Goal: Task Accomplishment & Management: Manage account settings

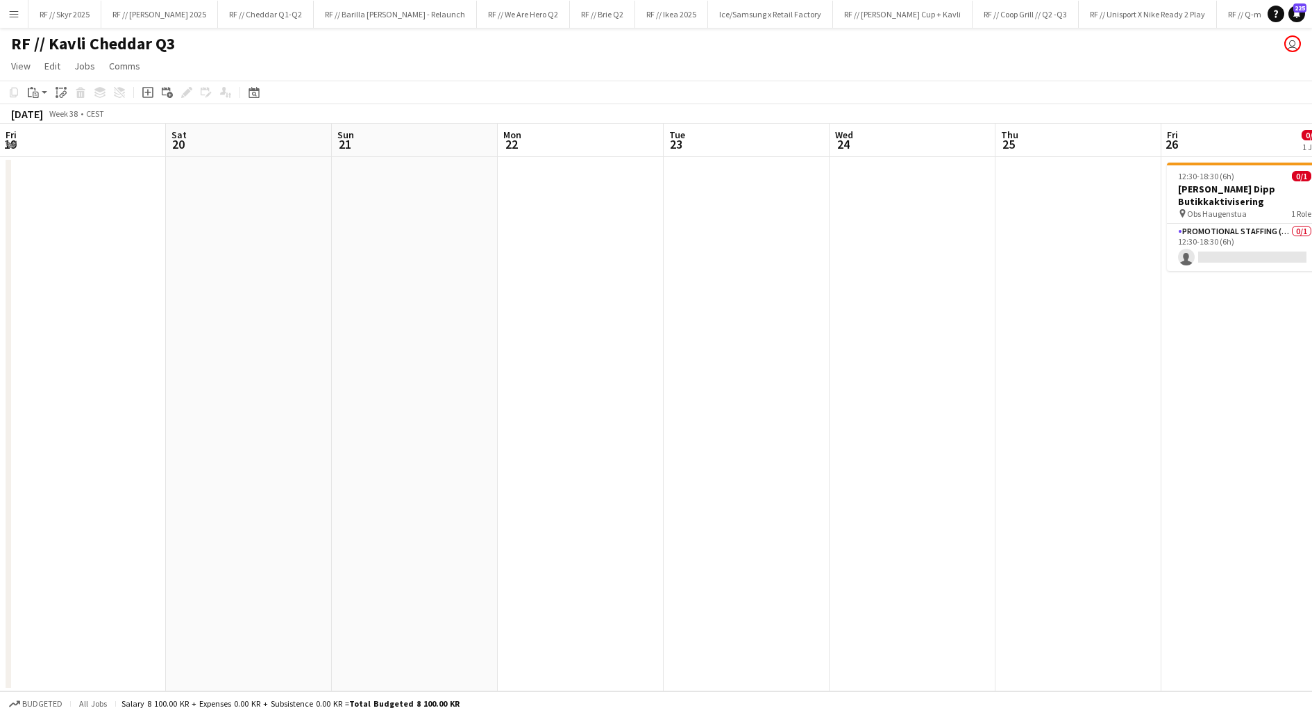
scroll to position [0, 458]
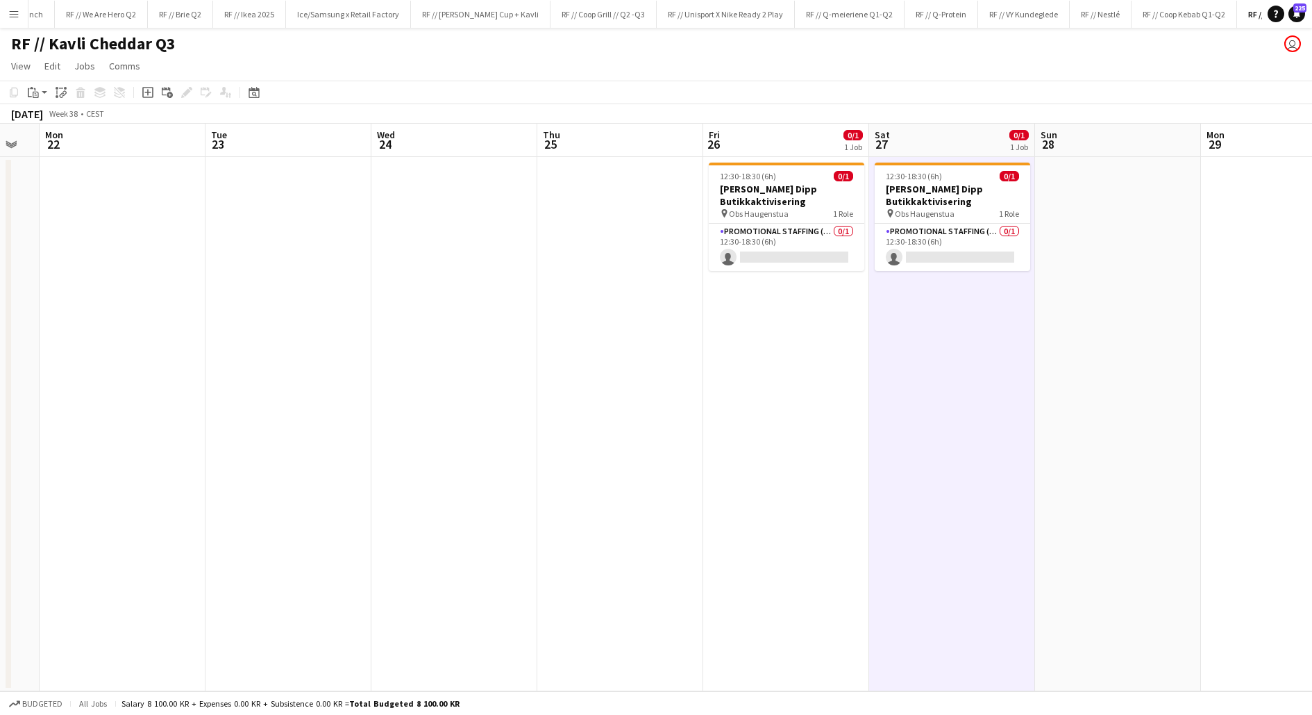
click at [753, 353] on app-date-cell "12:30-18:30 (6h) 0/1 Kavli Cheddar Dipp Butikkaktivisering pin Obs Haugenstua 1…" at bounding box center [786, 424] width 166 height 534
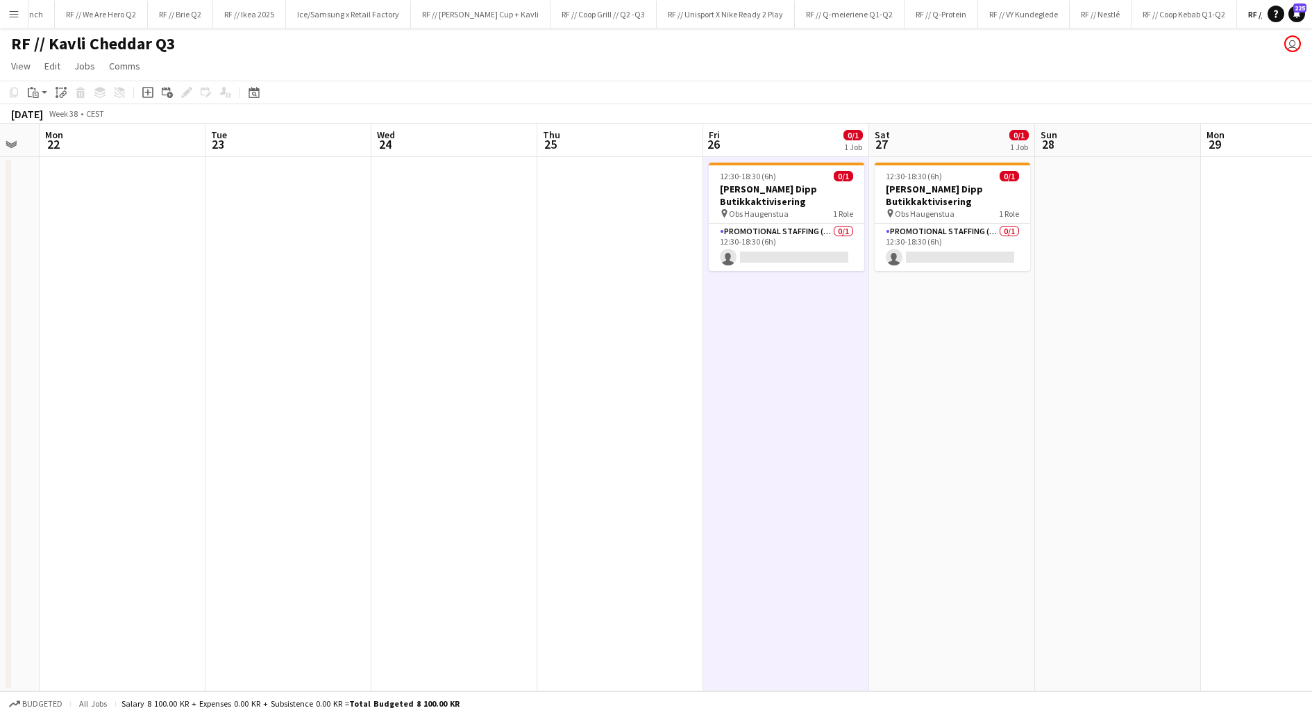
click at [753, 353] on app-date-cell "12:30-18:30 (6h) 0/1 Kavli Cheddar Dipp Butikkaktivisering pin Obs Haugenstua 1…" at bounding box center [786, 424] width 166 height 534
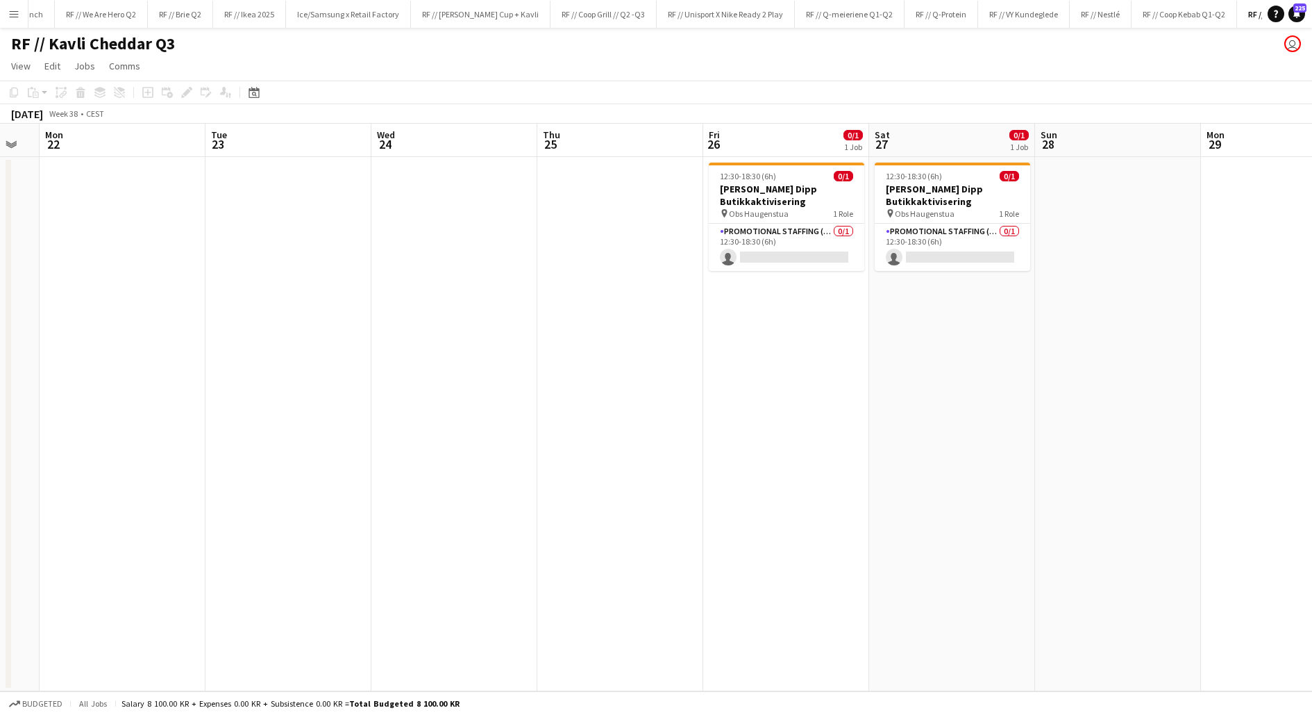
click at [757, 393] on app-date-cell "12:30-18:30 (6h) 0/1 Kavli Cheddar Dipp Butikkaktivisering pin Obs Haugenstua 1…" at bounding box center [786, 424] width 166 height 534
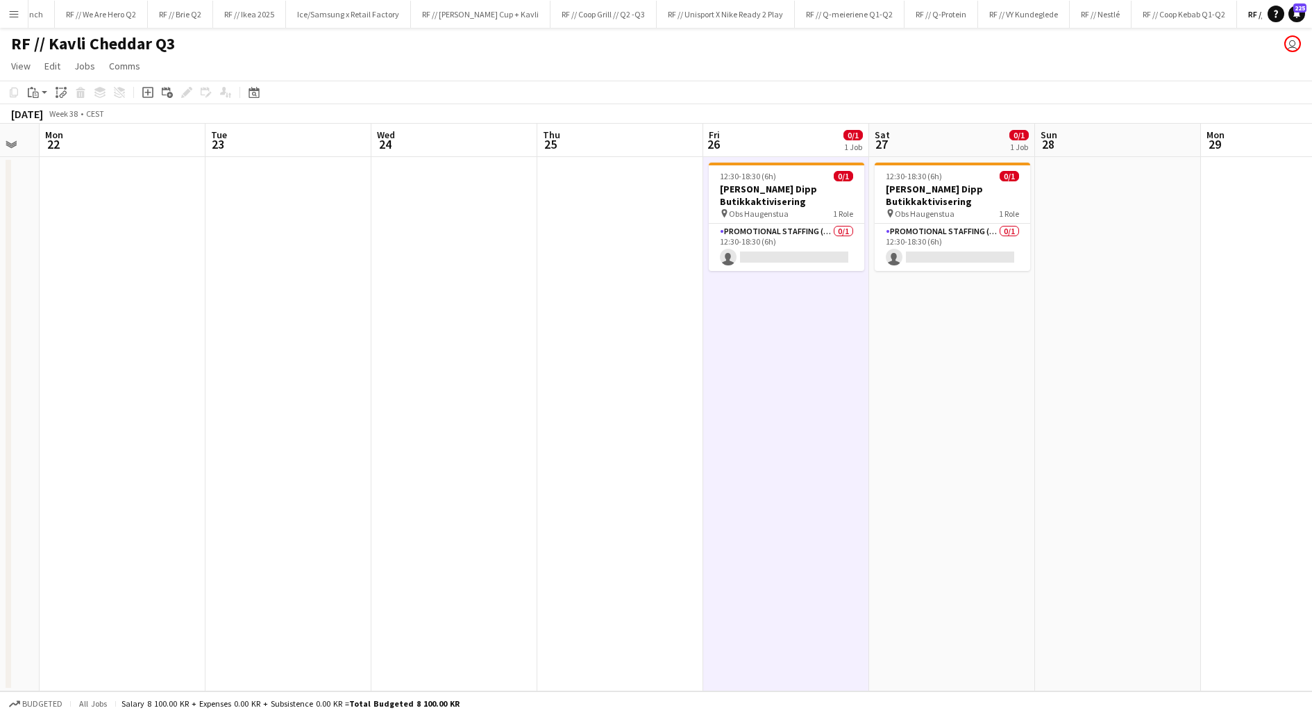
click at [627, 403] on app-date-cell at bounding box center [620, 424] width 166 height 534
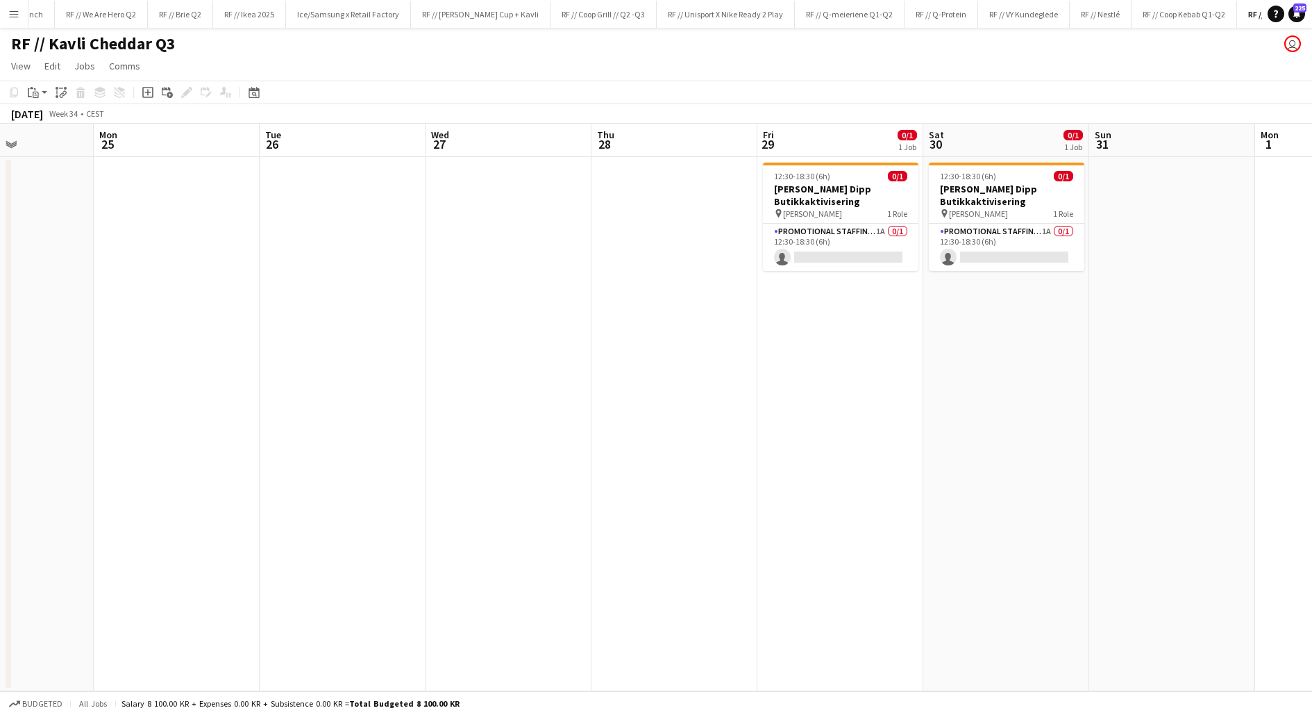
scroll to position [0, 435]
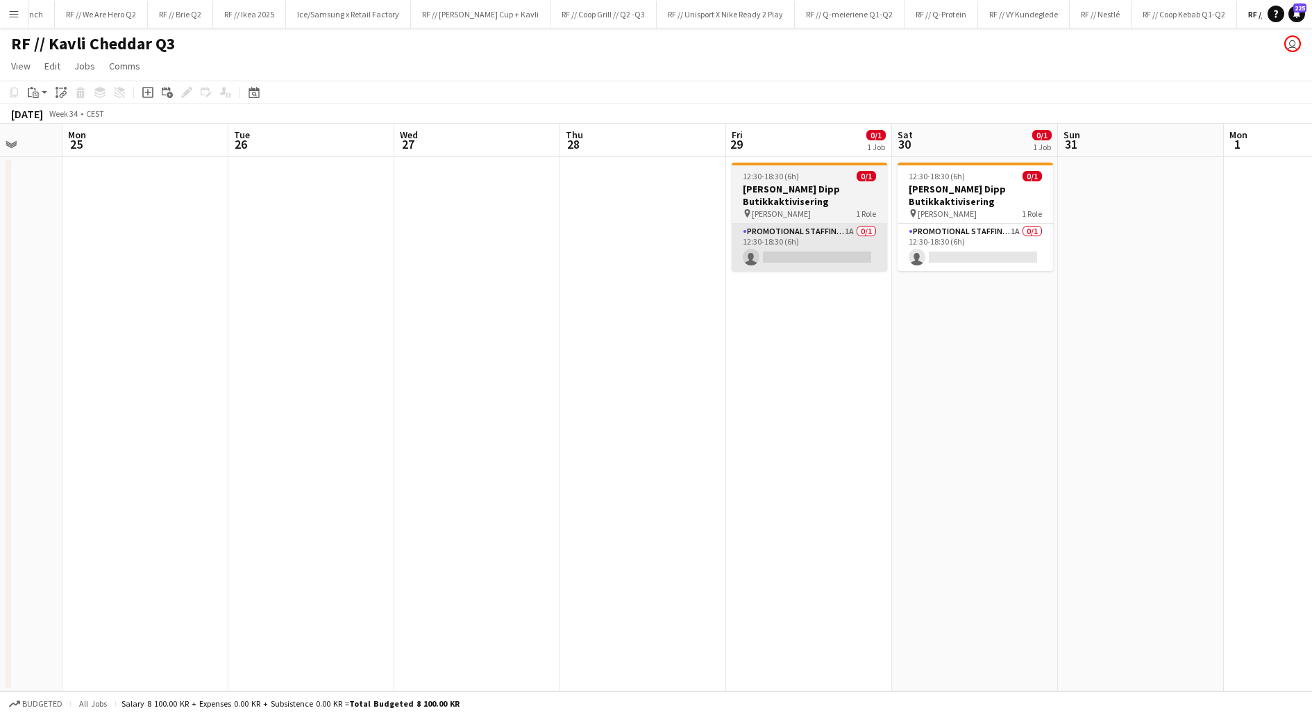
click at [803, 257] on app-card-role "Promotional Staffing (Promotional Staff) 1A 0/1 12:30-18:30 (6h) single-neutral…" at bounding box center [810, 247] width 156 height 47
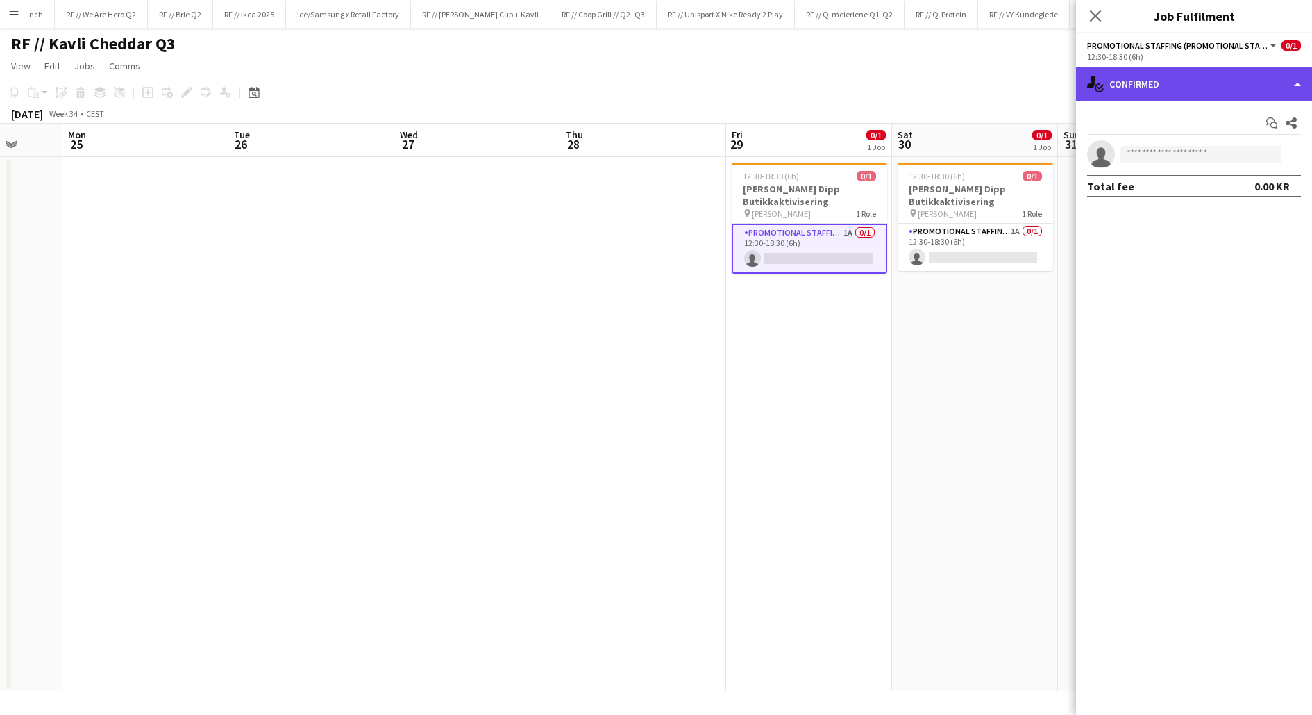
click at [1230, 97] on div "single-neutral-actions-check-2 Confirmed" at bounding box center [1194, 83] width 236 height 33
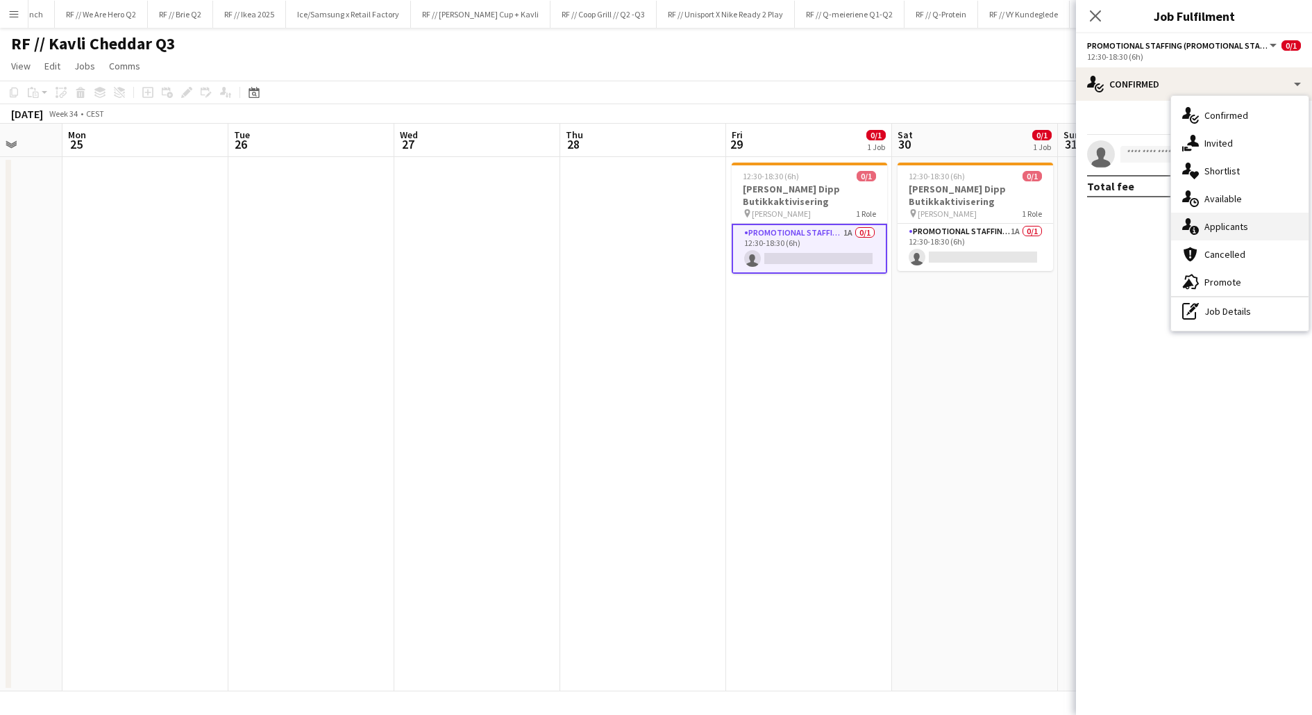
click at [1239, 224] on div "single-neutral-actions-information Applicants" at bounding box center [1239, 226] width 137 height 28
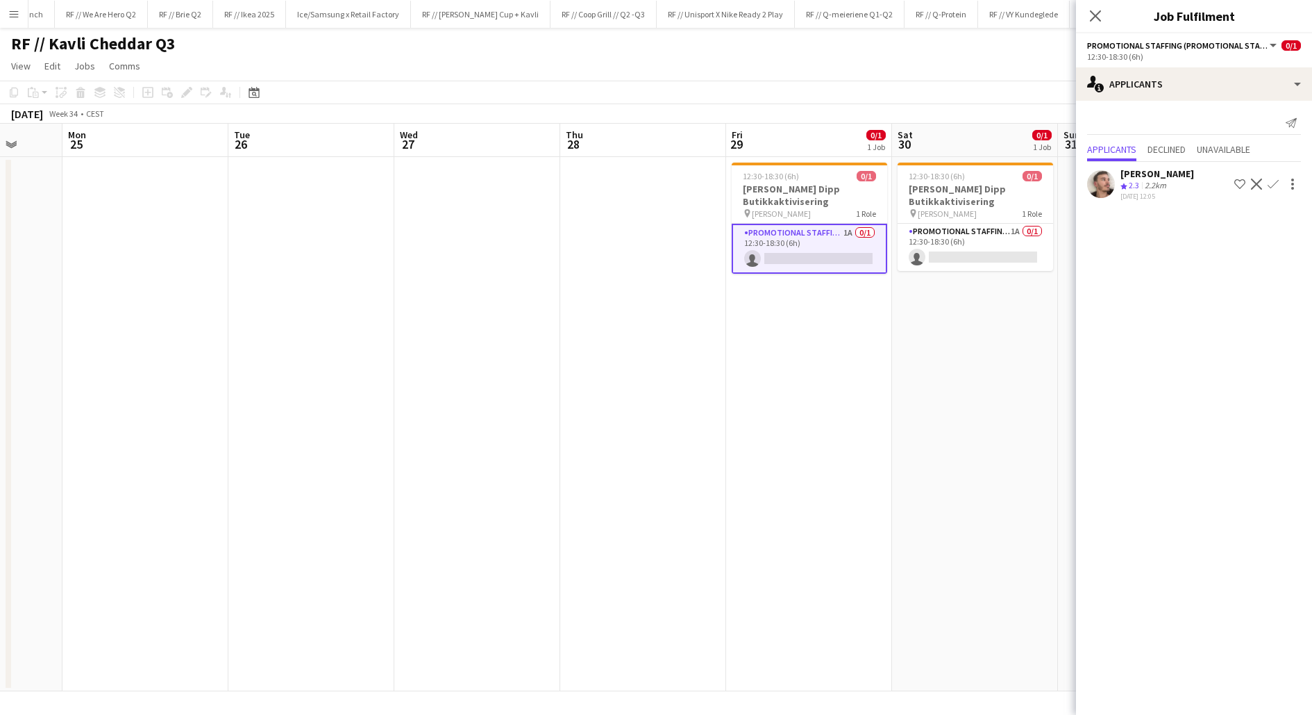
click at [1105, 178] on app-user-avatar at bounding box center [1101, 184] width 28 height 28
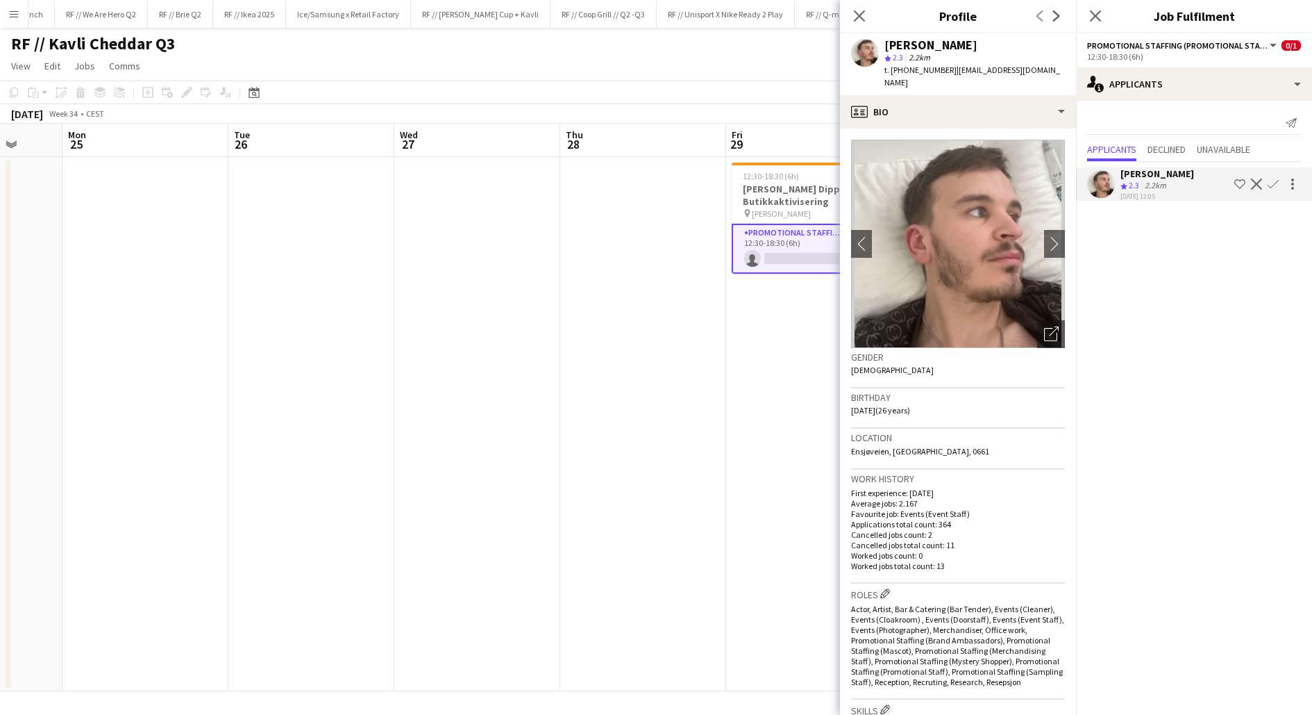
click at [771, 374] on app-date-cell "12:30-18:30 (6h) 0/1 Kavli Cheddar Dipp Butikkaktivisering pin [PERSON_NAME] 1 …" at bounding box center [809, 424] width 166 height 534
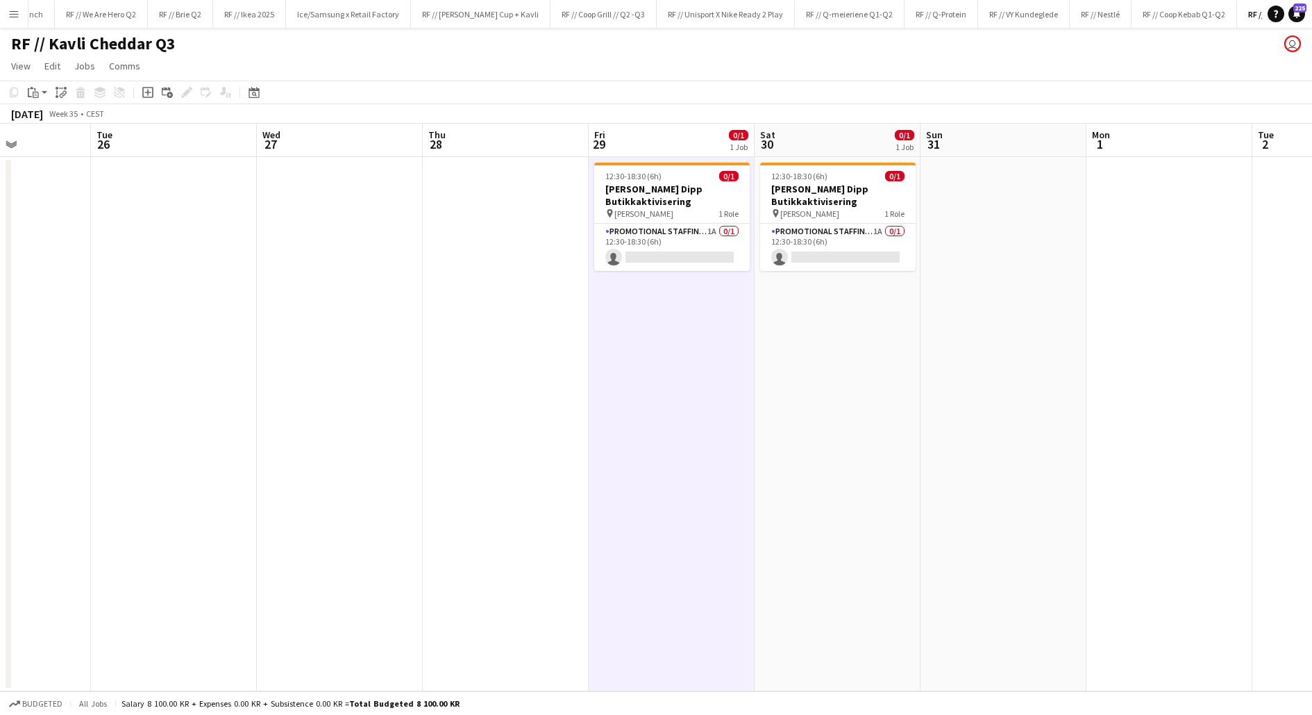
scroll to position [0, 408]
click at [729, 351] on app-date-cell "12:30-18:30 (6h) 0/1 Kavli Cheddar Dipp Butikkaktivisering pin [PERSON_NAME] 1 …" at bounding box center [671, 424] width 166 height 534
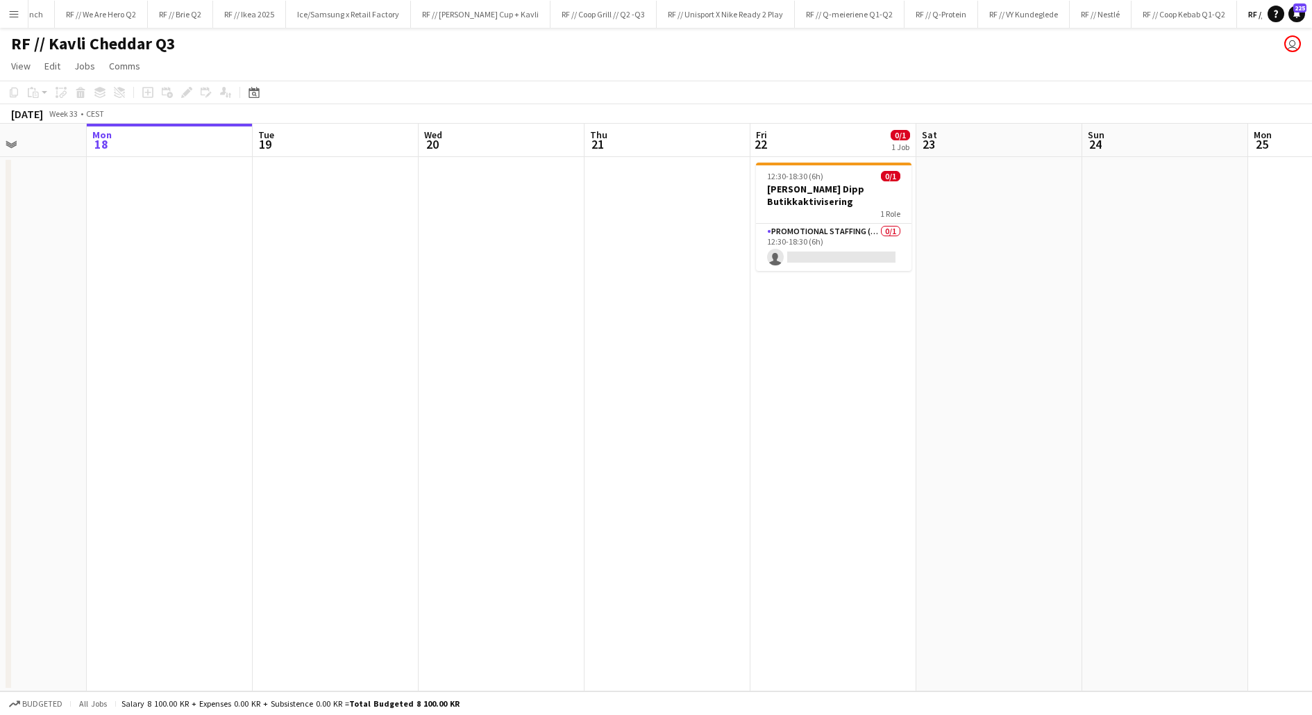
scroll to position [0, 415]
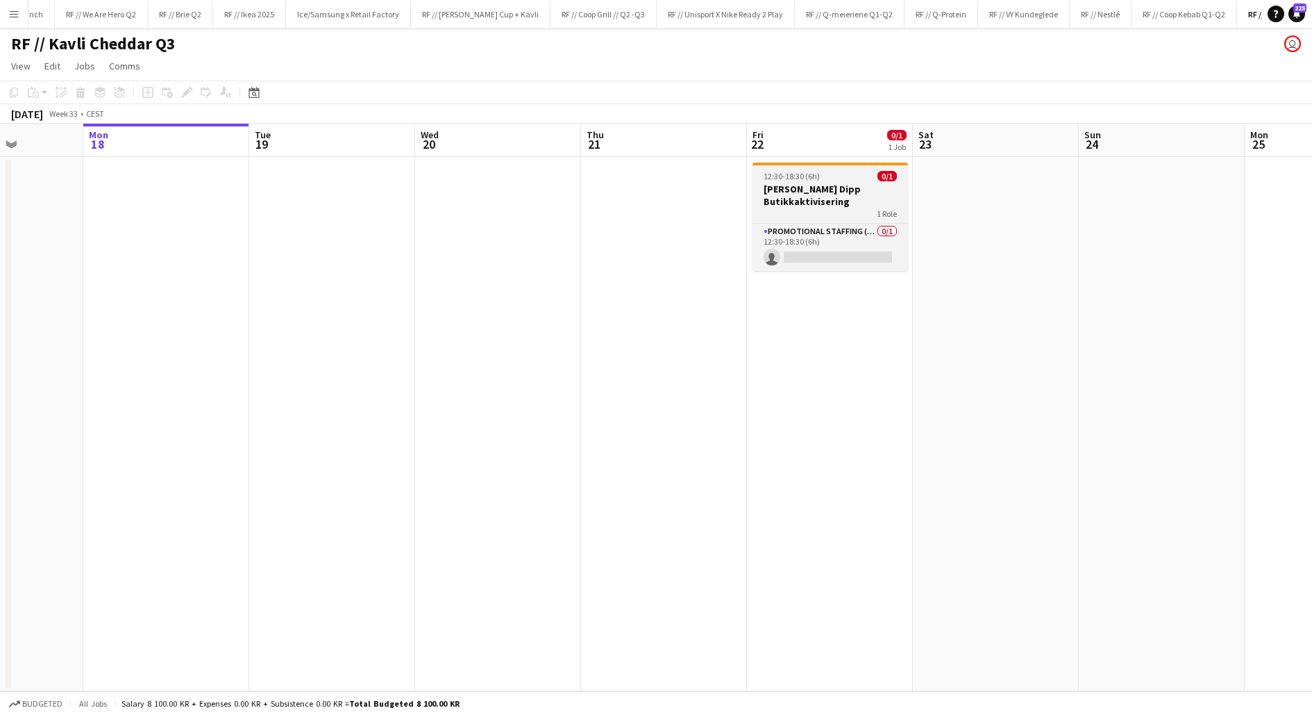
click at [801, 197] on h3 "[PERSON_NAME] Dipp Butikkaktivisering" at bounding box center [831, 195] width 156 height 25
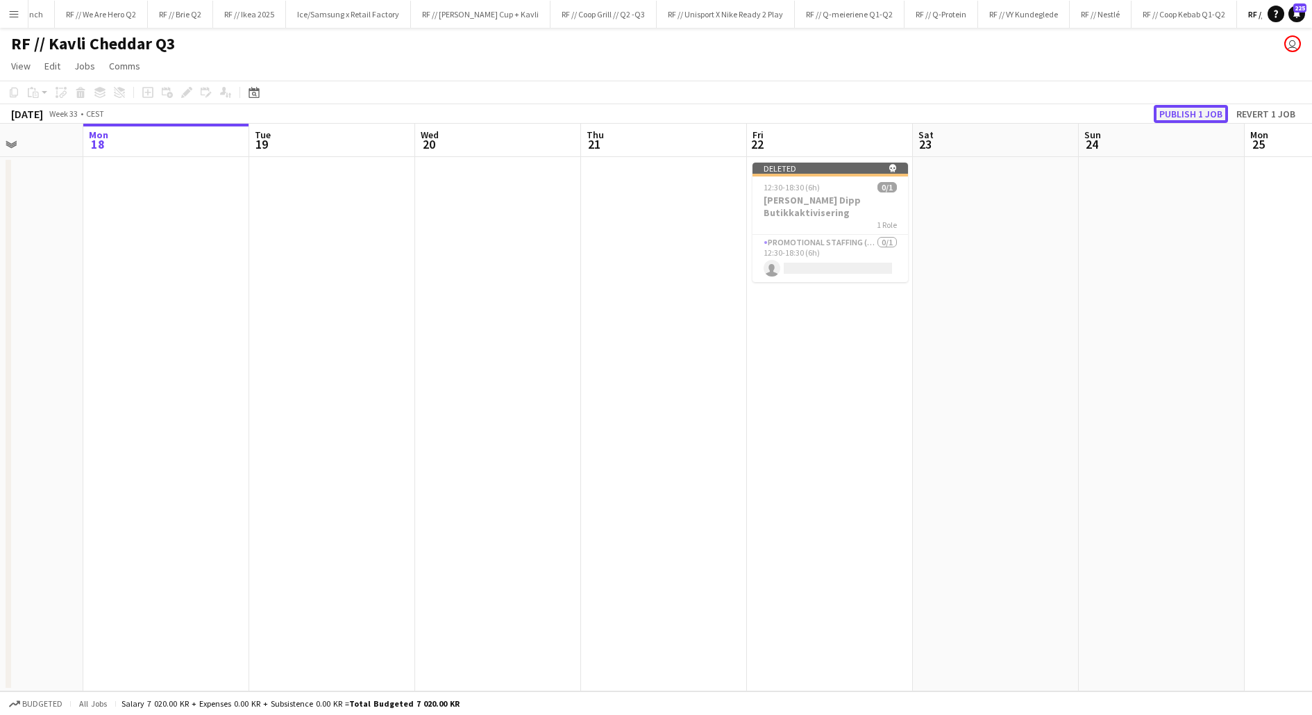
click at [1173, 114] on button "Publish 1 job" at bounding box center [1191, 114] width 74 height 18
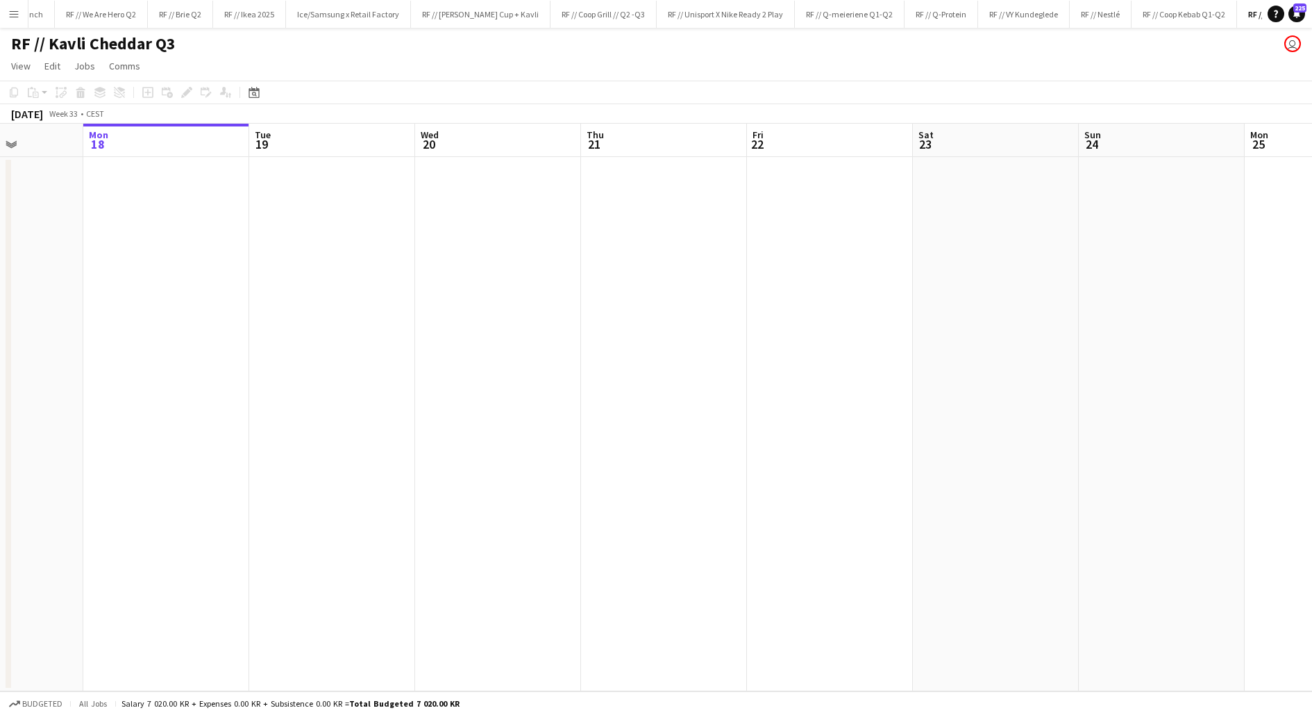
click at [460, 240] on app-date-cell at bounding box center [498, 424] width 166 height 534
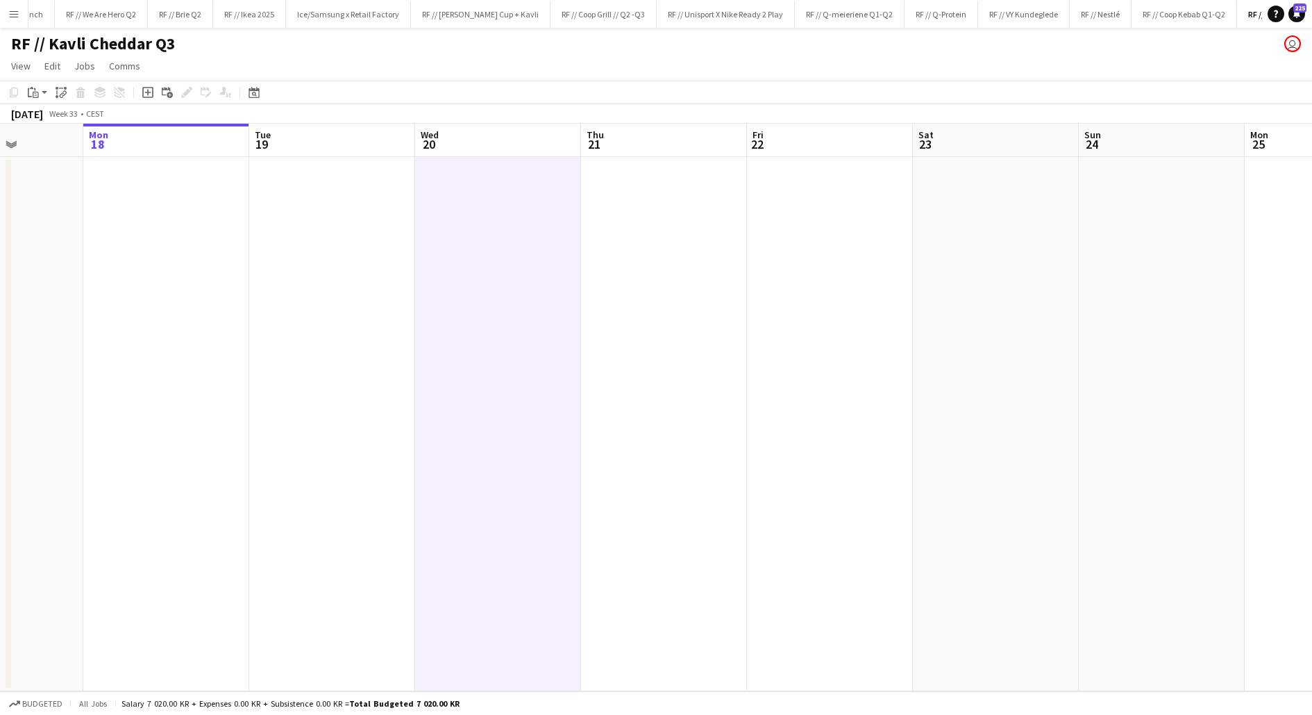
click at [460, 240] on app-date-cell at bounding box center [498, 424] width 166 height 534
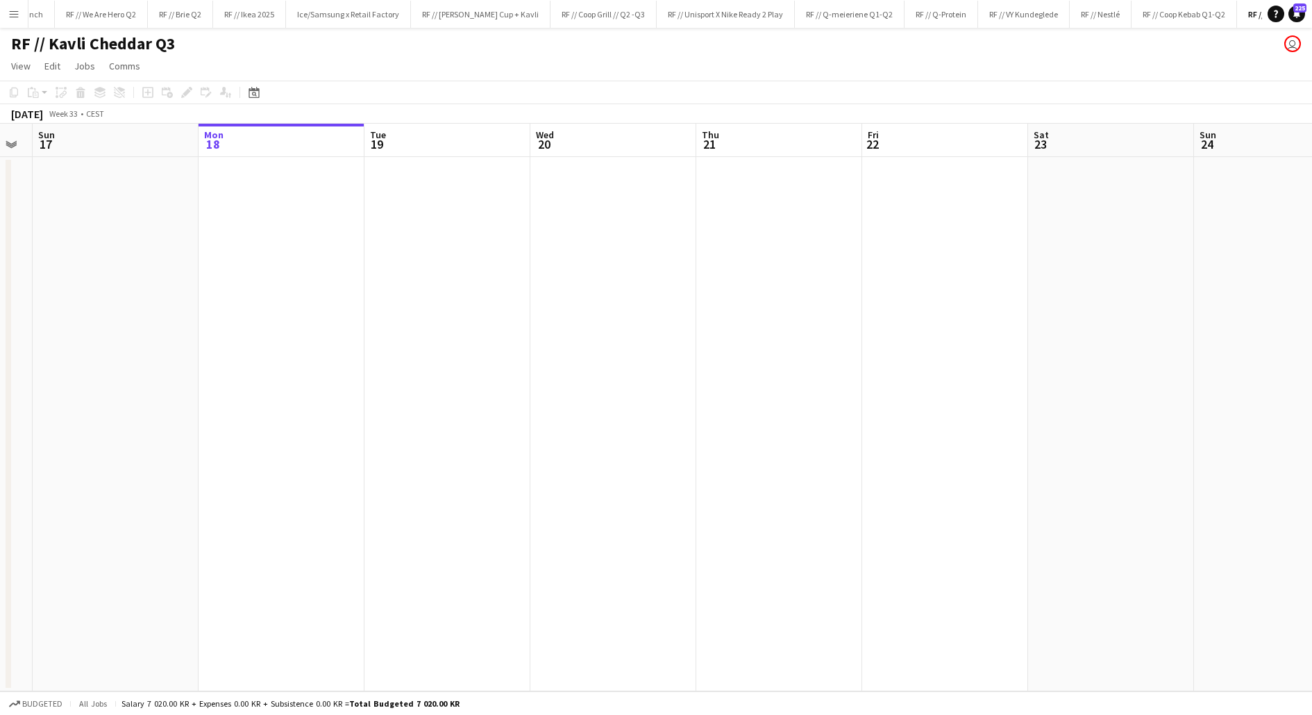
scroll to position [0, 301]
click at [582, 228] on app-date-cell at bounding box center [612, 424] width 166 height 534
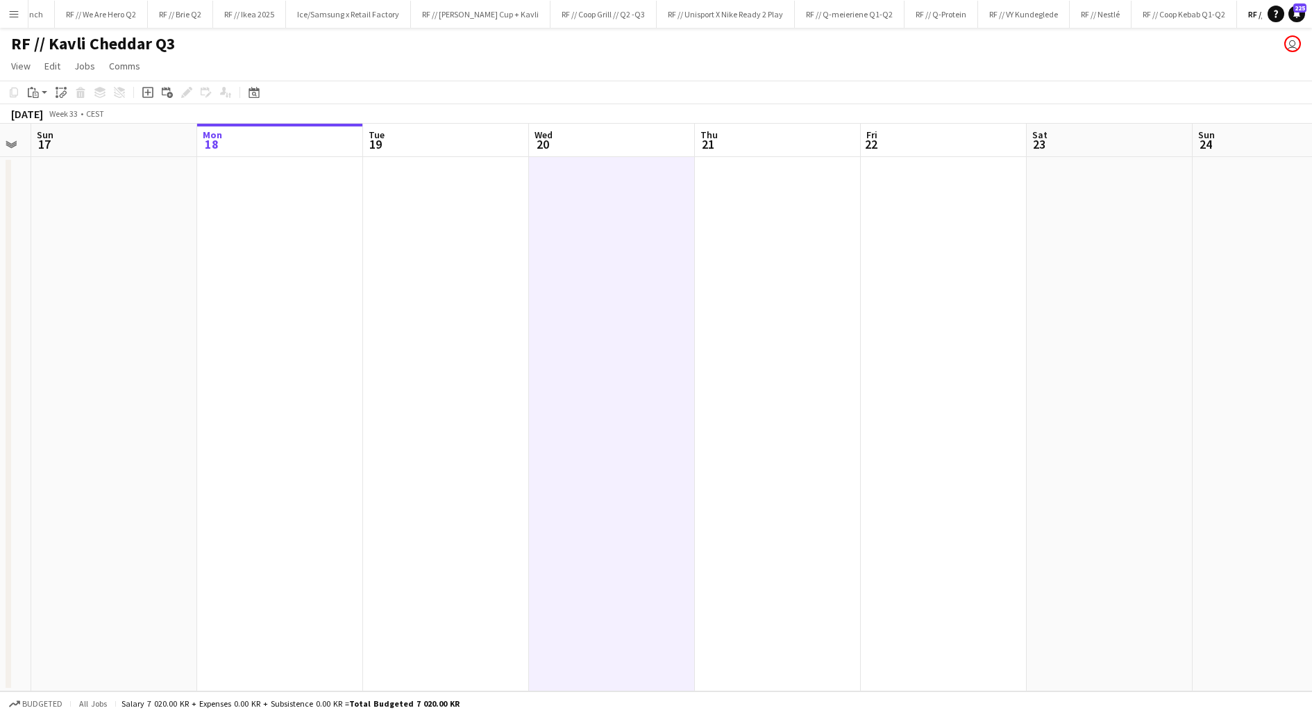
click at [582, 228] on app-date-cell at bounding box center [612, 424] width 166 height 534
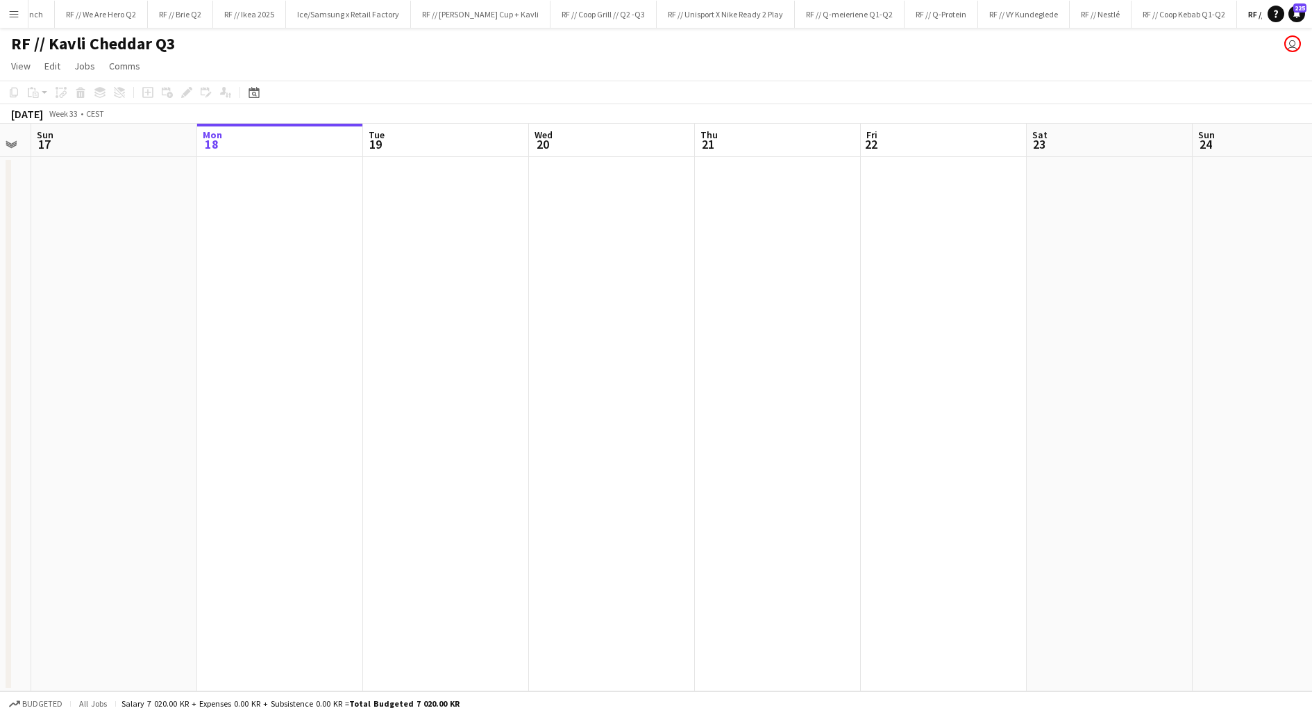
click at [575, 272] on app-date-cell at bounding box center [612, 424] width 166 height 534
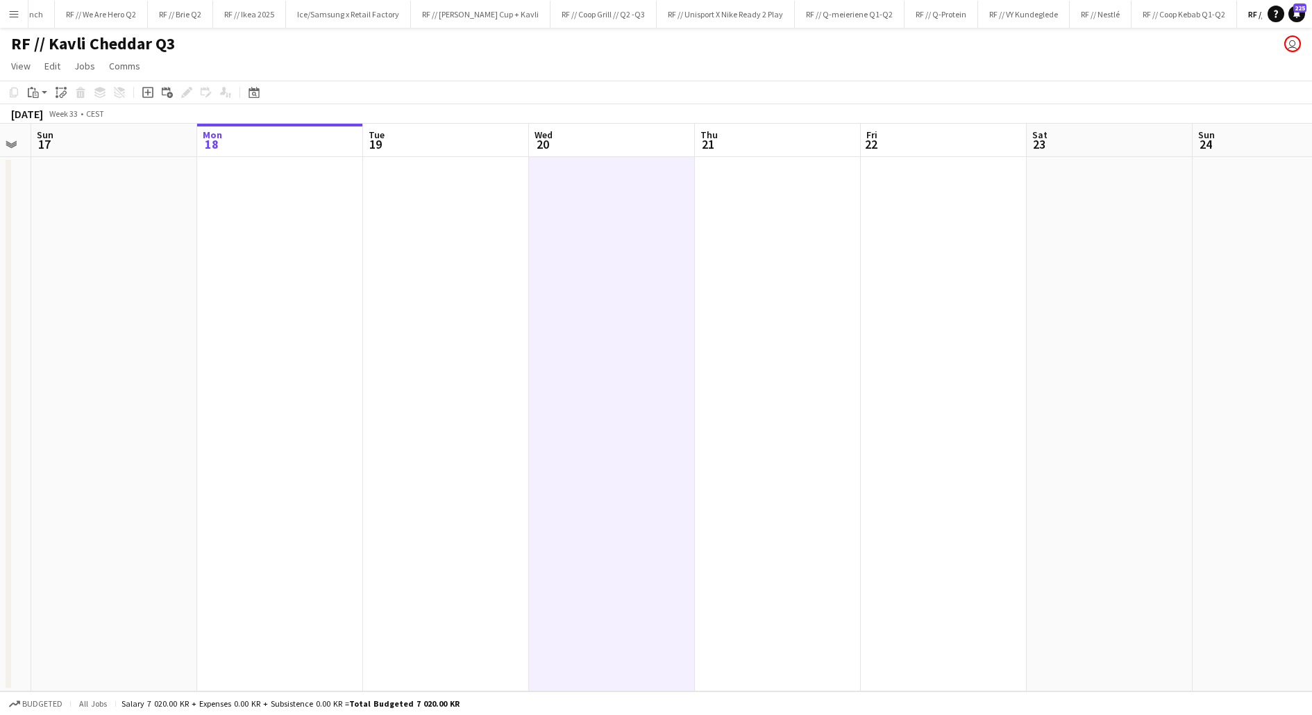
click at [575, 272] on app-date-cell at bounding box center [612, 424] width 166 height 534
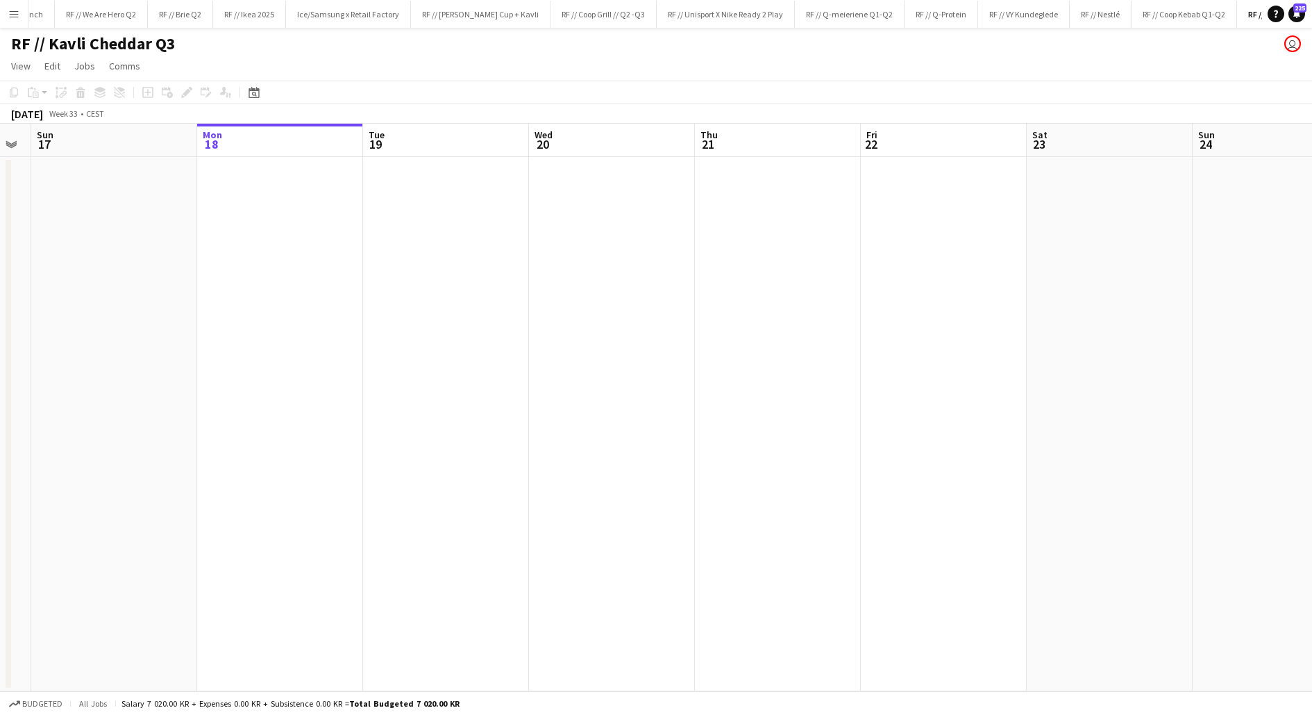
scroll to position [0, 365]
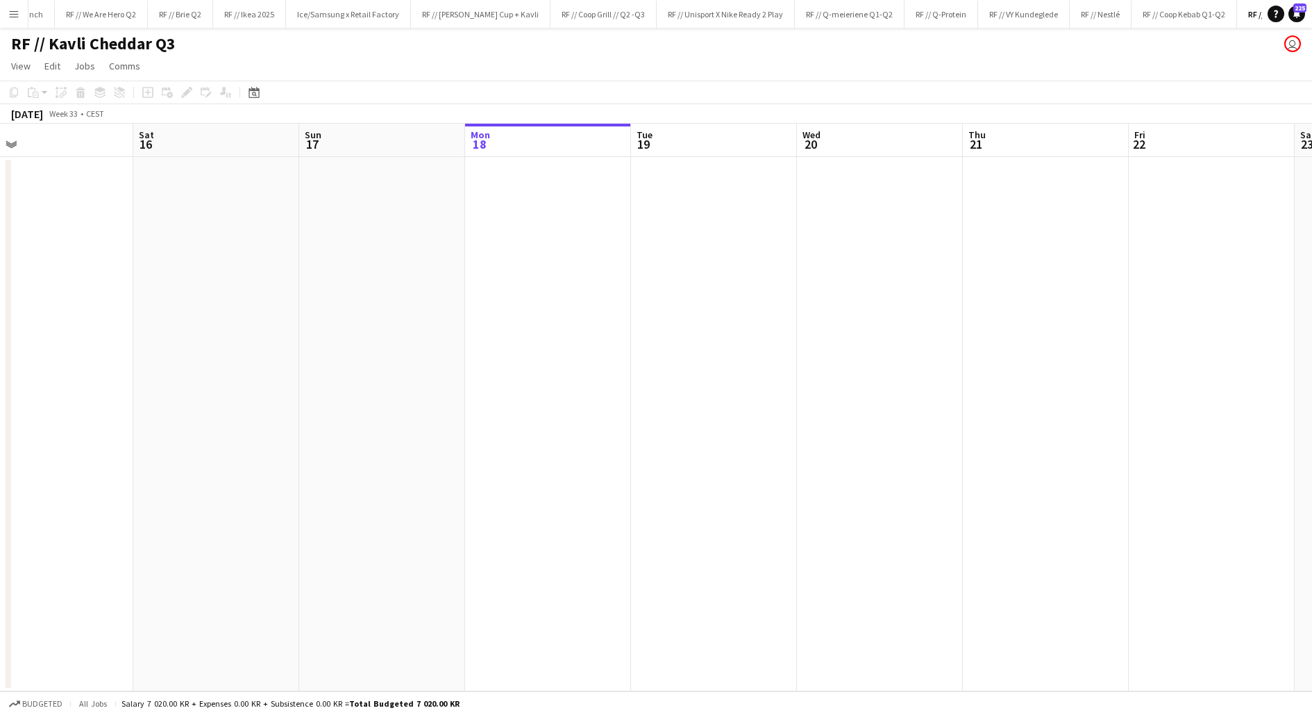
click at [552, 203] on app-date-cell at bounding box center [548, 424] width 166 height 534
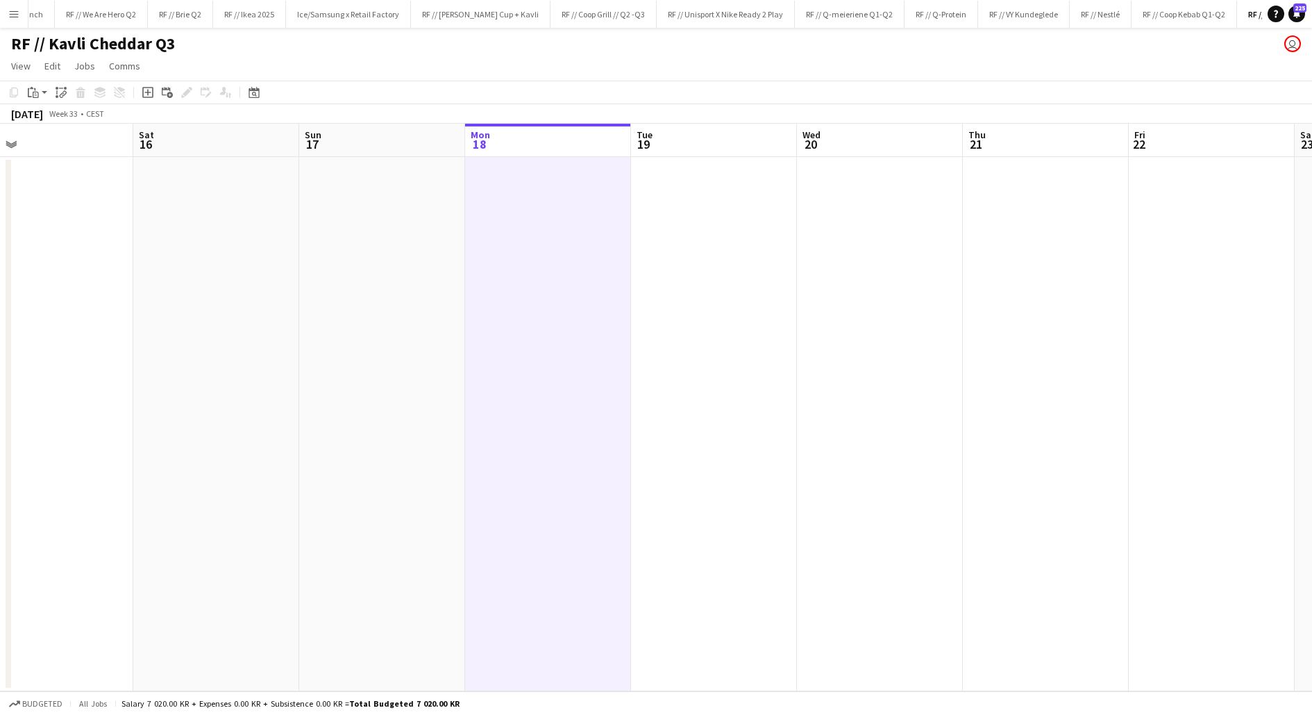
click at [552, 203] on app-date-cell at bounding box center [548, 424] width 166 height 534
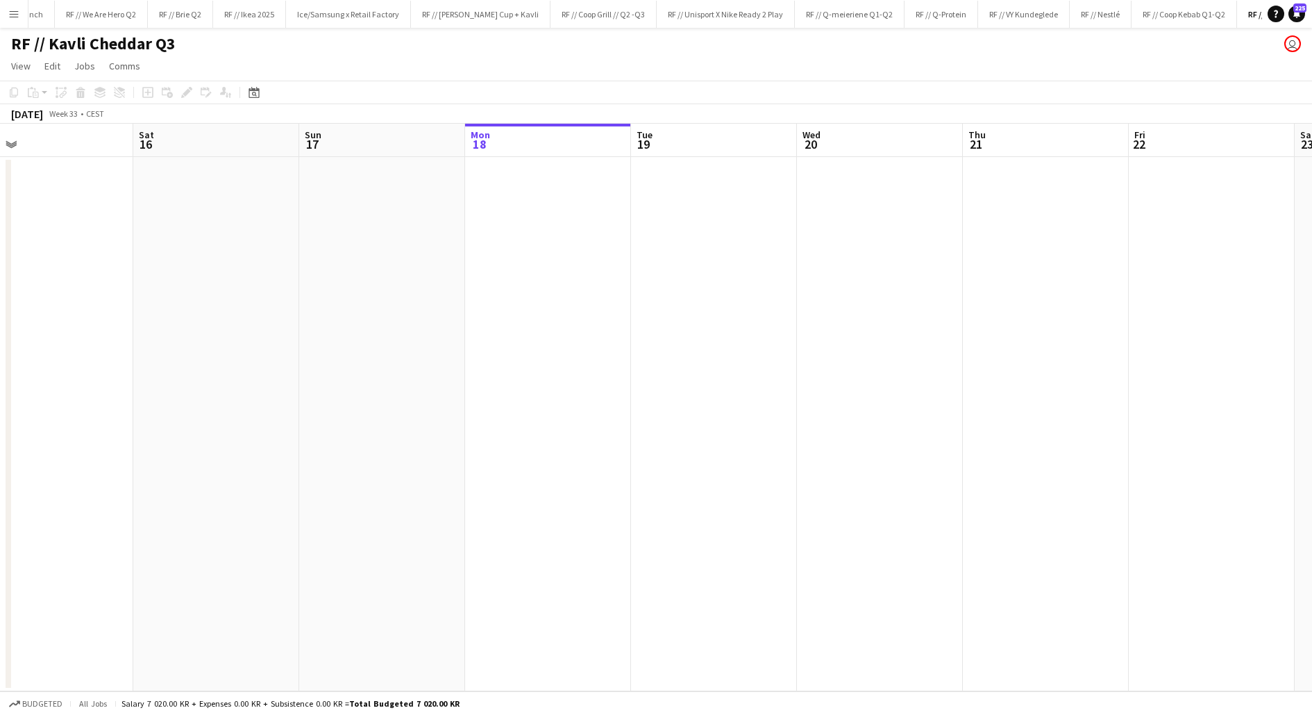
click at [385, 291] on app-date-cell at bounding box center [382, 424] width 166 height 534
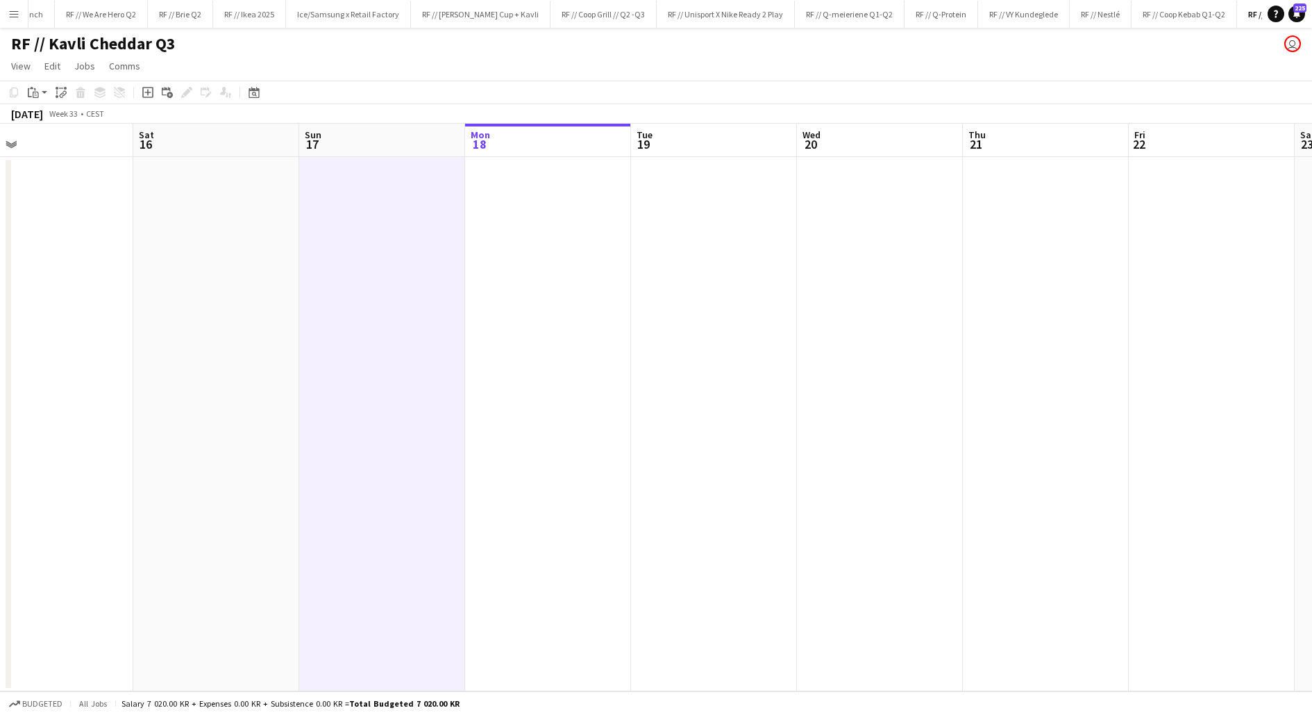
click at [385, 291] on app-date-cell at bounding box center [382, 424] width 166 height 534
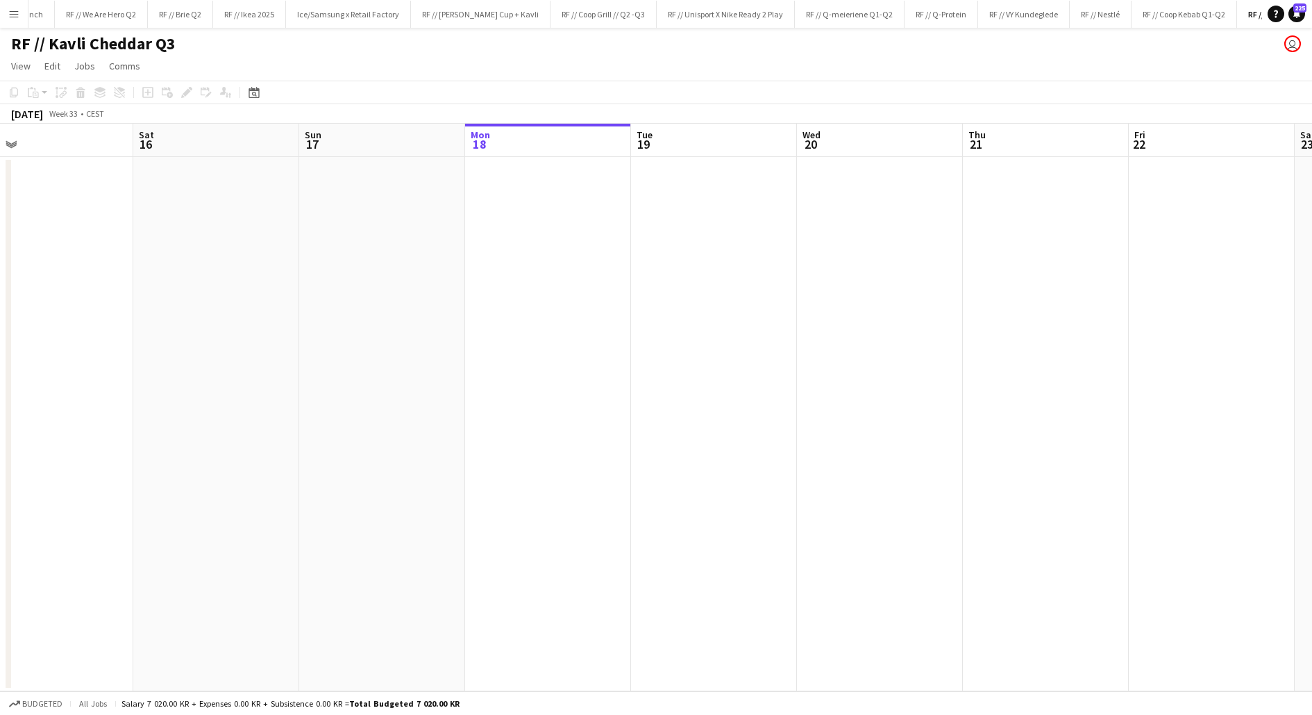
click at [521, 271] on app-date-cell at bounding box center [548, 424] width 166 height 534
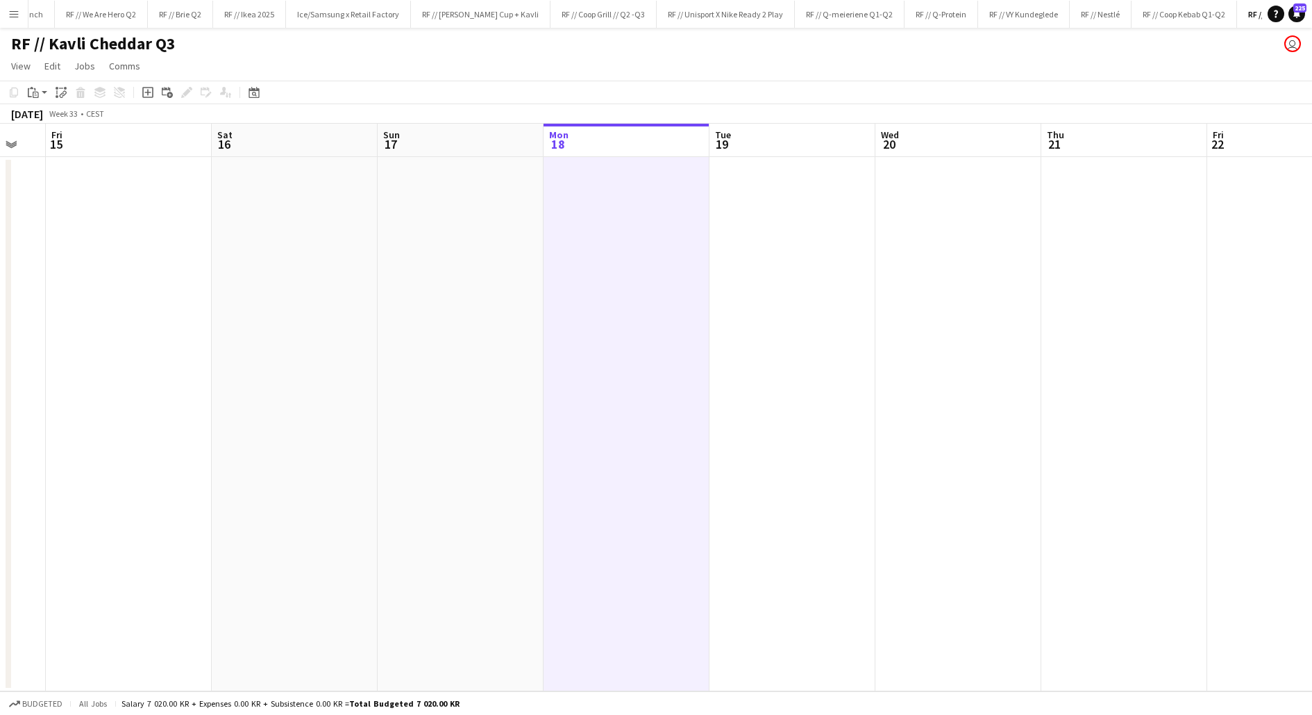
scroll to position [0, 442]
click at [608, 267] on app-date-cell at bounding box center [636, 424] width 166 height 534
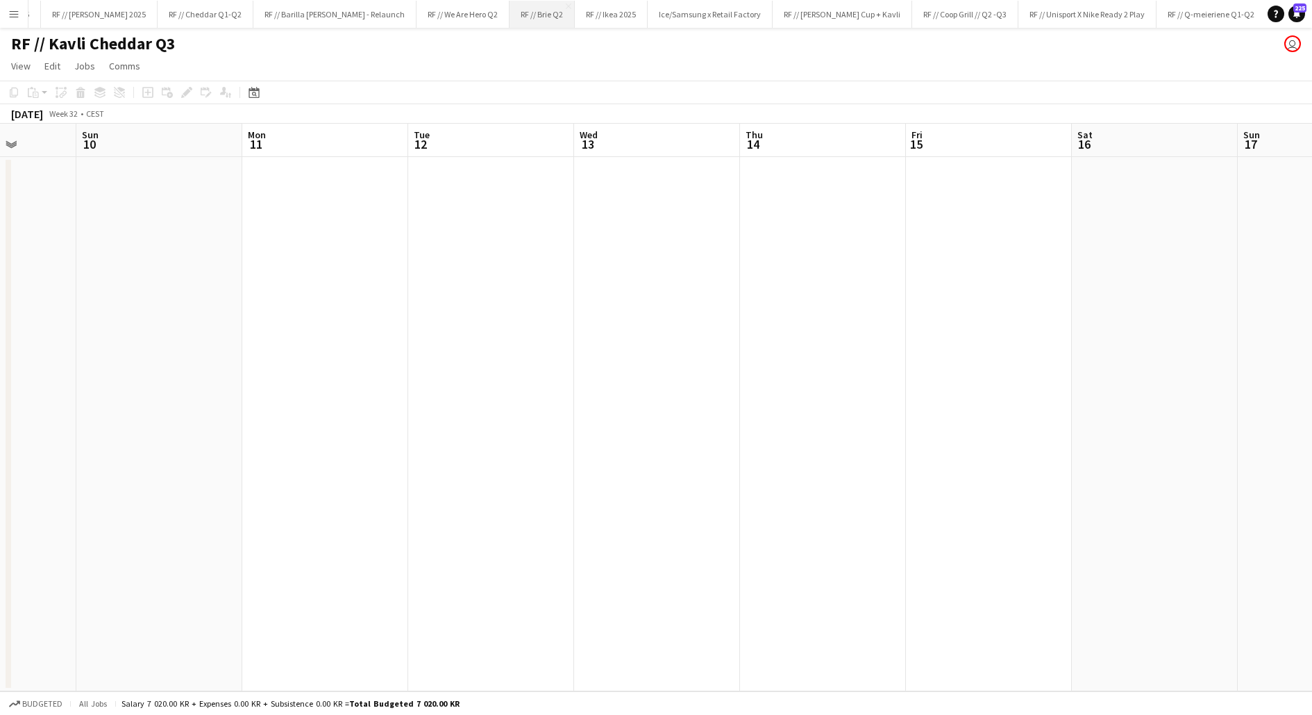
scroll to position [0, 0]
click at [15, 13] on app-icon "Menu" at bounding box center [13, 13] width 11 height 11
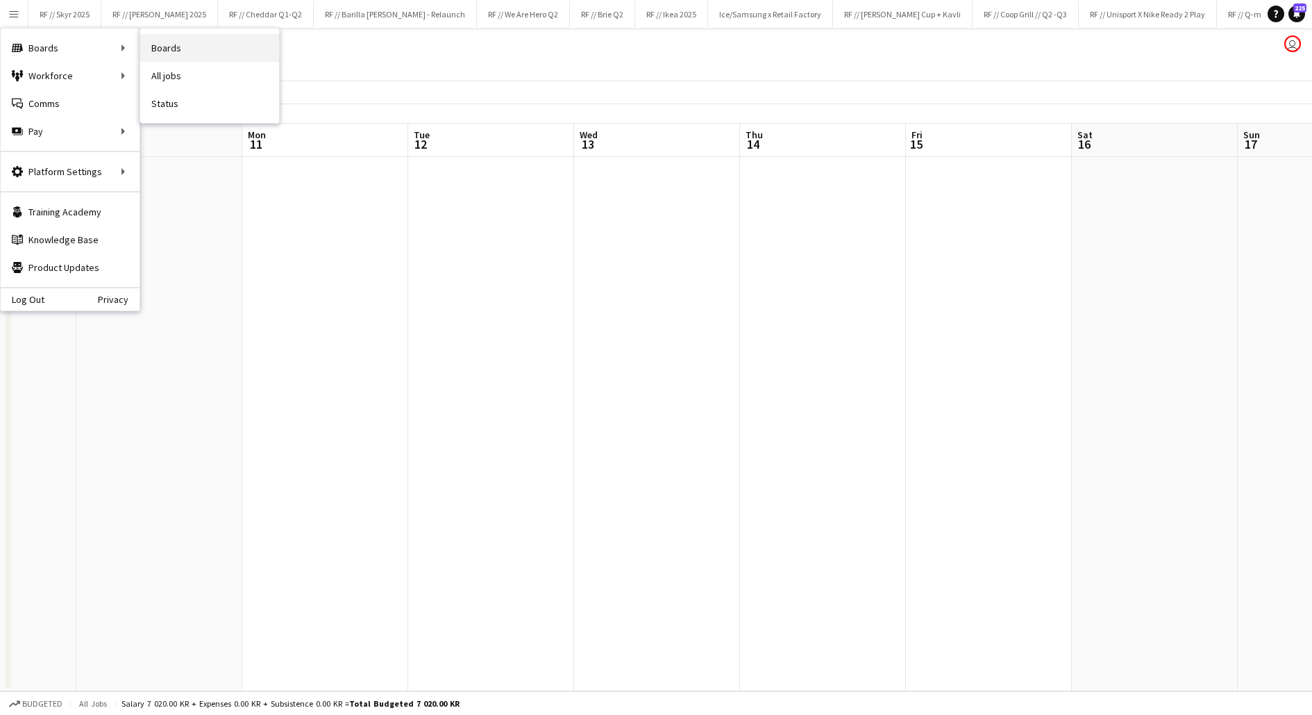
click at [183, 47] on link "Boards" at bounding box center [209, 48] width 139 height 28
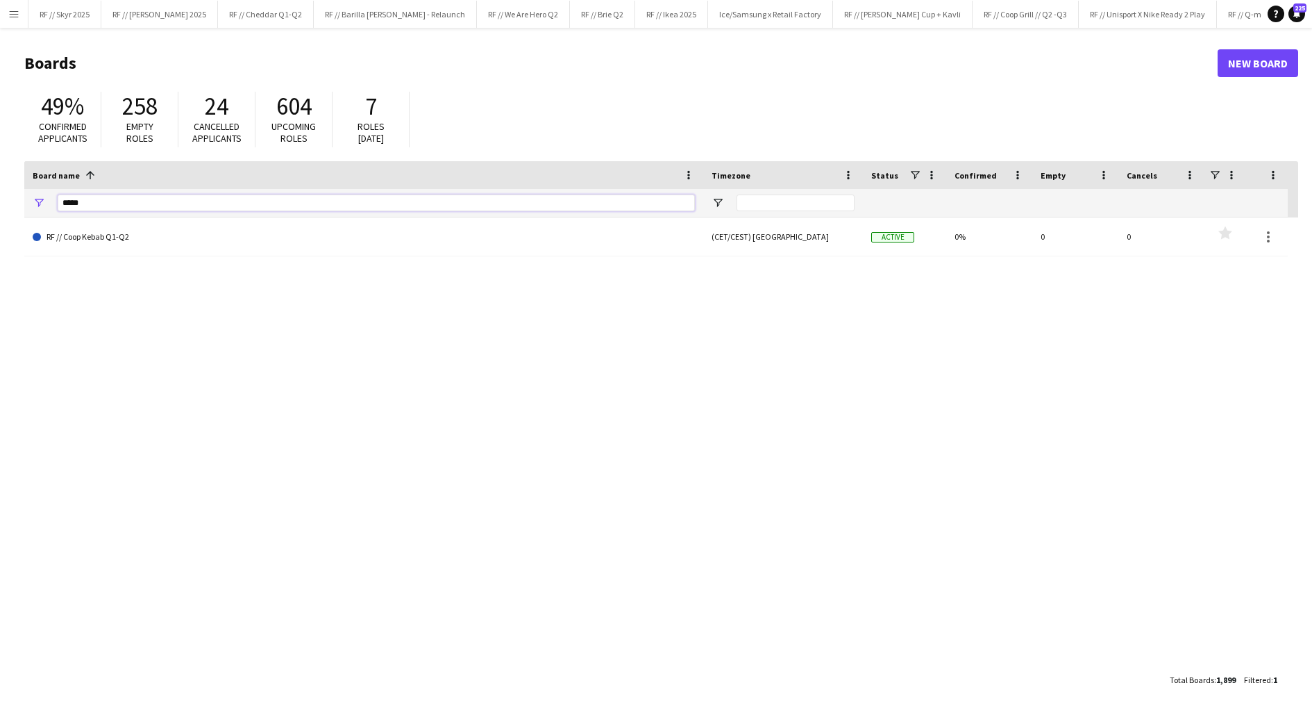
click at [115, 200] on input "*****" at bounding box center [376, 202] width 637 height 17
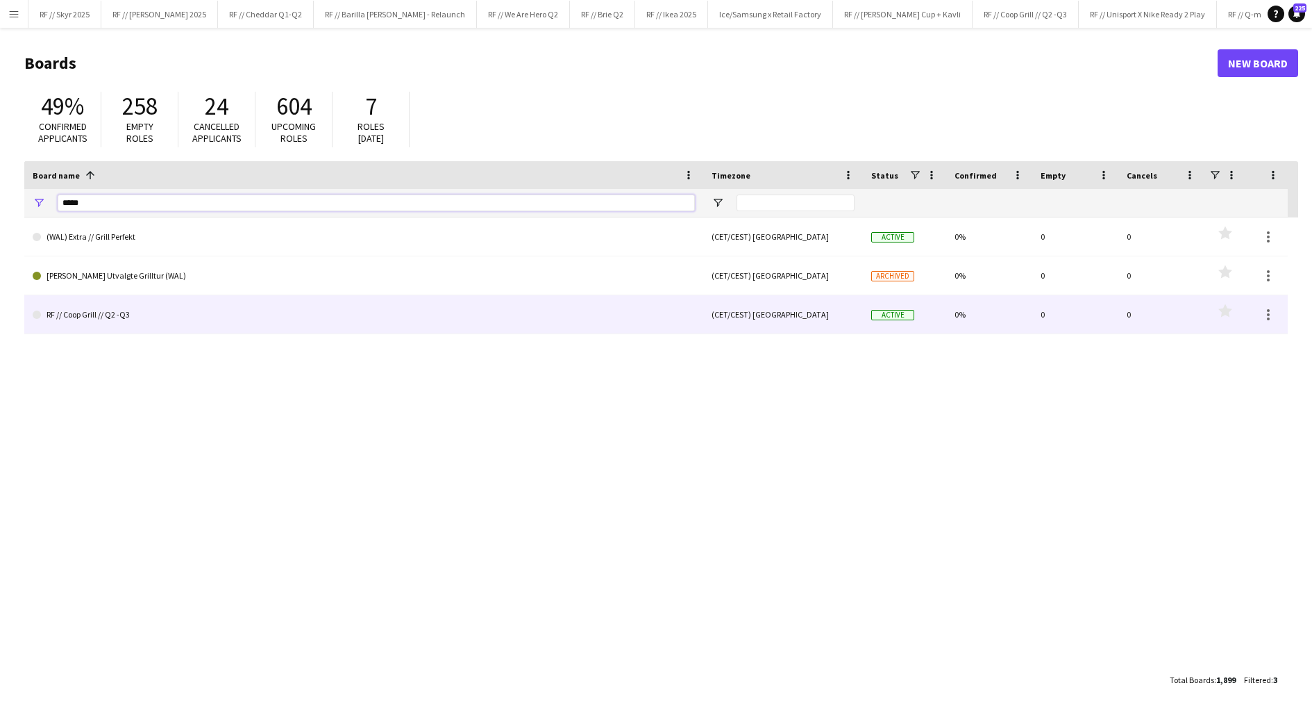
type input "*****"
click at [135, 310] on link "RF // Coop Grill // Q2 -Q3" at bounding box center [364, 314] width 662 height 39
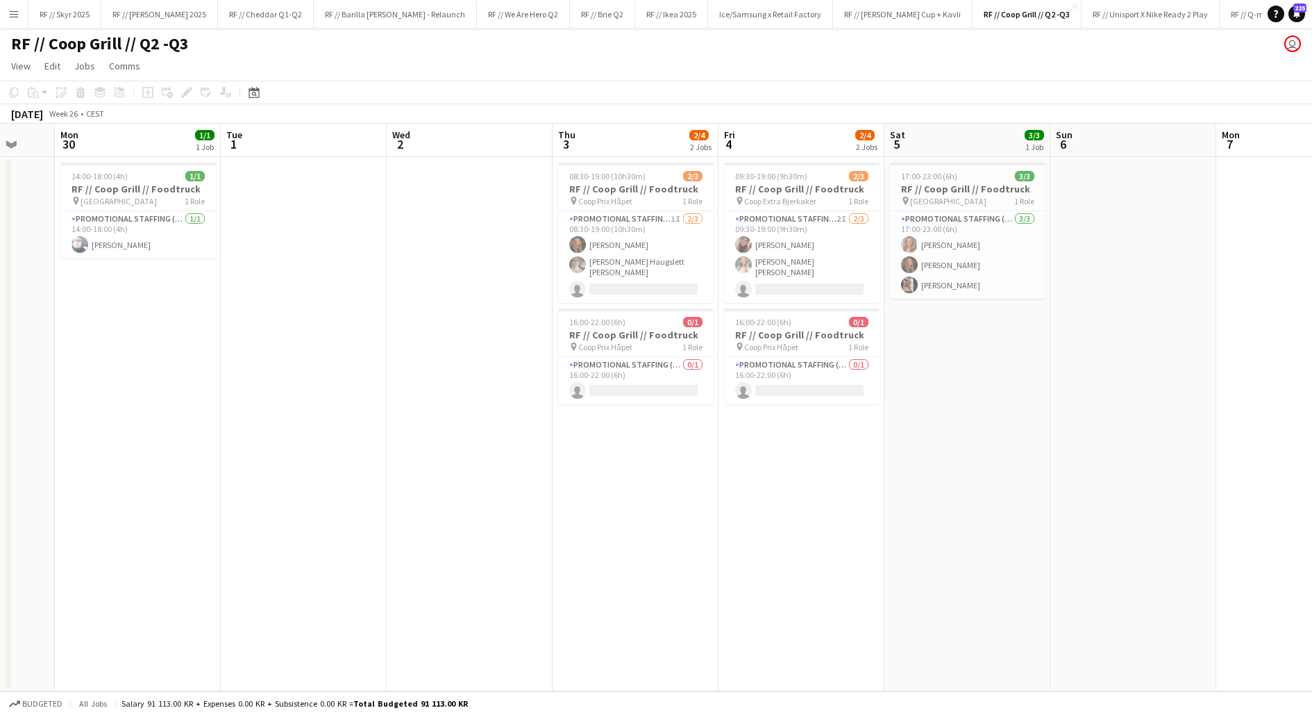
scroll to position [0, 419]
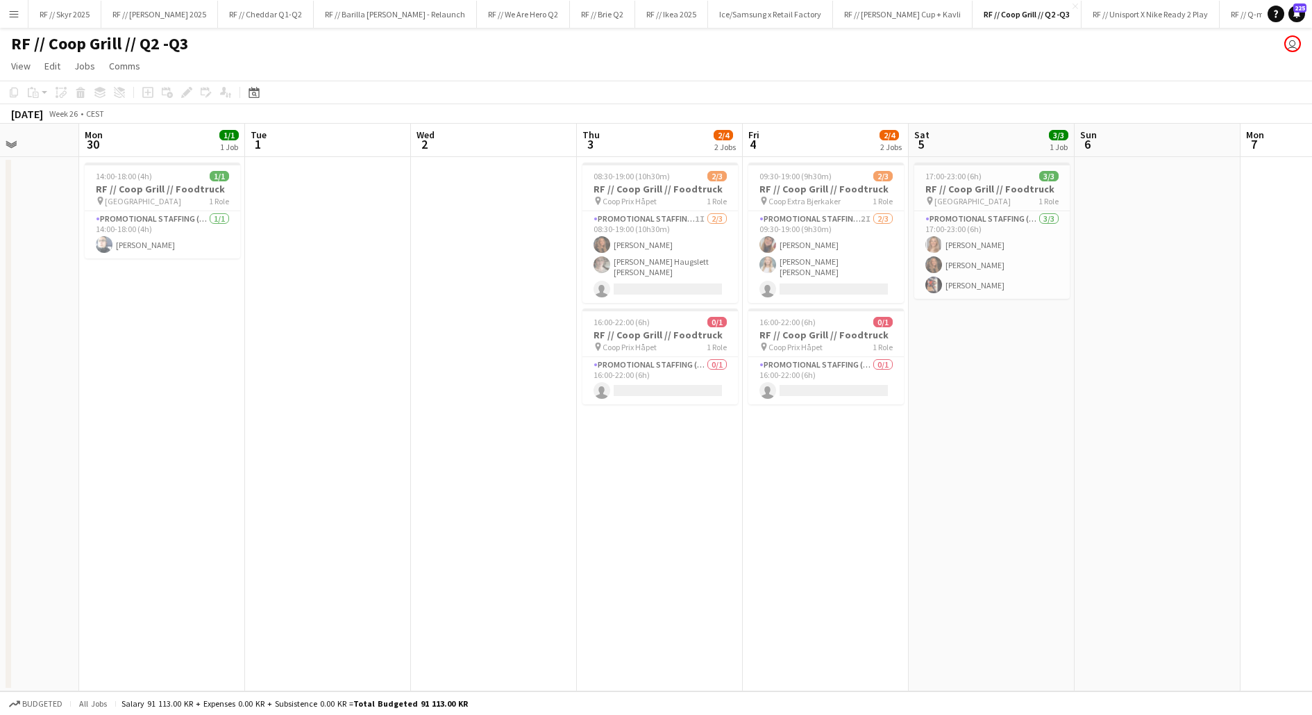
click at [943, 371] on app-date-cell "17:00-23:00 (6h) 3/3 RF // Coop Grill // Foodtruck pin Romssa Arena 1 Role Prom…" at bounding box center [992, 424] width 166 height 534
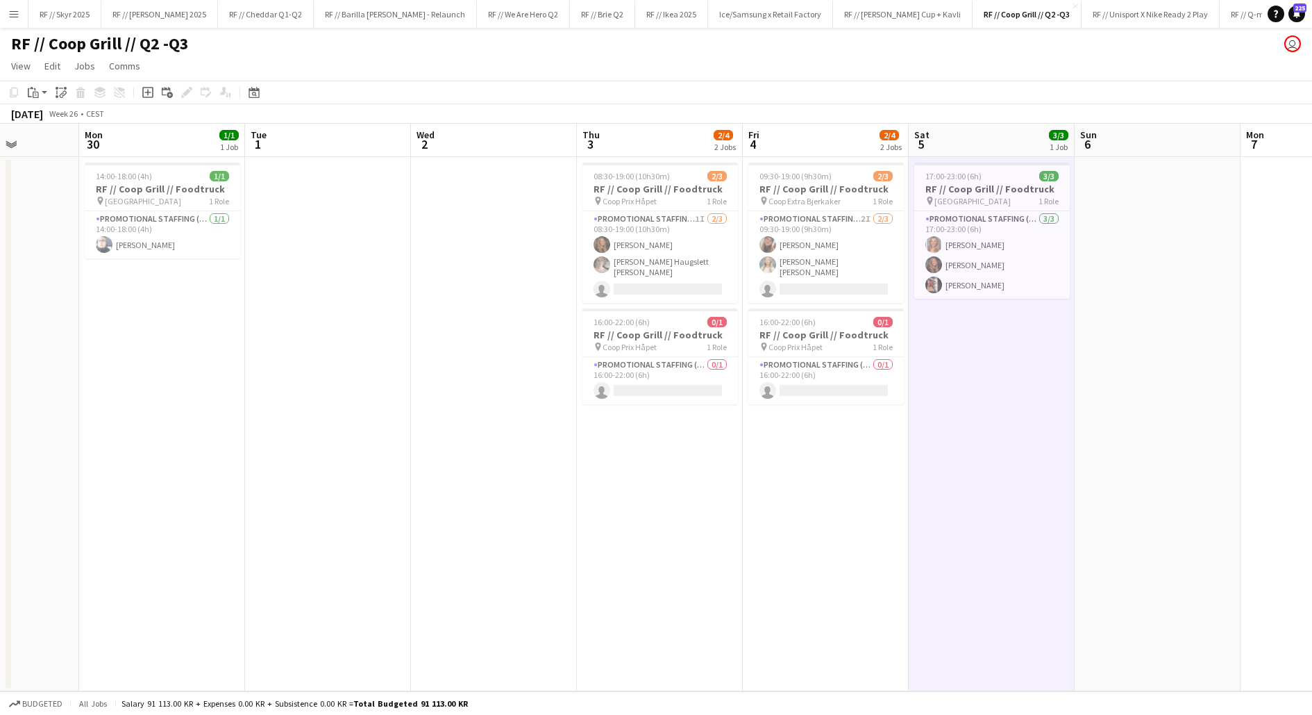
click at [943, 371] on app-date-cell "17:00-23:00 (6h) 3/3 RF // Coop Grill // Foodtruck pin Romssa Arena 1 Role Prom…" at bounding box center [992, 424] width 166 height 534
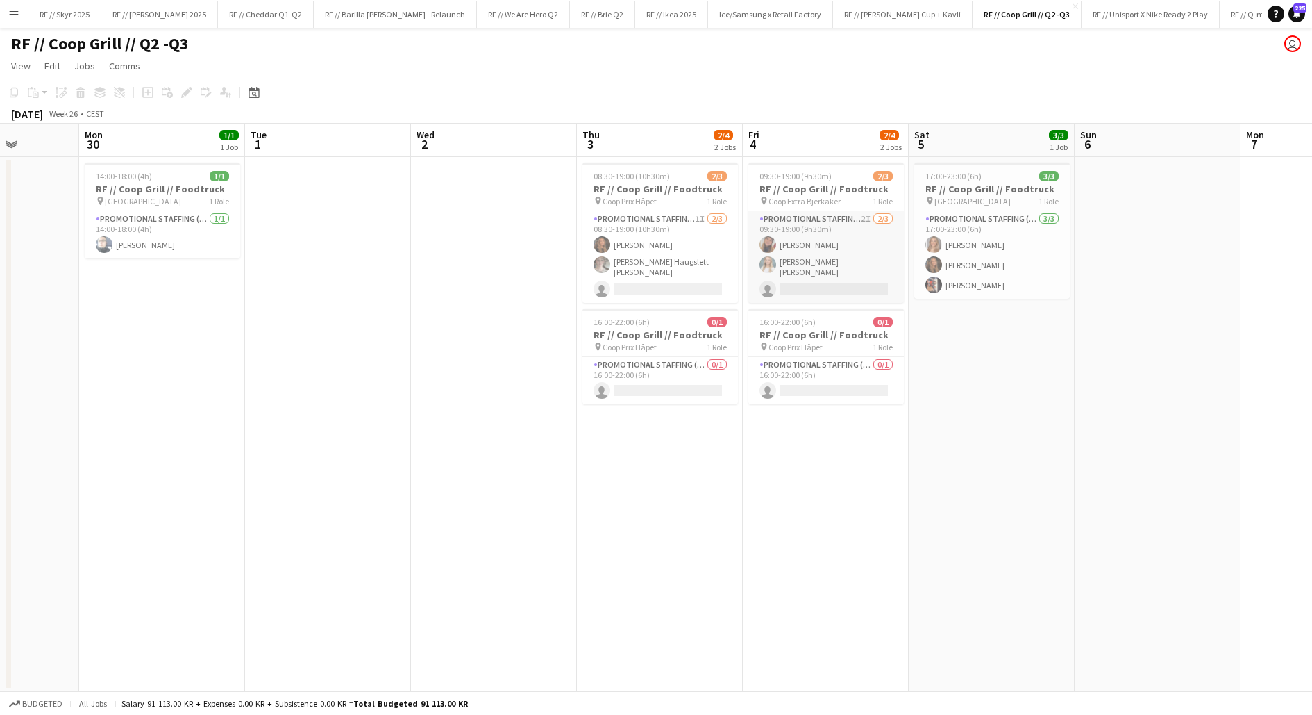
click at [810, 269] on app-card-role "Promotional Staffing (Promotional Staff) 2I [DATE] 09:30-19:00 (9h30m) [PERSON_…" at bounding box center [827, 257] width 156 height 92
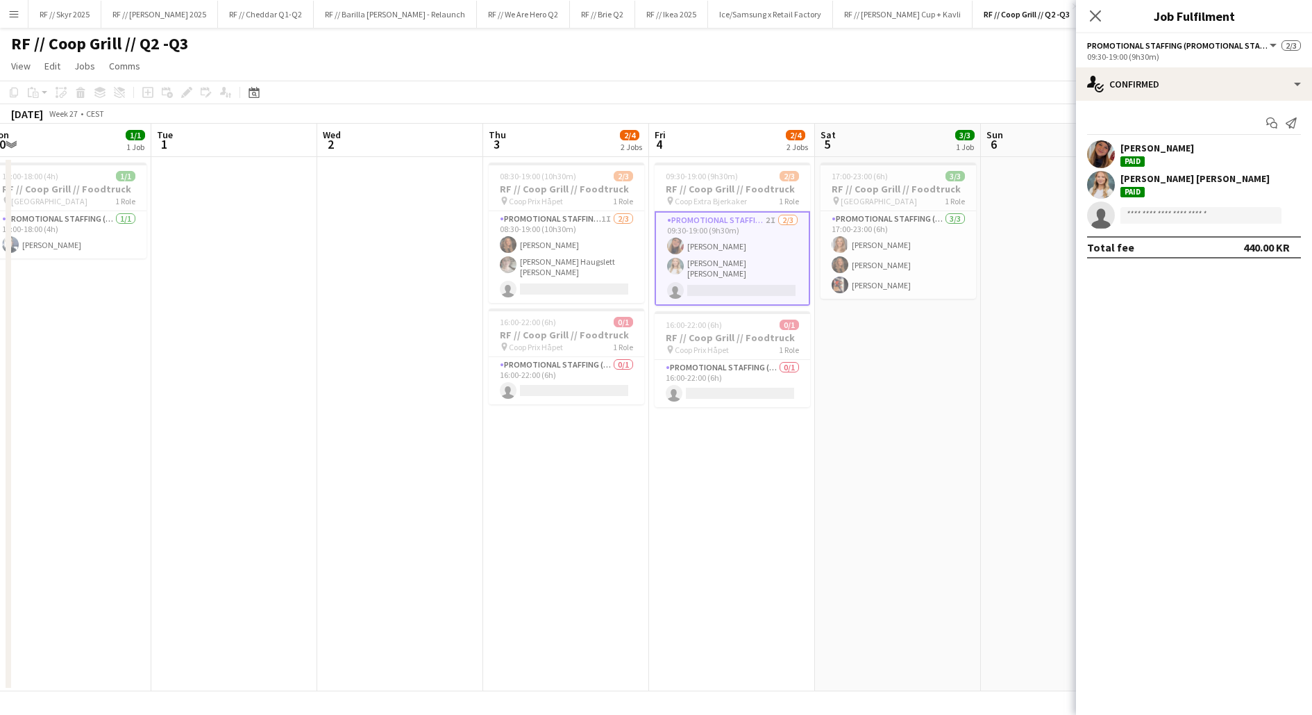
scroll to position [0, 513]
click at [872, 351] on app-date-cell "17:00-23:00 (6h) 3/3 RF // Coop Grill // Foodtruck pin Romssa Arena 1 Role Prom…" at bounding box center [898, 424] width 166 height 534
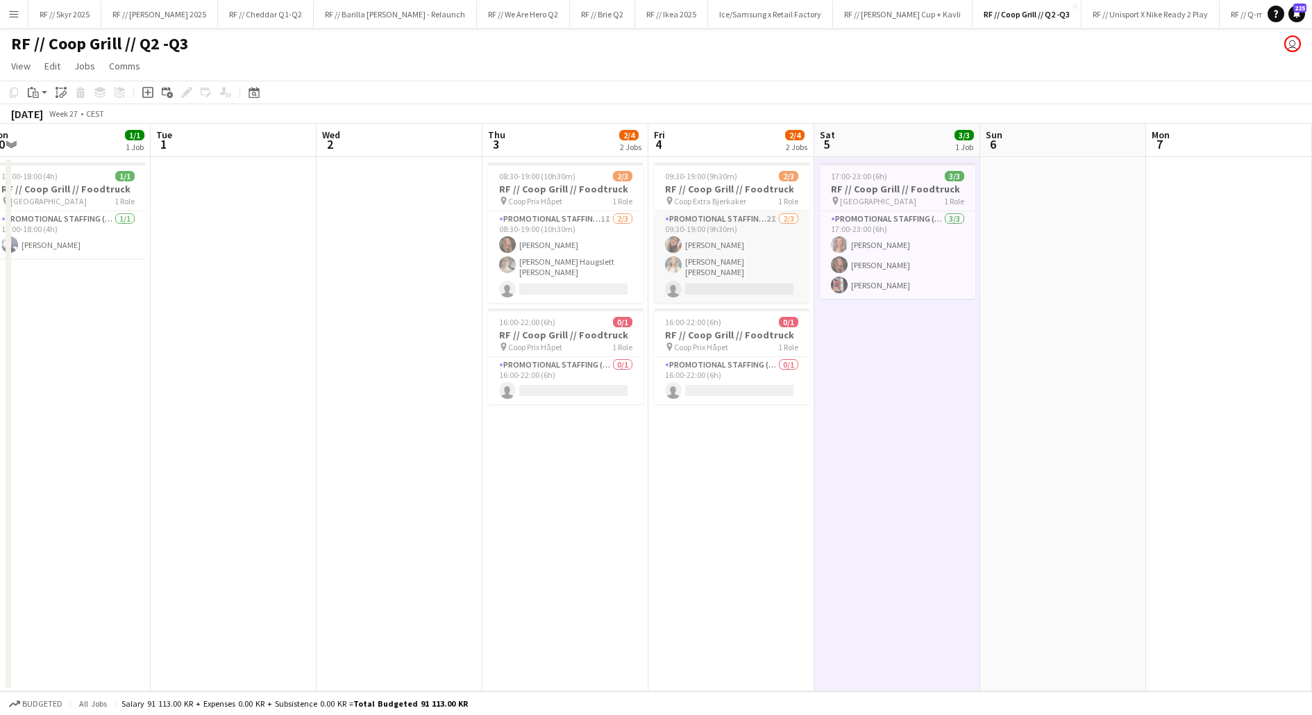
click at [746, 272] on app-card-role "Promotional Staffing (Promotional Staff) 2I [DATE] 09:30-19:00 (9h30m) [PERSON_…" at bounding box center [732, 257] width 156 height 92
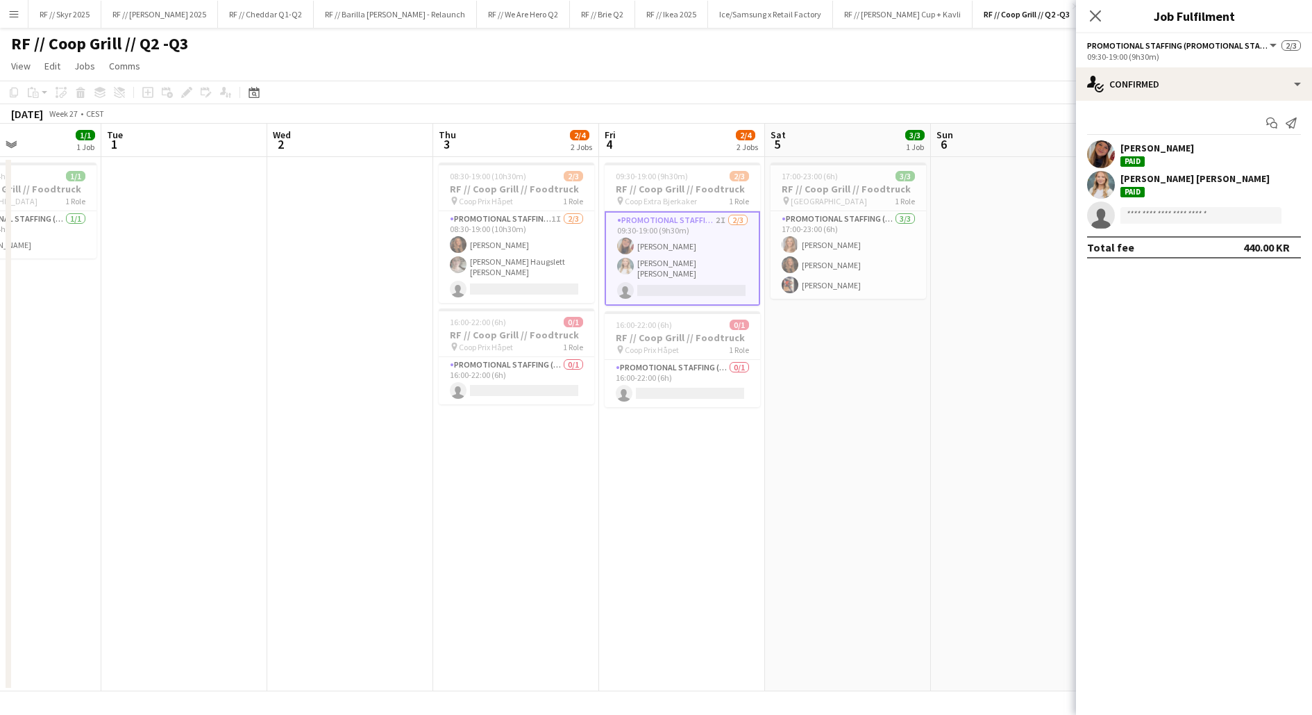
scroll to position [0, 406]
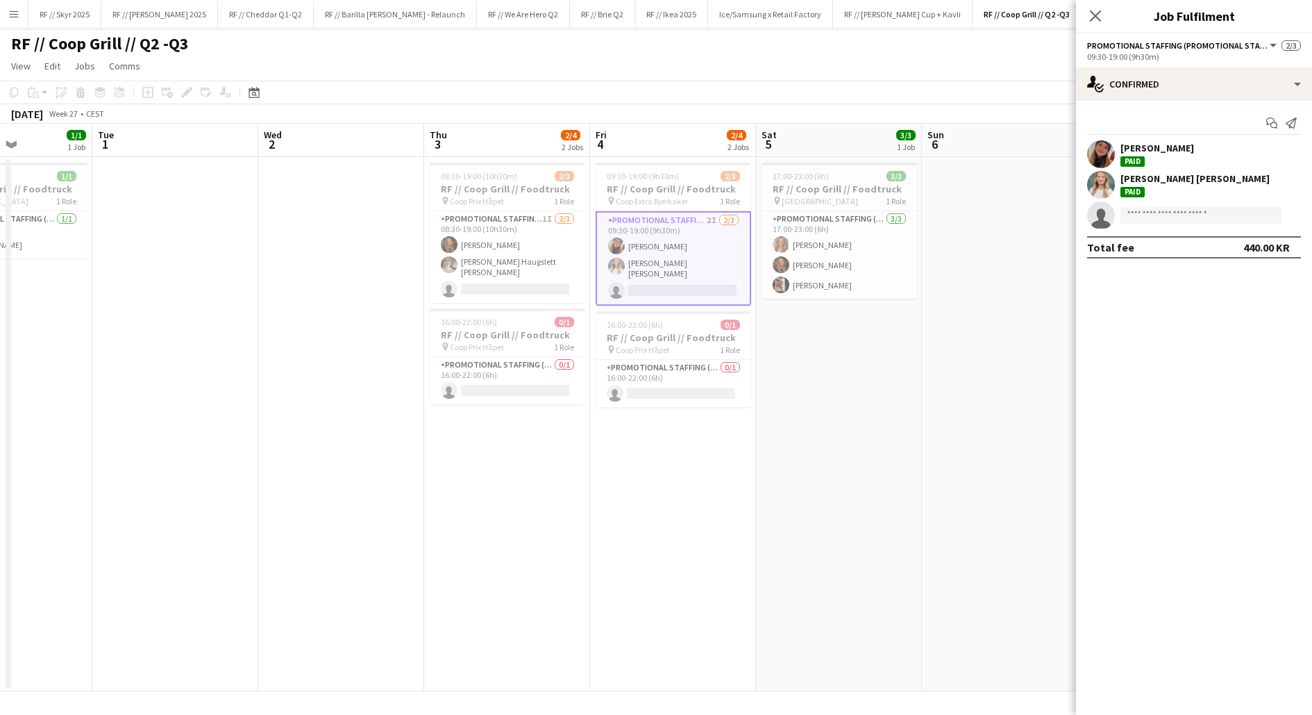
click at [796, 384] on app-date-cell "17:00-23:00 (6h) 3/3 RF // Coop Grill // Foodtruck pin Romssa Arena 1 Role Prom…" at bounding box center [839, 424] width 166 height 534
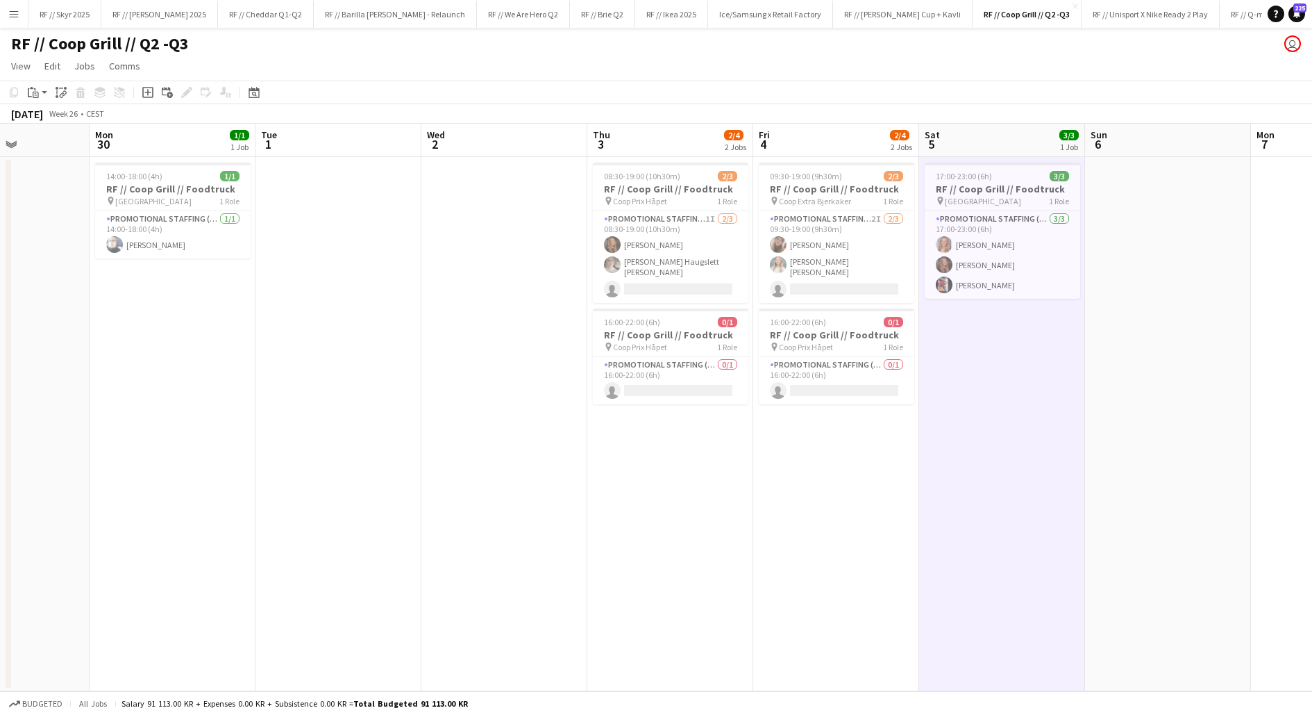
scroll to position [0, 403]
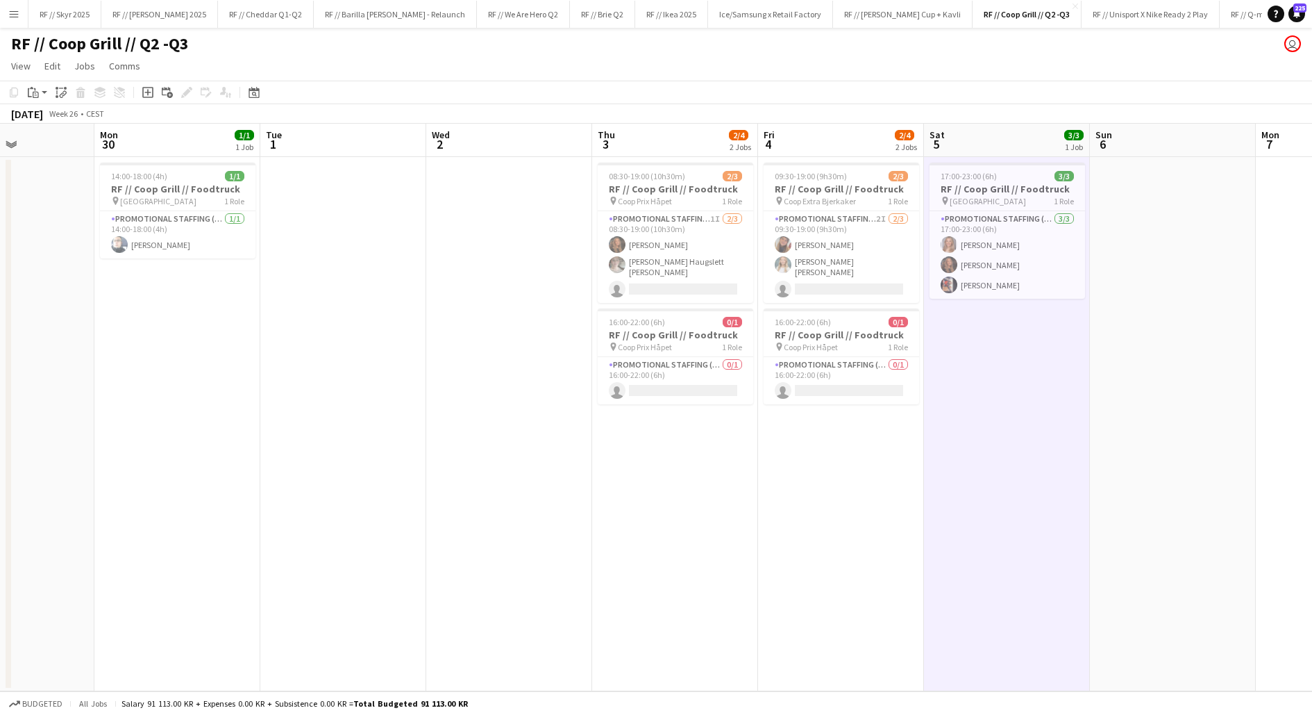
click at [15, 12] on app-icon "Menu" at bounding box center [13, 13] width 11 height 11
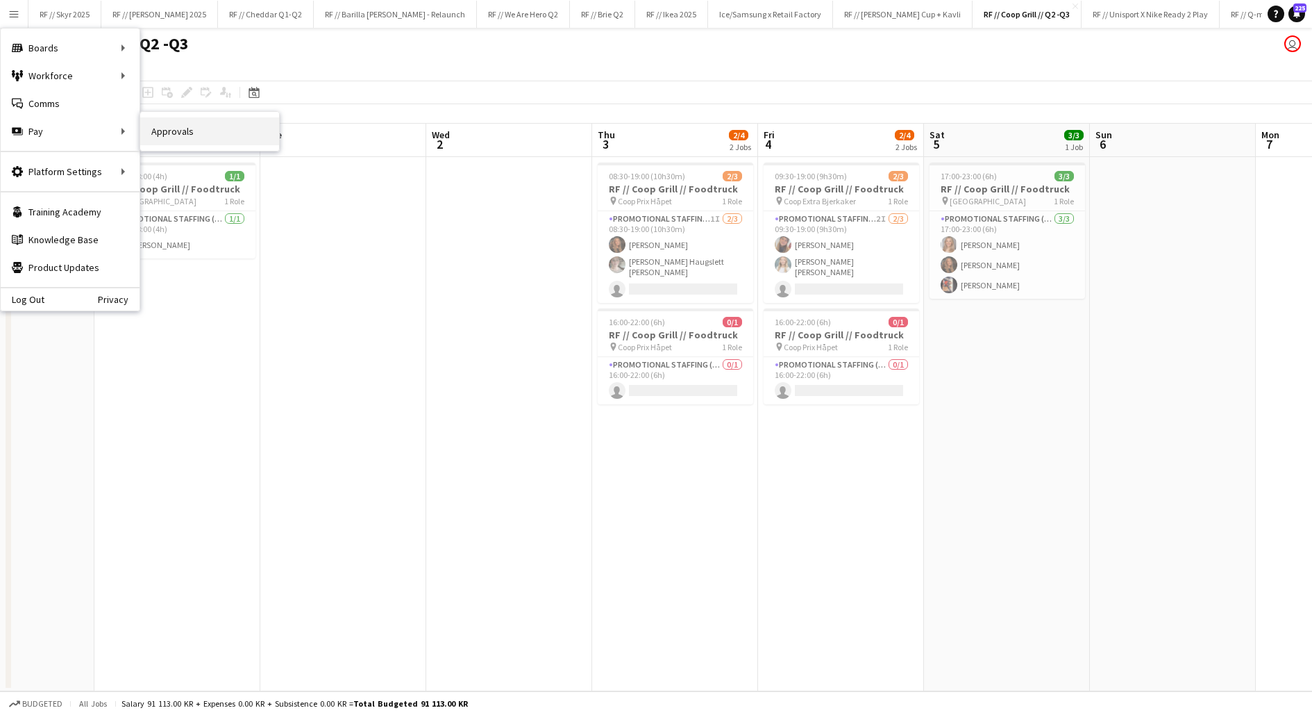
click at [177, 138] on link "Approvals" at bounding box center [209, 131] width 139 height 28
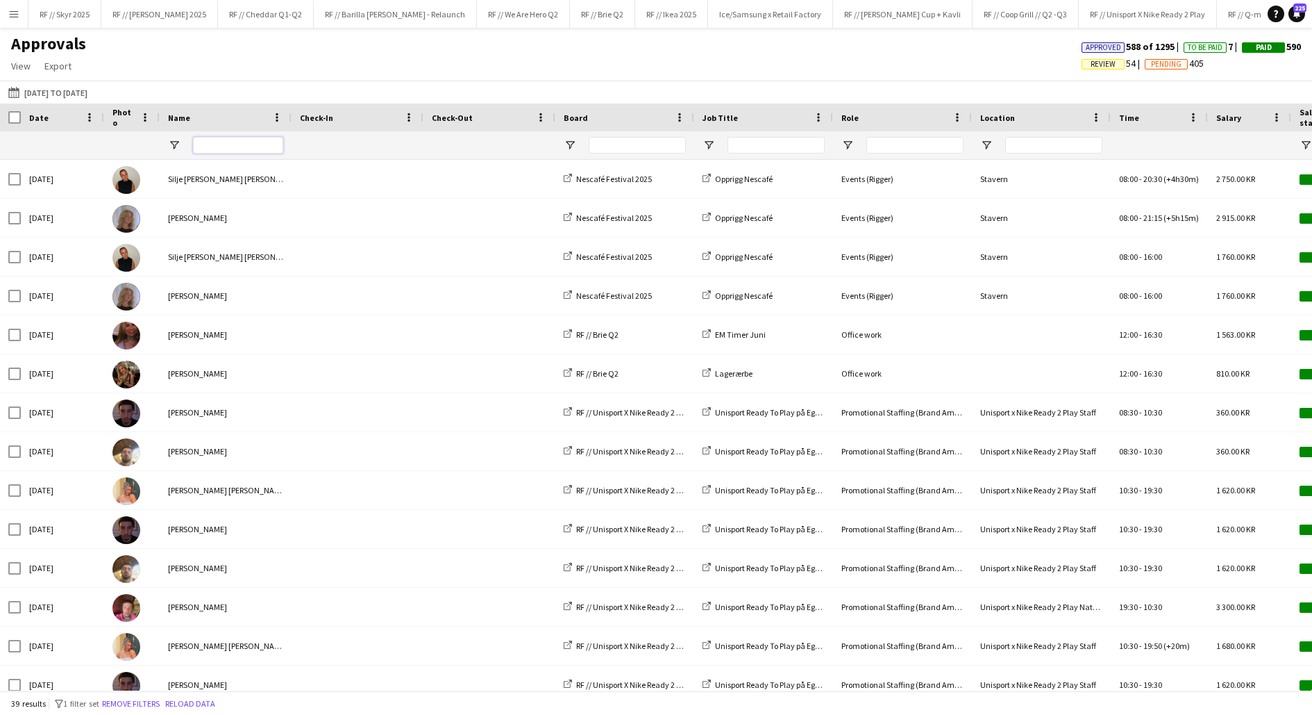
click at [211, 147] on input "Name Filter Input" at bounding box center [238, 145] width 90 height 17
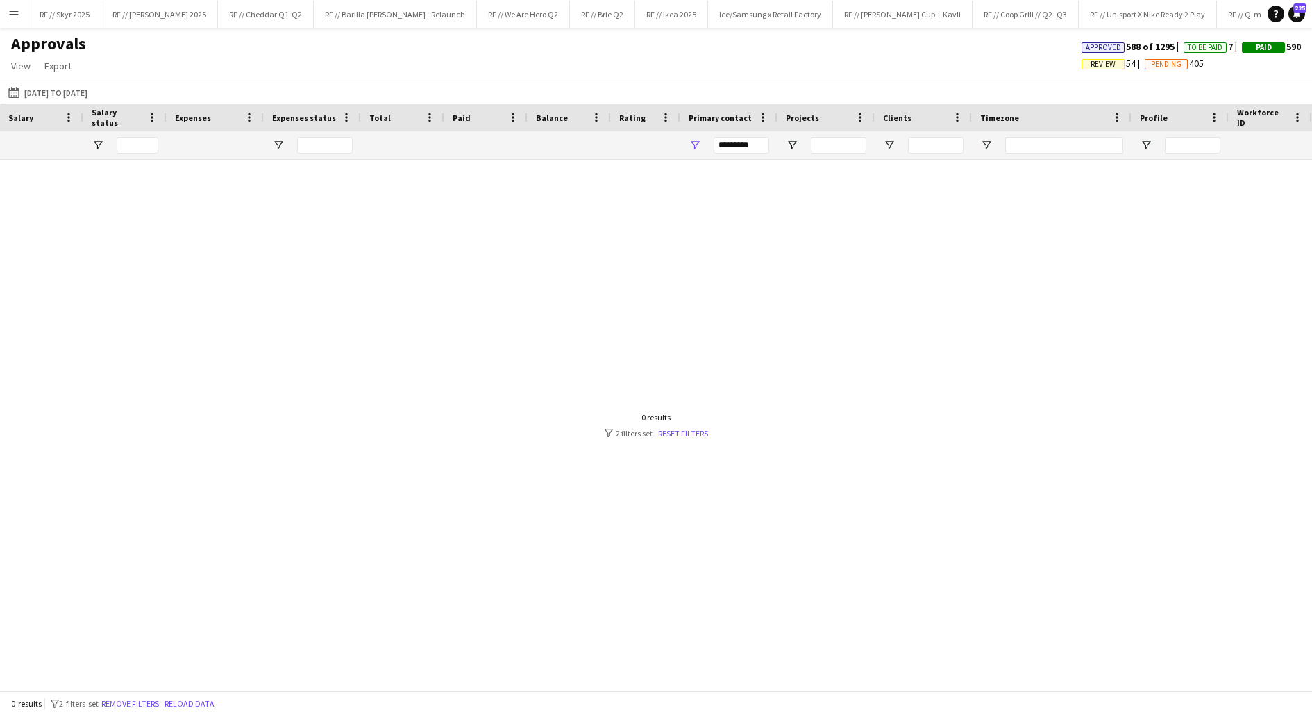
type input "****"
click at [740, 142] on input "*********" at bounding box center [742, 145] width 56 height 17
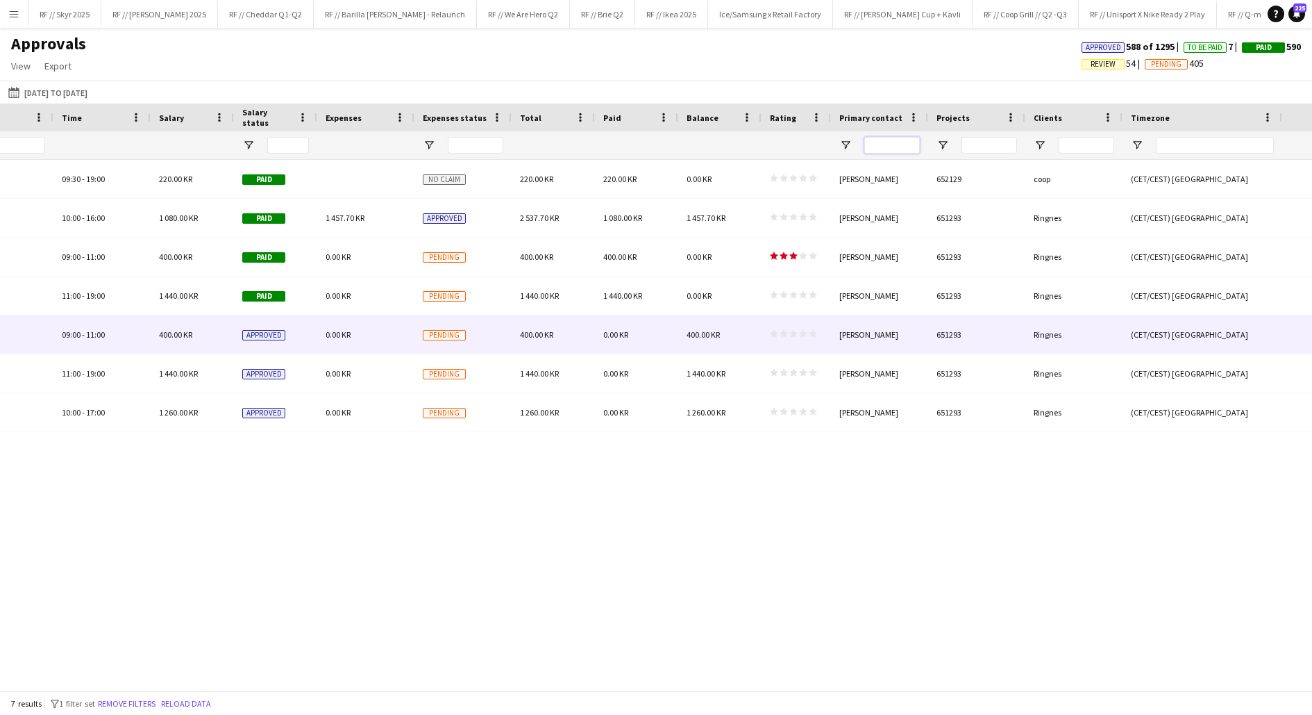
scroll to position [0, 592]
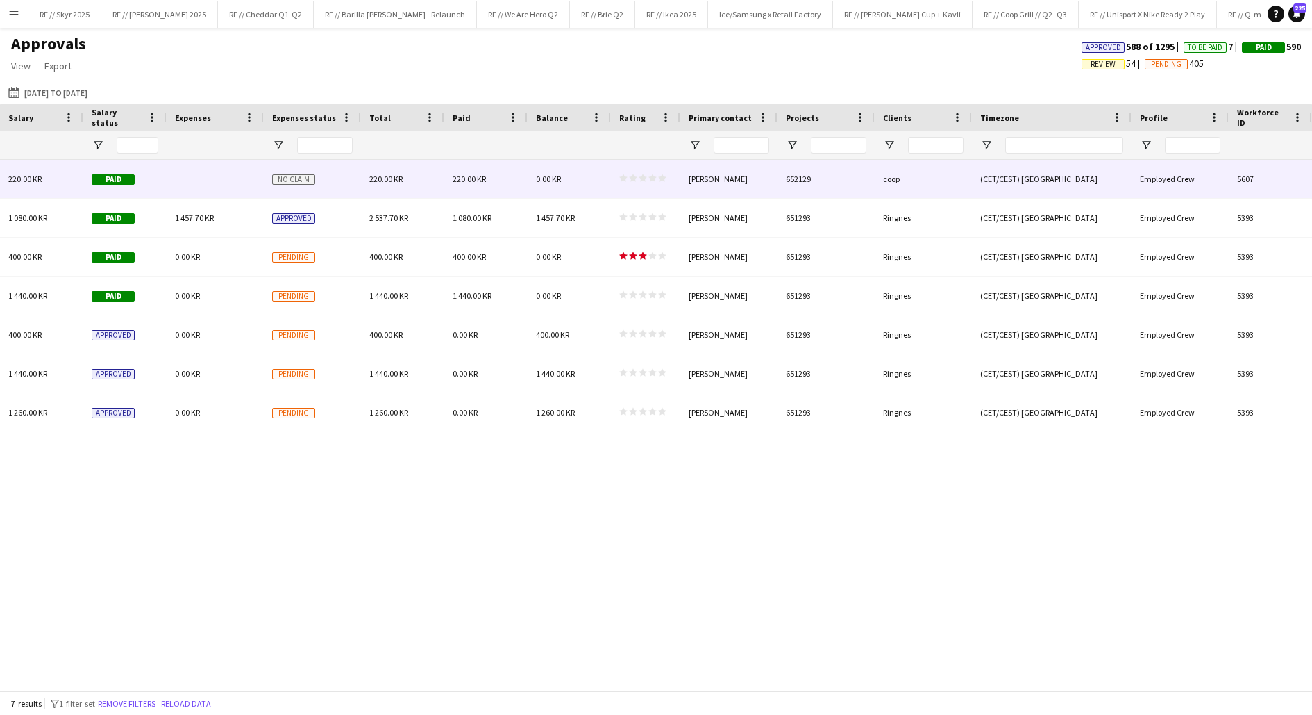
click at [541, 181] on span "0.00 KR" at bounding box center [548, 179] width 25 height 10
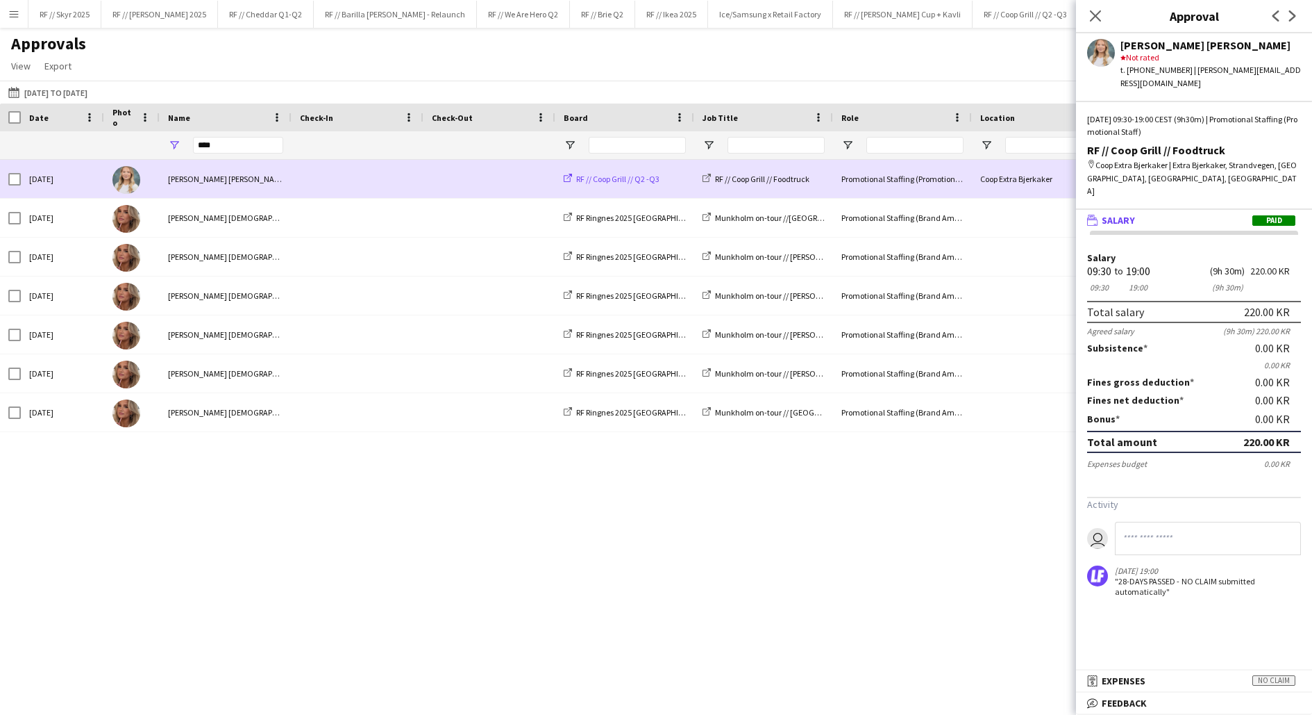
click at [619, 181] on span "RF // Coop Grill // Q2 -Q3" at bounding box center [617, 179] width 83 height 10
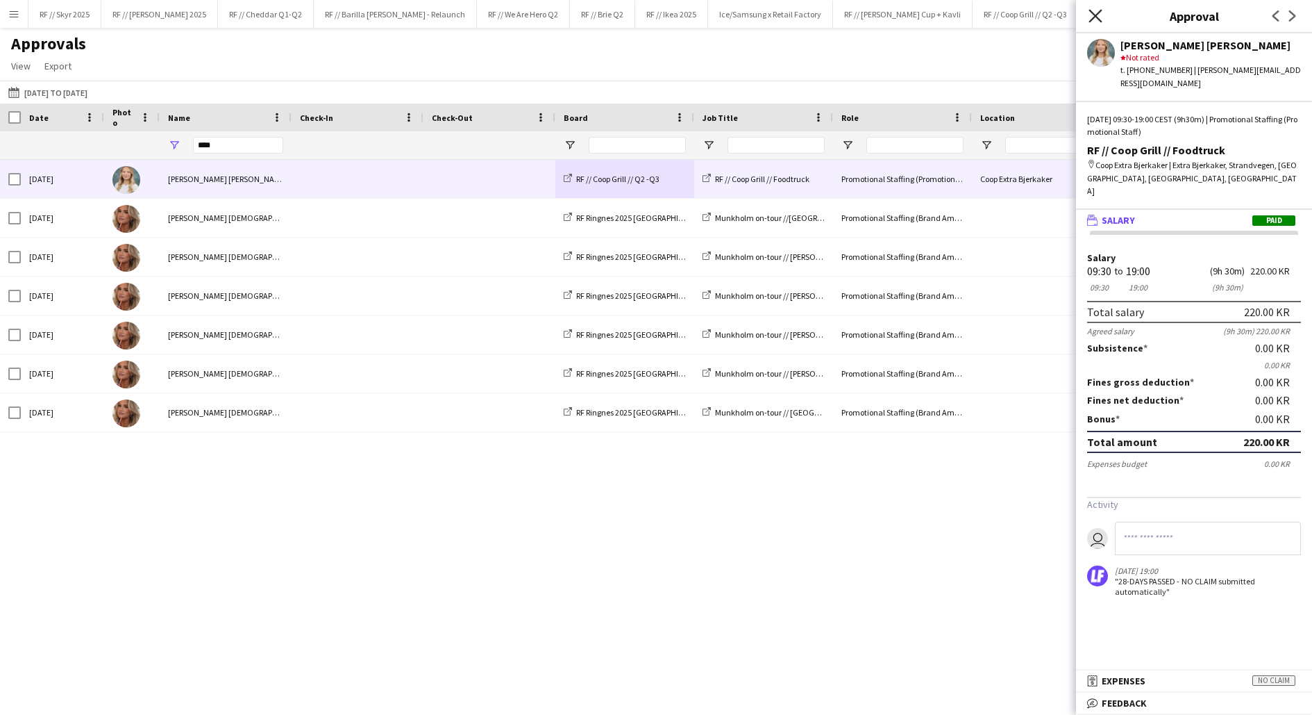
click at [1098, 15] on icon "Close pop-in" at bounding box center [1095, 15] width 13 height 13
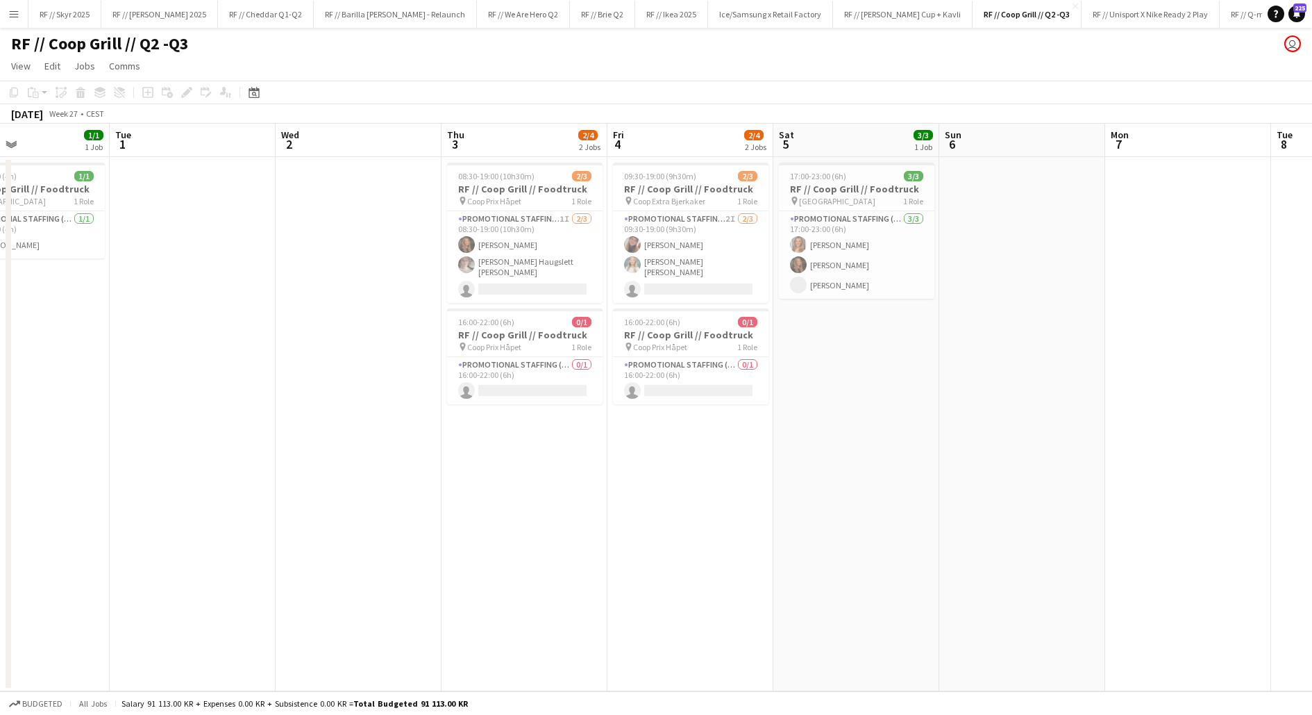
scroll to position [0, 371]
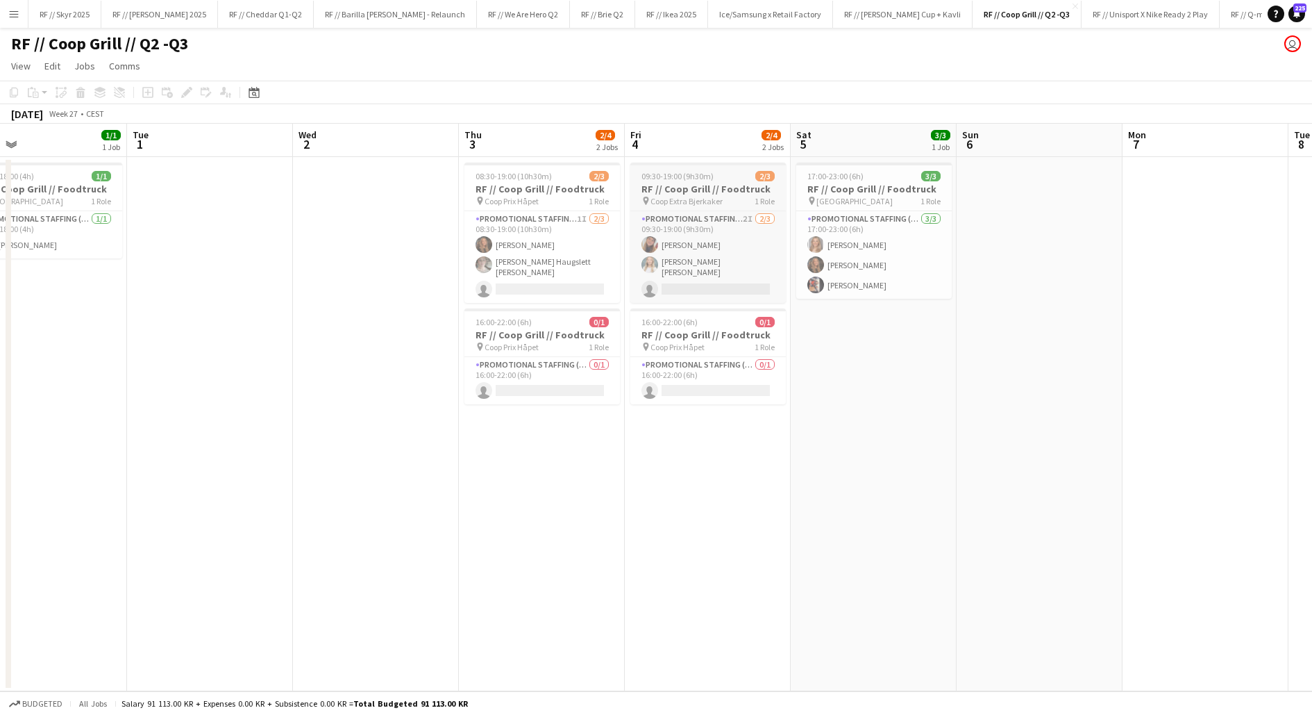
click at [669, 194] on h3 "RF // Coop Grill // Foodtruck" at bounding box center [709, 189] width 156 height 12
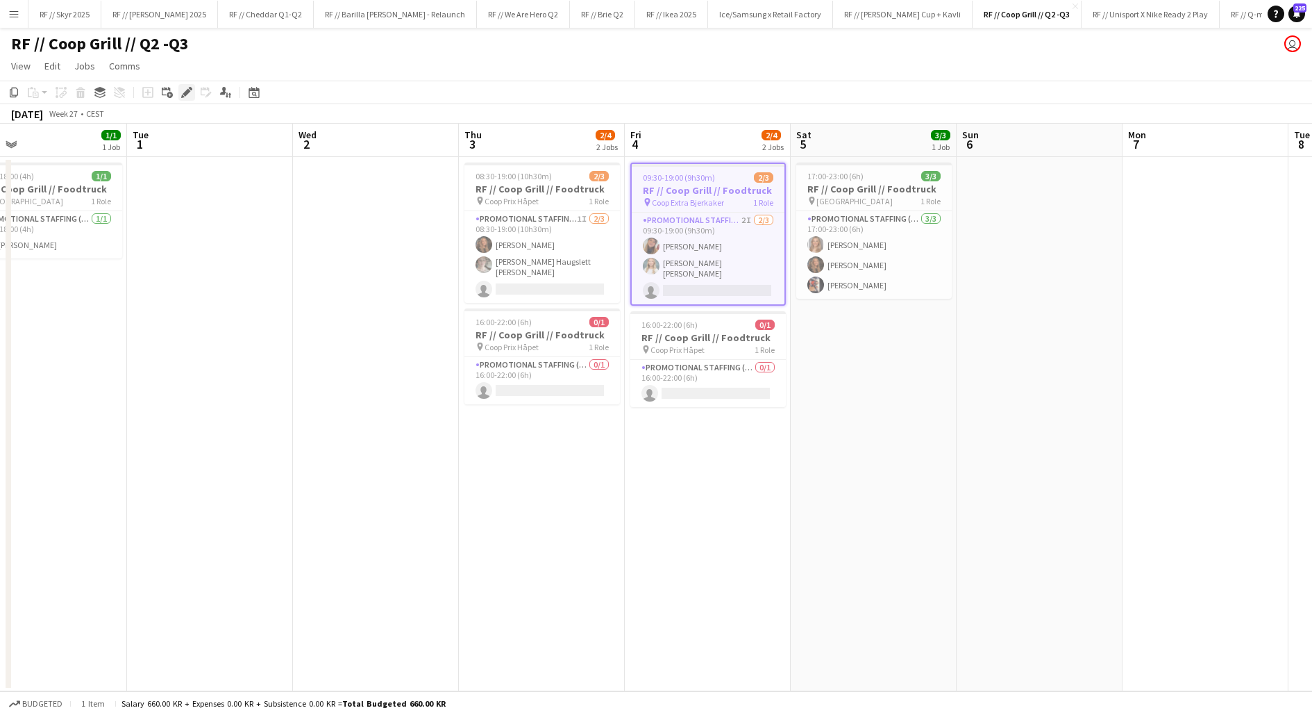
click at [182, 97] on icon "Edit" at bounding box center [186, 92] width 11 height 11
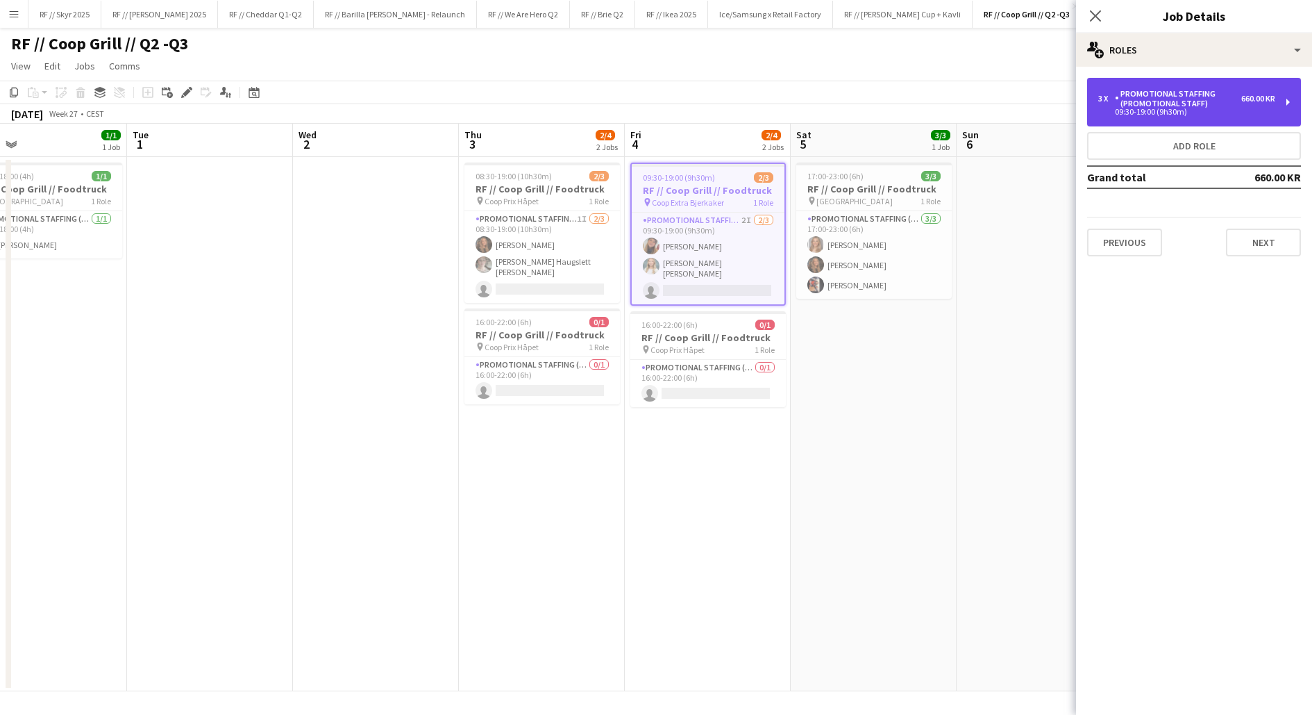
click at [1197, 110] on div "09:30-19:00 (9h30m)" at bounding box center [1187, 111] width 177 height 7
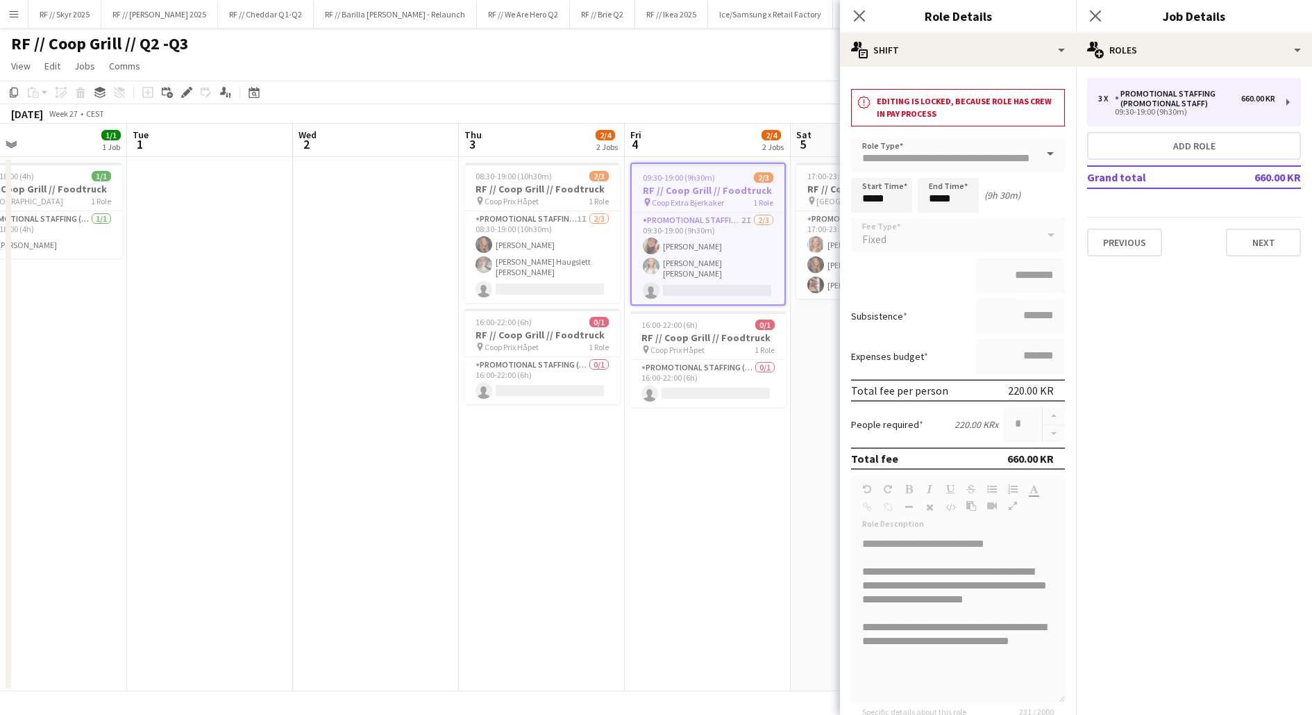
click at [430, 280] on app-date-cell at bounding box center [376, 424] width 166 height 534
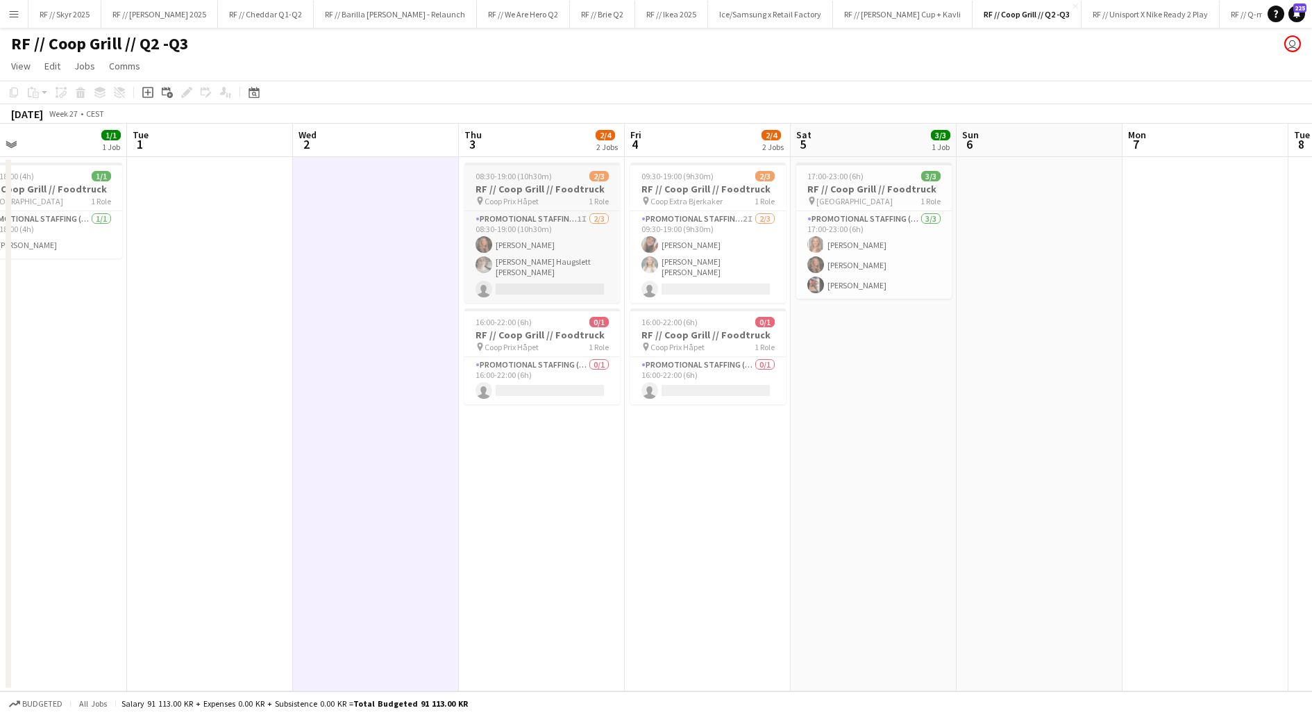
click at [540, 193] on h3 "RF // Coop Grill // Foodtruck" at bounding box center [543, 189] width 156 height 12
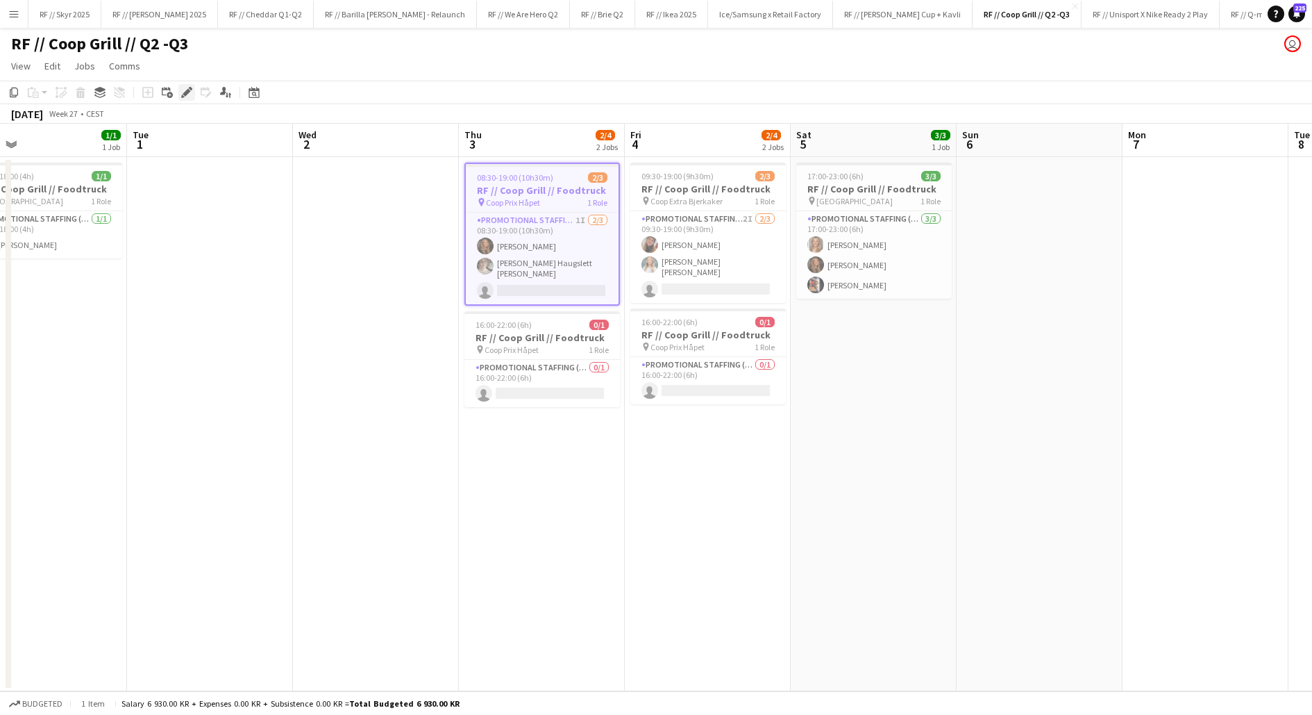
click at [178, 91] on div "Edit" at bounding box center [186, 92] width 17 height 17
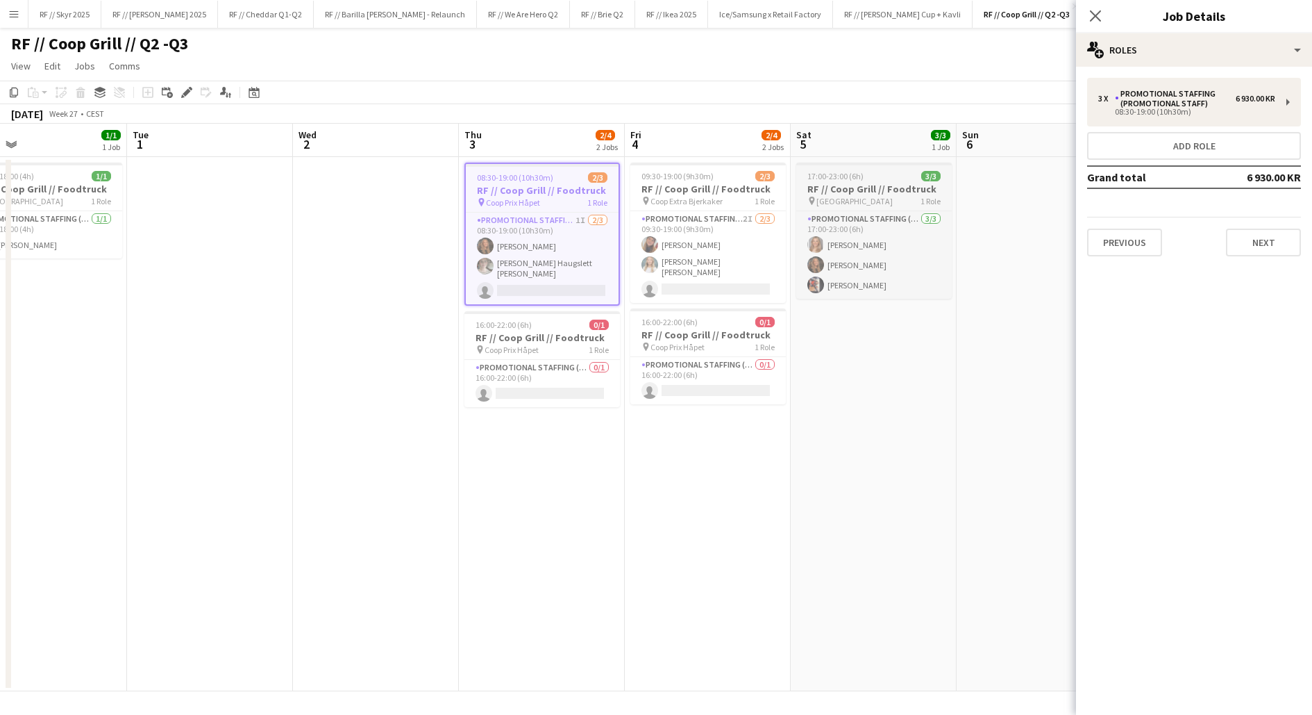
click at [862, 197] on span "[GEOGRAPHIC_DATA]" at bounding box center [855, 201] width 76 height 10
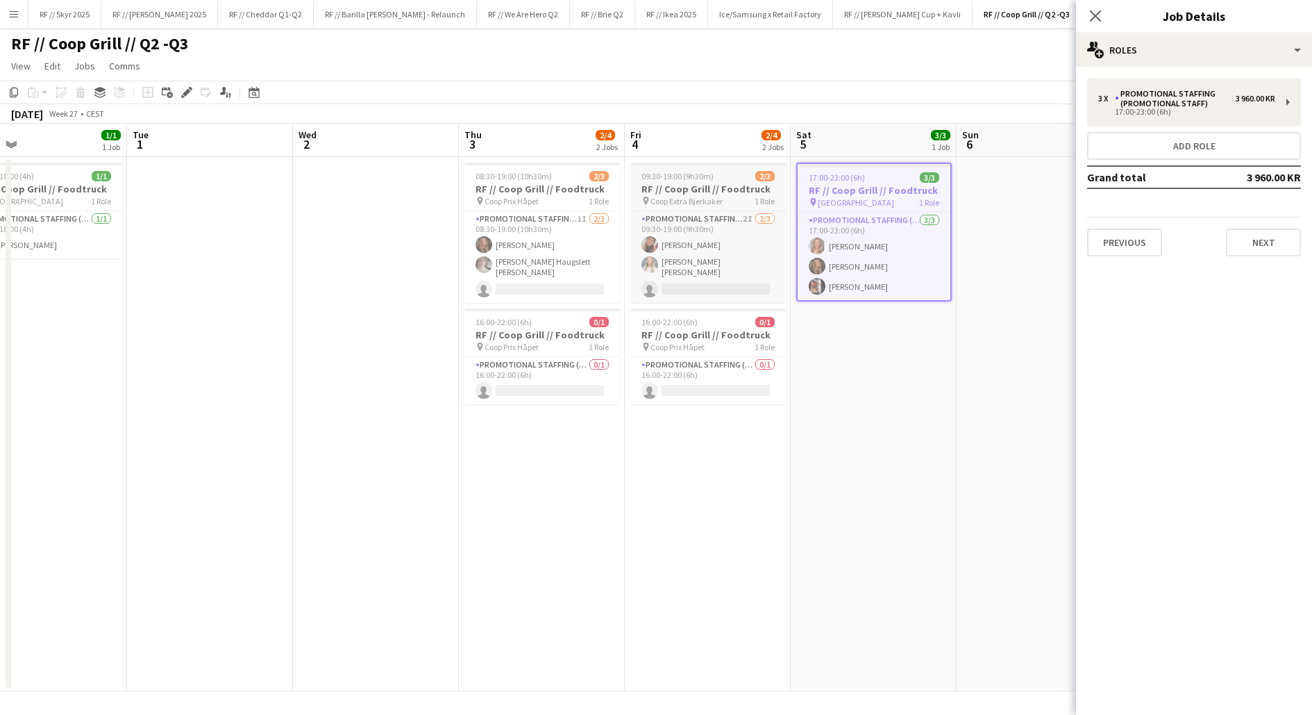
click at [717, 193] on h3 "RF // Coop Grill // Foodtruck" at bounding box center [709, 189] width 156 height 12
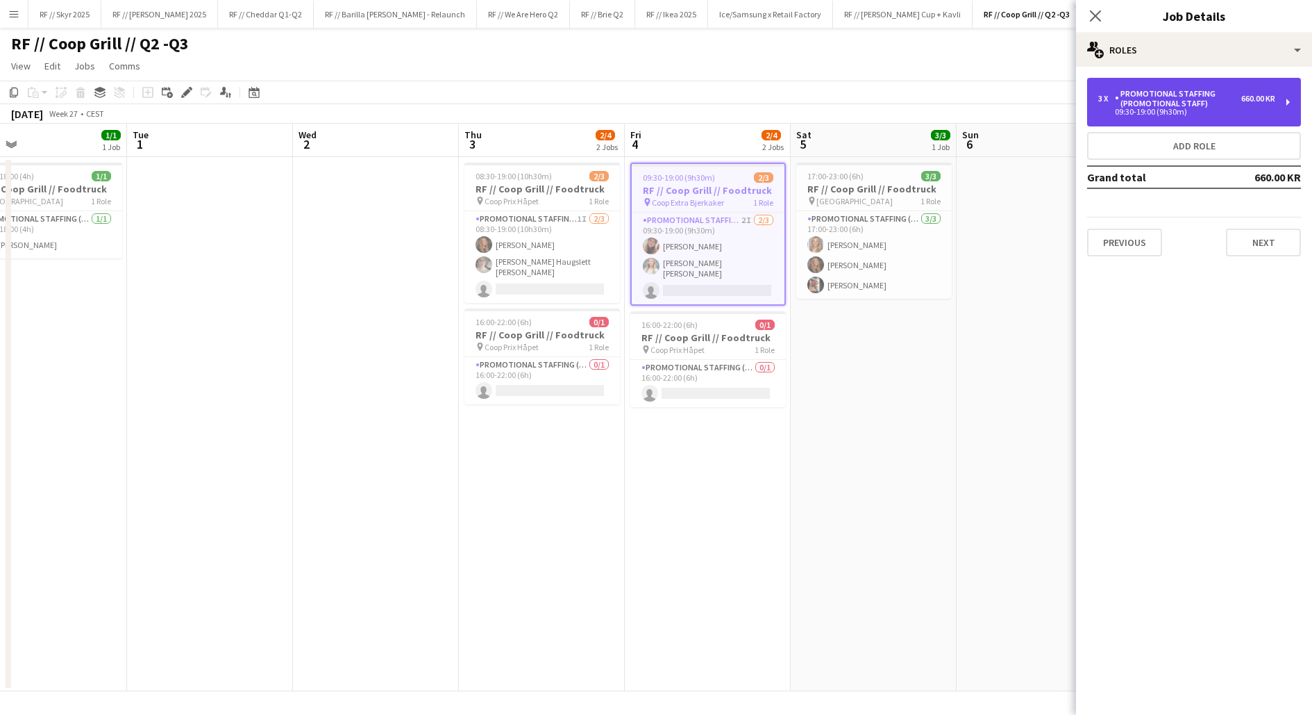
click at [1179, 119] on div "3 x Promotional Staffing (Promotional Staff) 660.00 KR 09:30-19:00 (9h30m)" at bounding box center [1194, 102] width 214 height 49
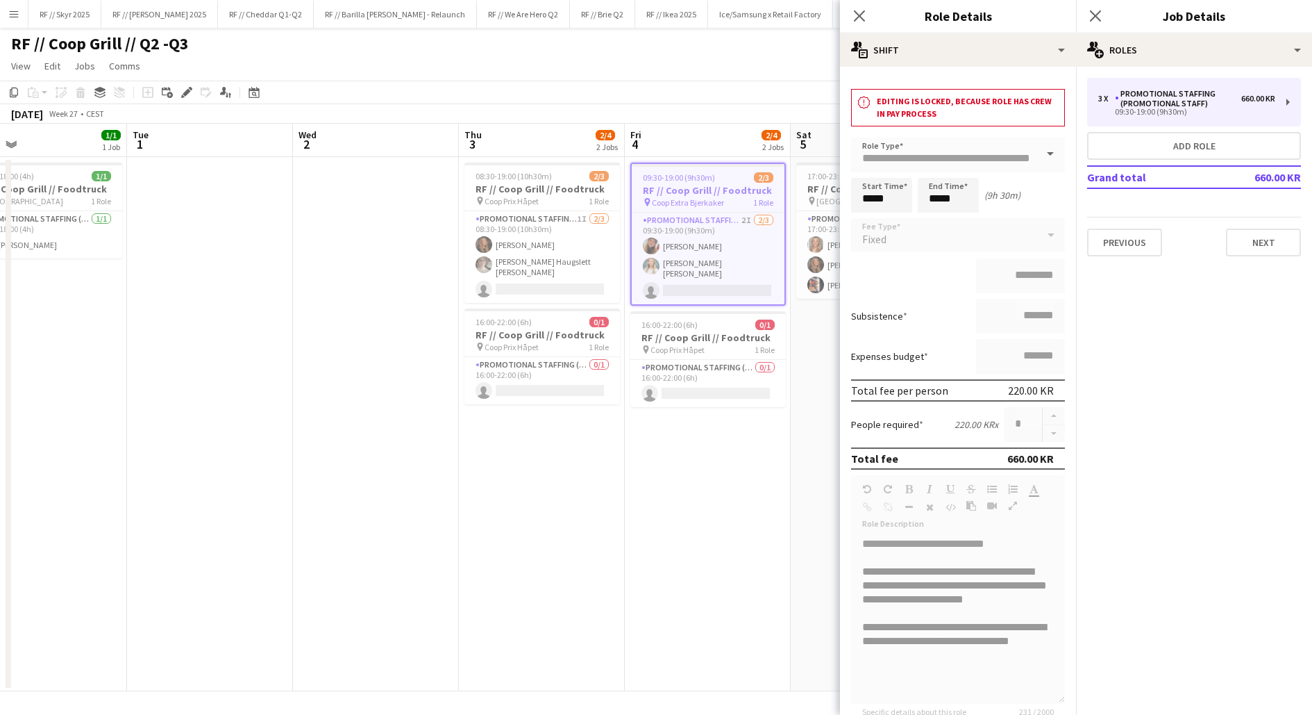
click at [718, 457] on app-date-cell "09:30-19:00 (9h30m) 2/3 RF // Coop Grill // Foodtruck pin Coop Extra Bjerkaker …" at bounding box center [708, 424] width 166 height 534
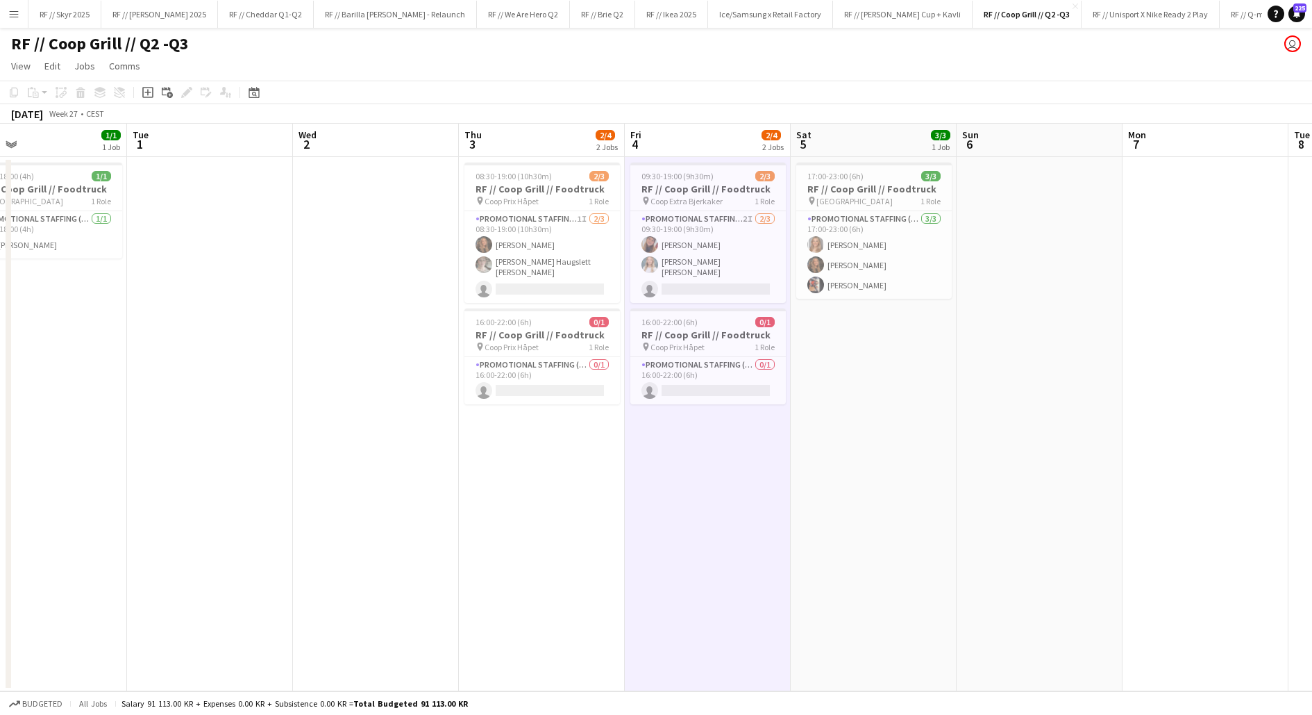
click at [710, 475] on app-date-cell "09:30-19:00 (9h30m) 2/3 RF // Coop Grill // Foodtruck pin Coop Extra Bjerkaker …" at bounding box center [708, 424] width 166 height 534
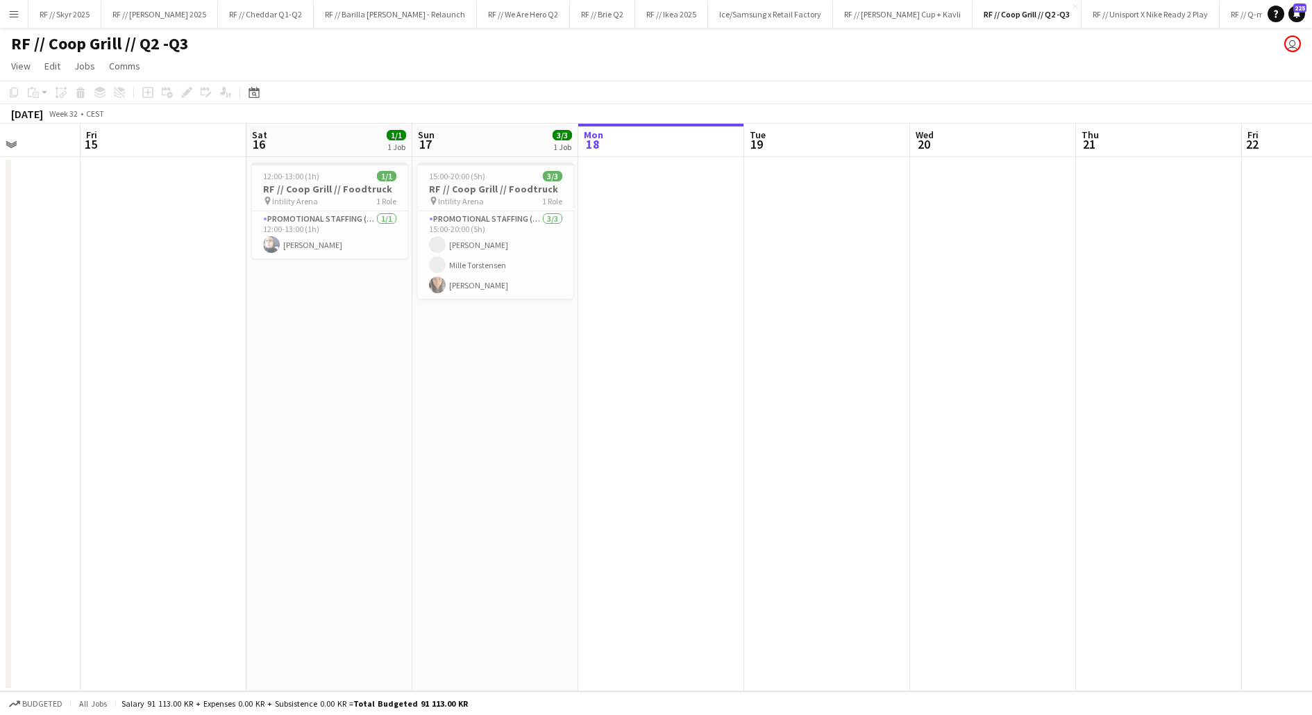
scroll to position [0, 537]
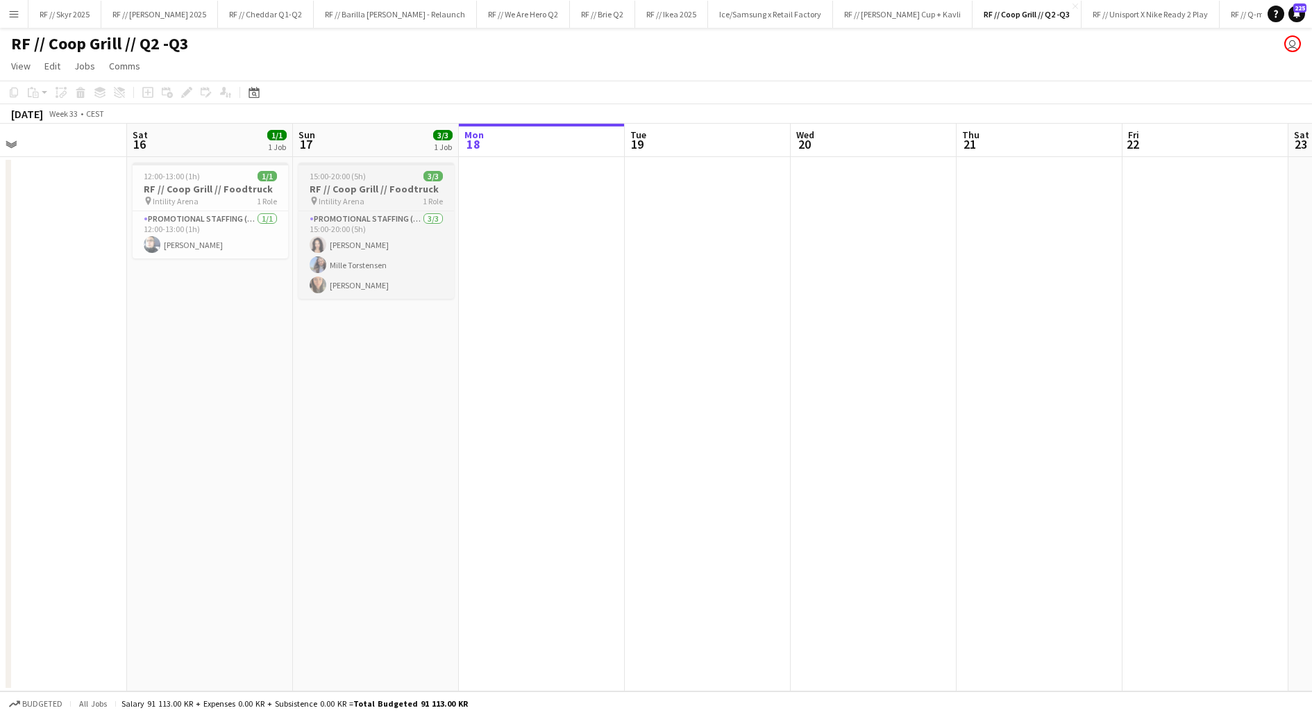
click at [370, 199] on div "pin Intility Arena 1 Role" at bounding box center [377, 200] width 156 height 11
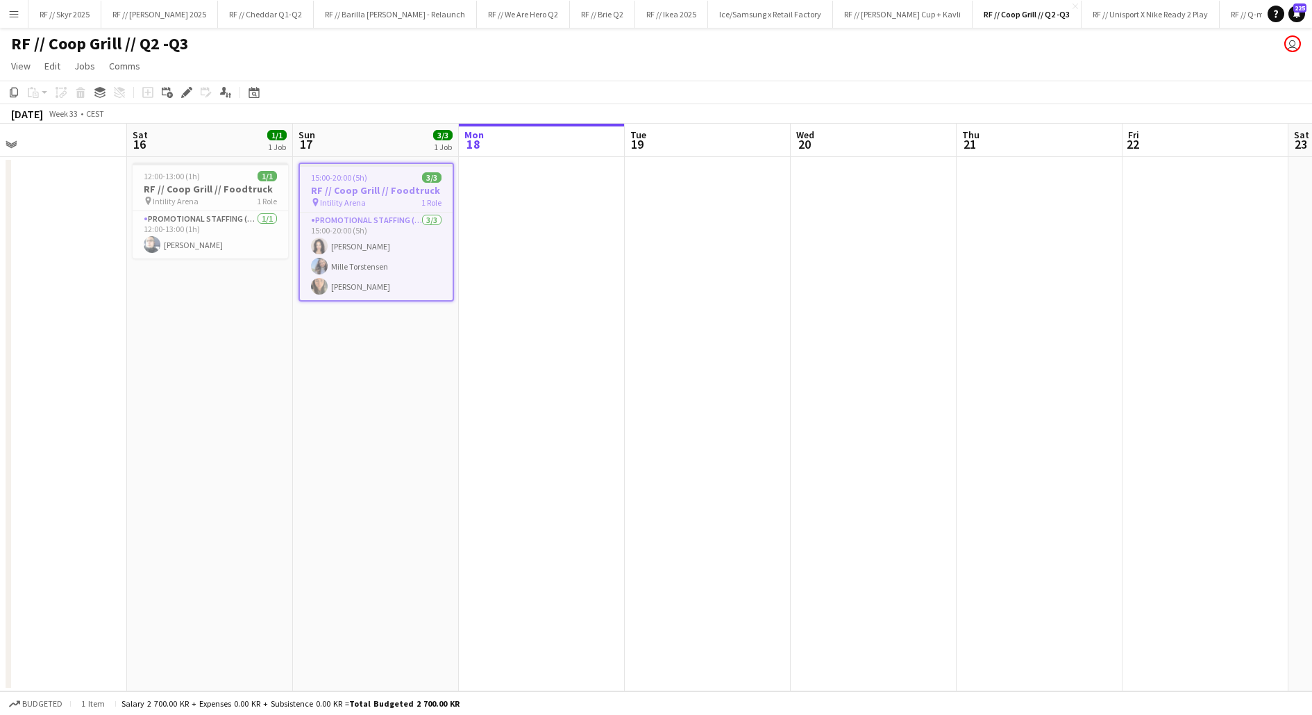
click at [492, 230] on app-date-cell at bounding box center [542, 424] width 166 height 534
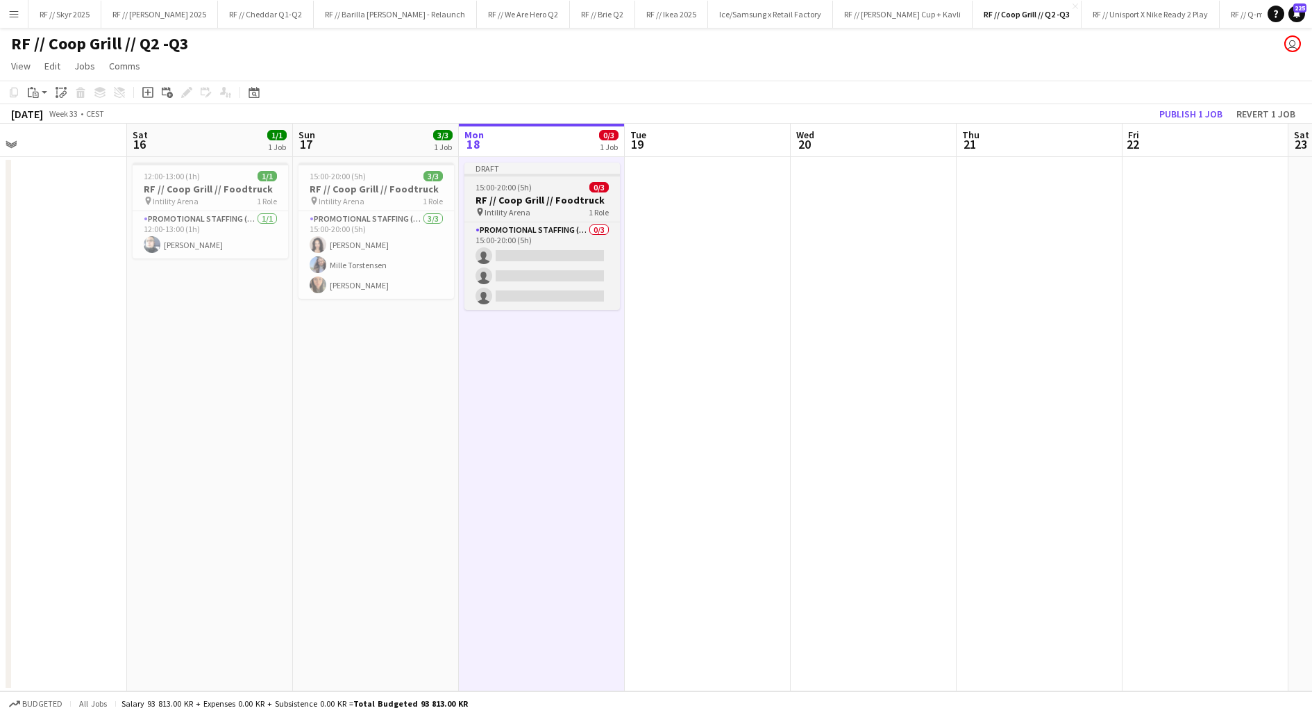
click at [503, 206] on div "pin Intility Arena 1 Role" at bounding box center [543, 211] width 156 height 11
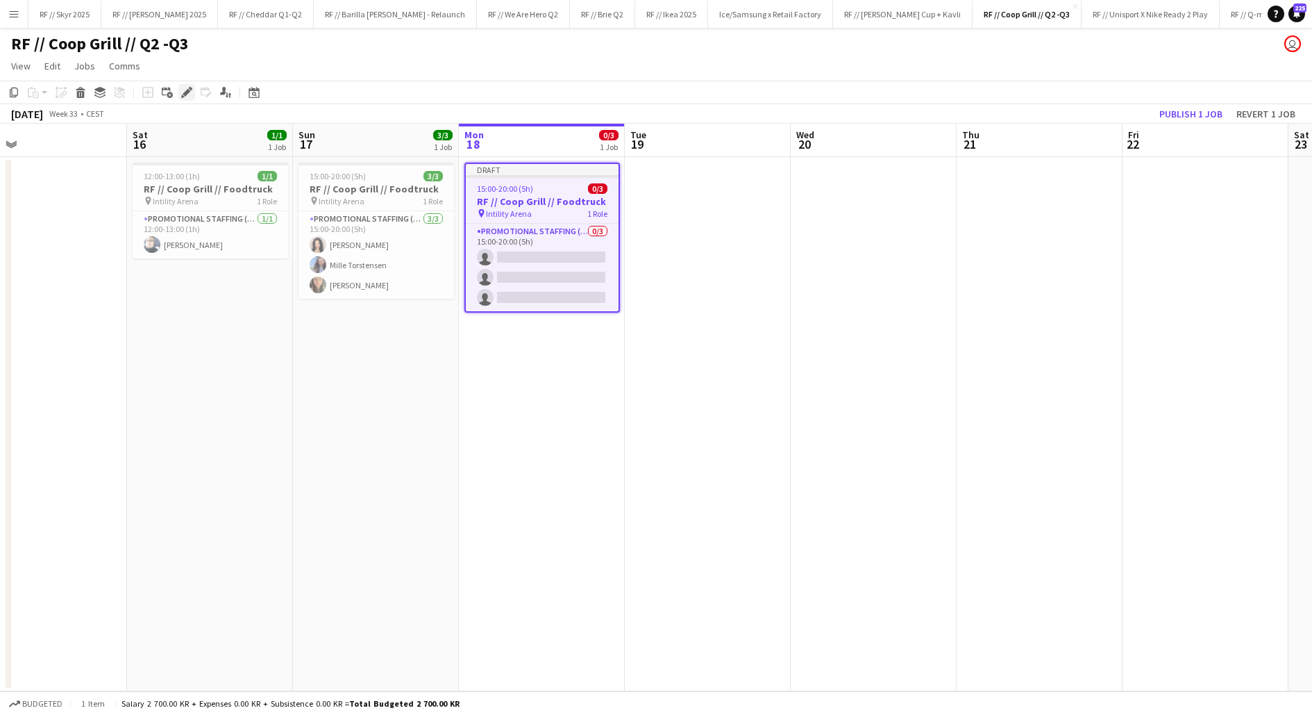
click at [183, 90] on icon "Edit" at bounding box center [186, 92] width 11 height 11
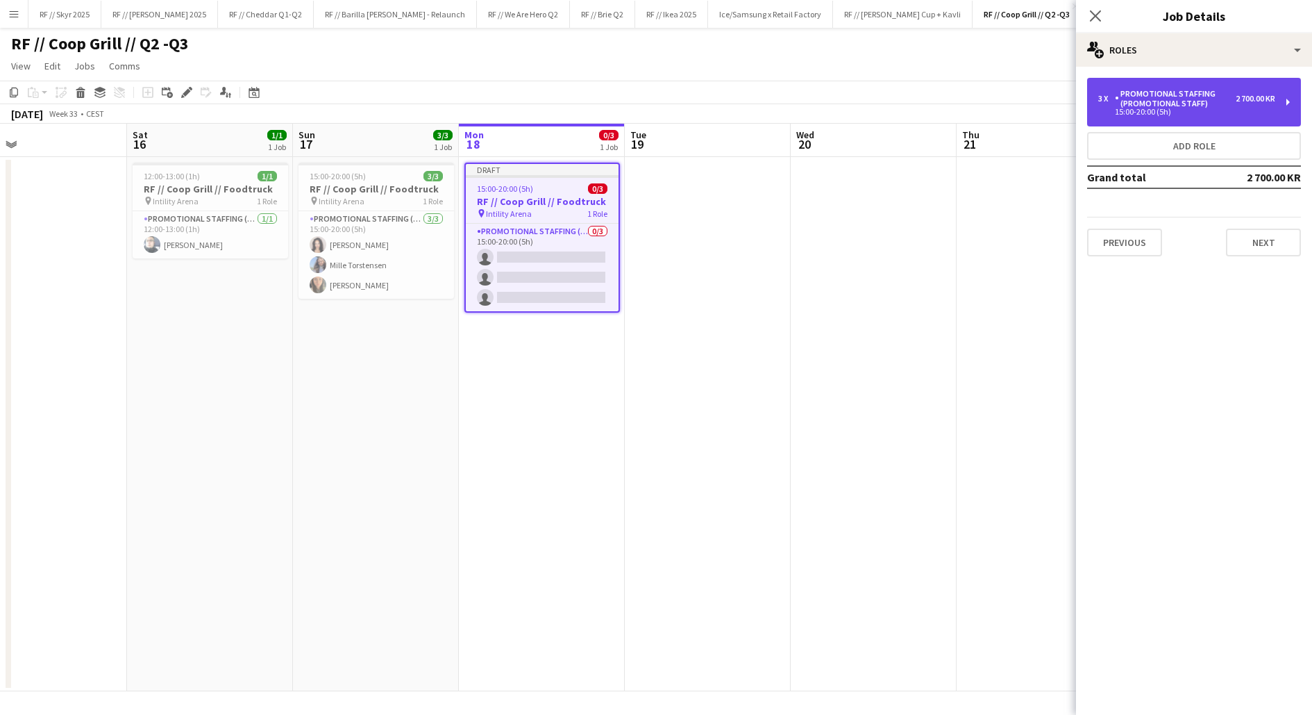
click at [1178, 104] on div "Promotional Staffing (Promotional Staff)" at bounding box center [1175, 98] width 121 height 19
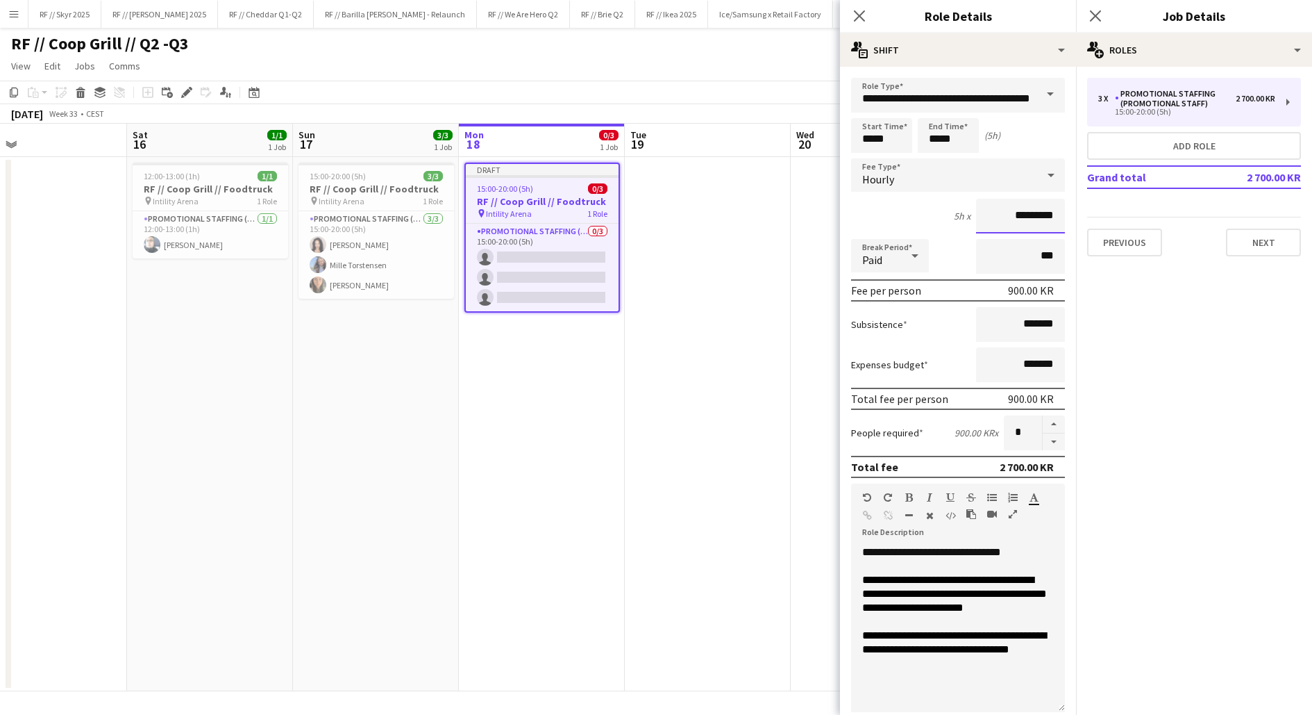
drag, startPoint x: 1024, startPoint y: 215, endPoint x: 999, endPoint y: 215, distance: 25.0
click at [999, 215] on input "*********" at bounding box center [1020, 216] width 89 height 35
type input "*********"
click at [1051, 441] on button "button" at bounding box center [1054, 441] width 22 height 17
type input "*"
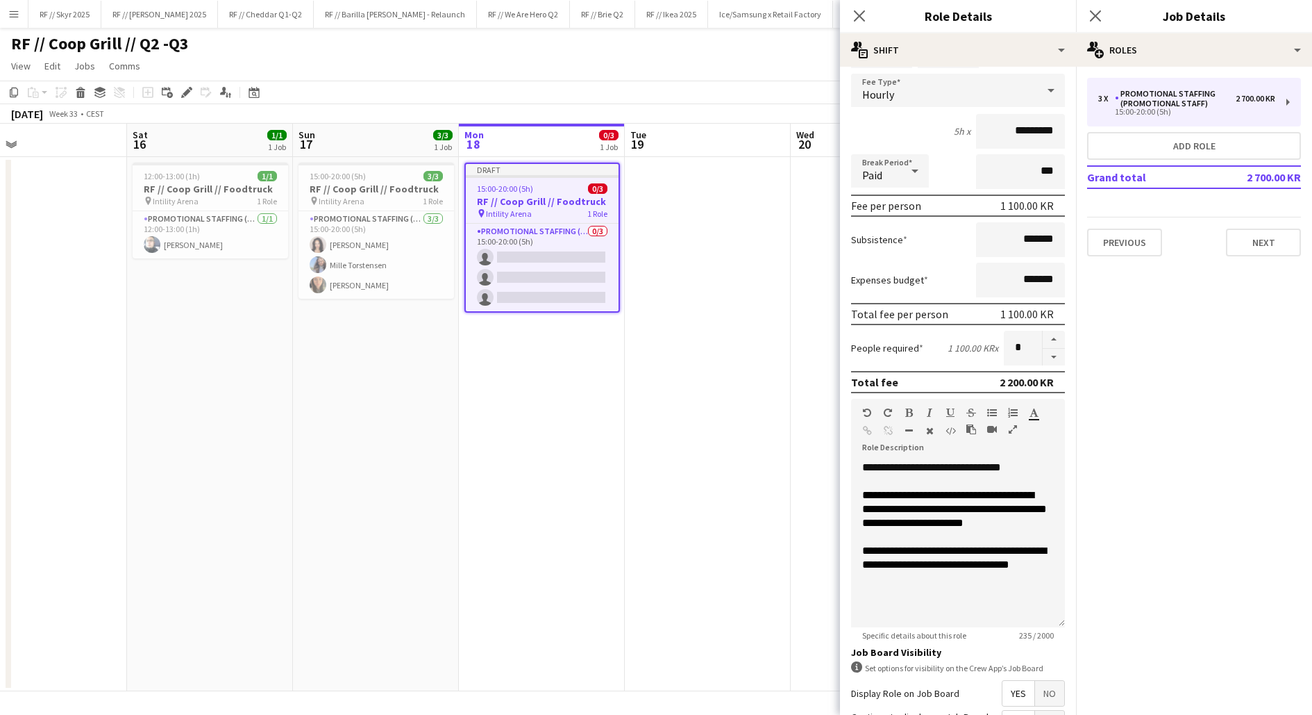
scroll to position [99, 0]
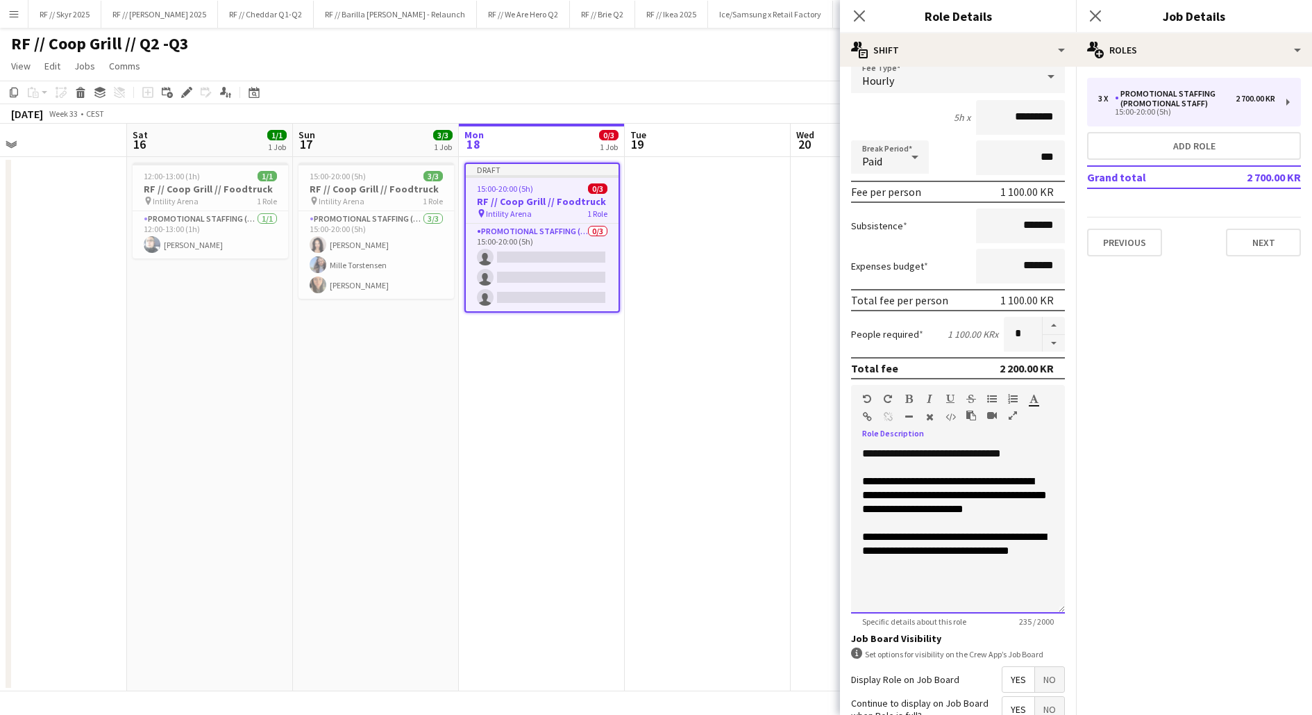
drag, startPoint x: 1042, startPoint y: 553, endPoint x: 853, endPoint y: 420, distance: 231.2
click at [853, 420] on div "**********" at bounding box center [958, 499] width 214 height 228
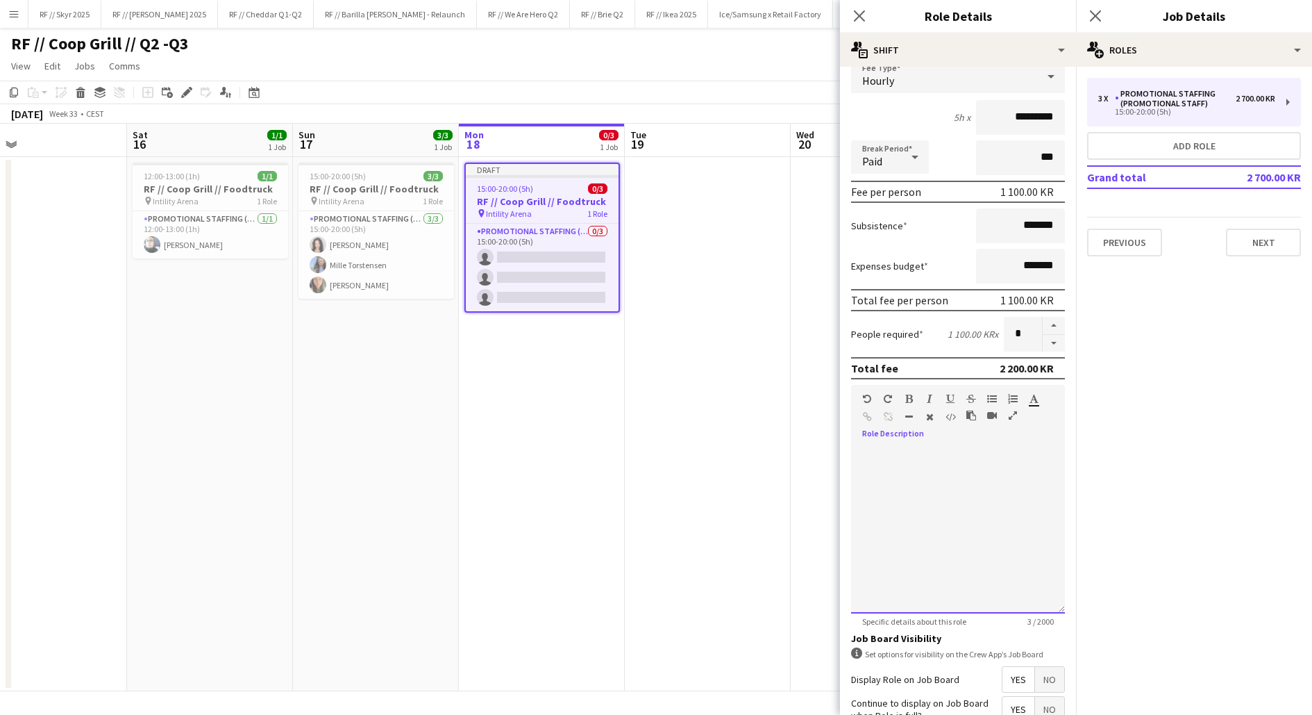
scroll to position [224, 0]
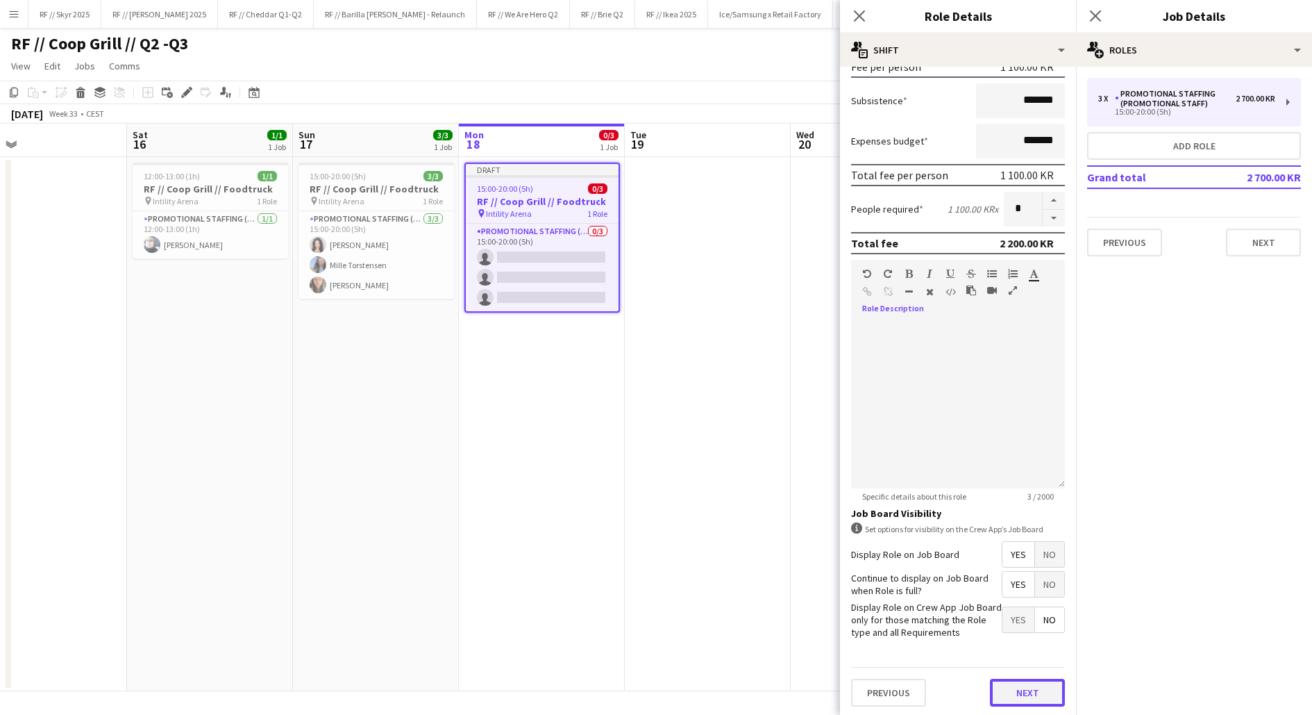
click at [1026, 696] on button "Next" at bounding box center [1027, 692] width 75 height 28
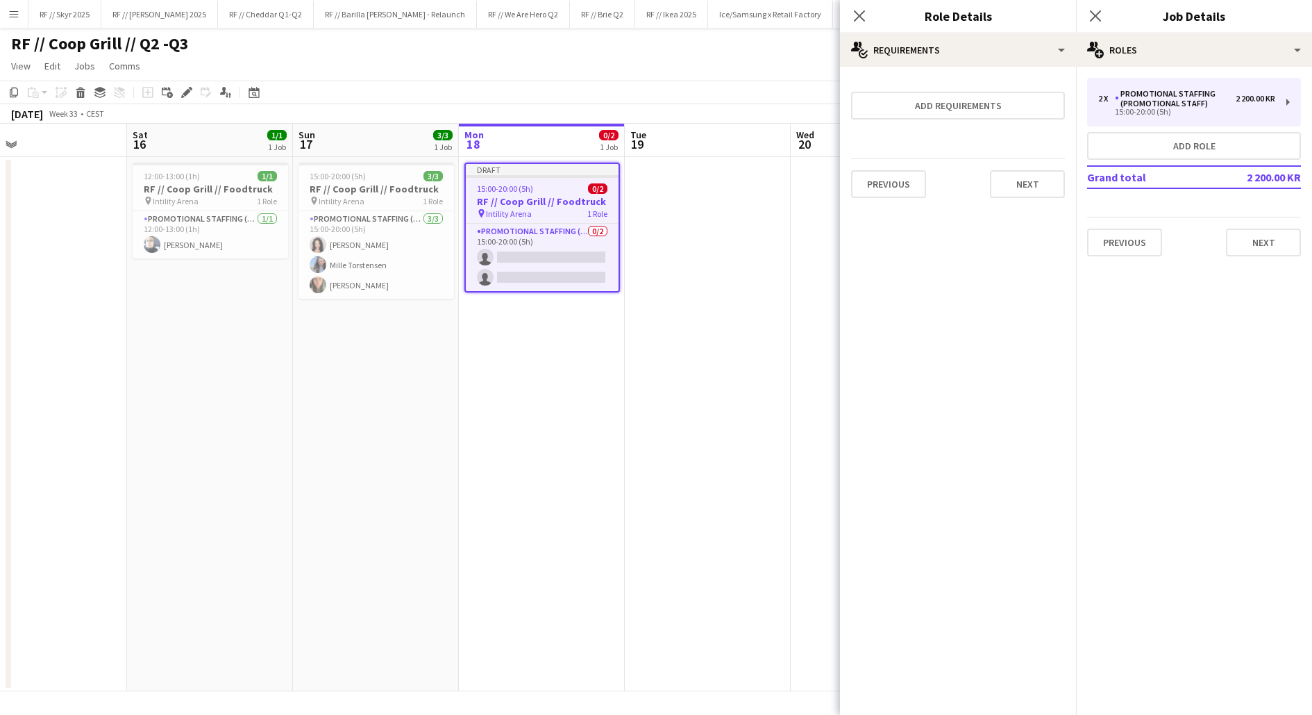
scroll to position [0, 0]
click at [886, 177] on button "Previous" at bounding box center [888, 184] width 75 height 28
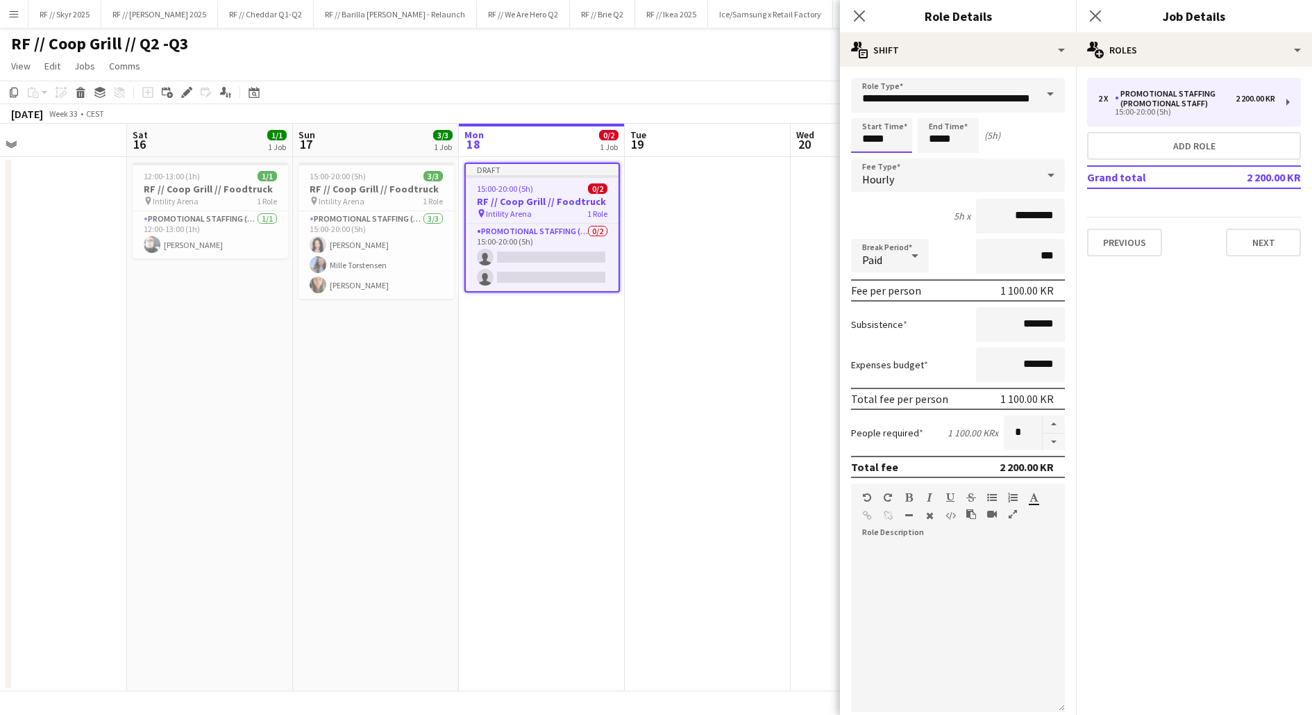
click at [875, 134] on input "*****" at bounding box center [881, 135] width 61 height 35
click at [869, 112] on div at bounding box center [868, 111] width 28 height 14
click at [935, 134] on input "*****" at bounding box center [948, 135] width 61 height 35
click at [867, 146] on input "*****" at bounding box center [881, 135] width 61 height 35
click at [871, 158] on div at bounding box center [868, 160] width 28 height 14
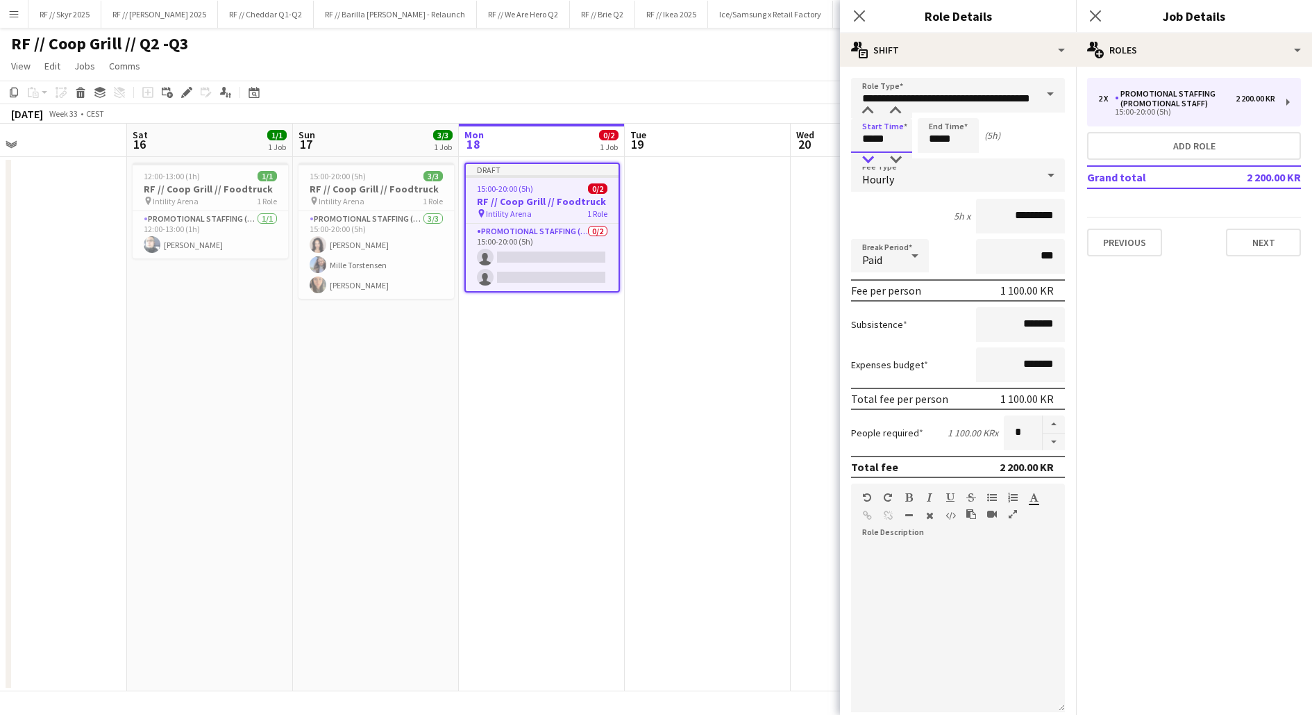
click at [871, 158] on div at bounding box center [868, 160] width 28 height 14
type input "*****"
click at [871, 158] on div at bounding box center [868, 160] width 28 height 14
click at [907, 178] on div "Hourly" at bounding box center [944, 174] width 186 height 33
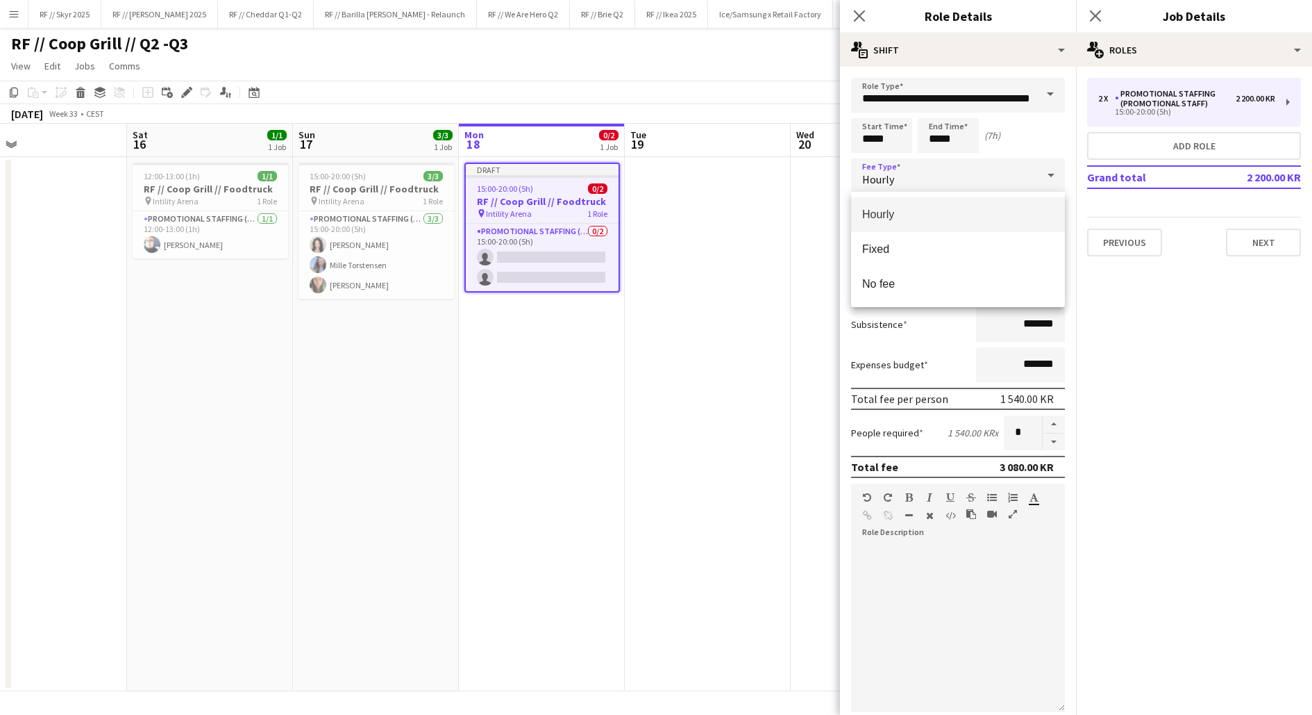
click at [917, 210] on span "Hourly" at bounding box center [958, 214] width 192 height 13
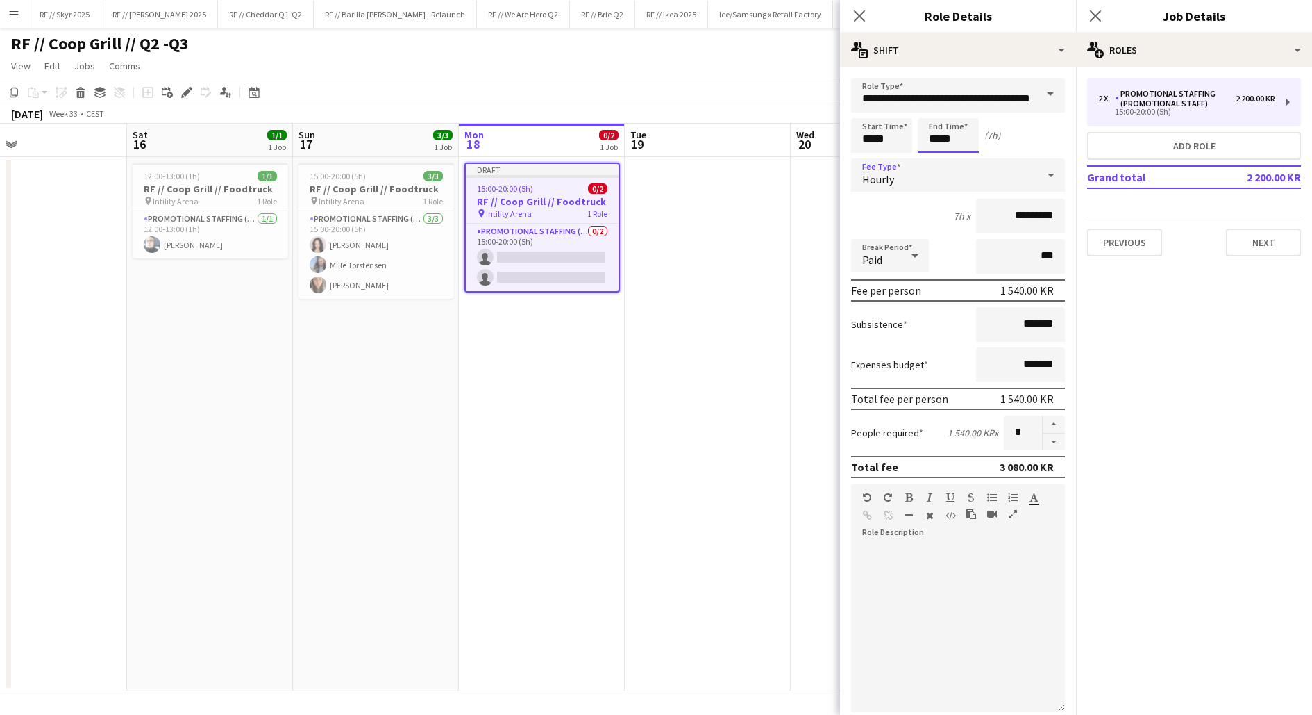
click at [937, 143] on input "*****" at bounding box center [948, 135] width 61 height 35
click at [935, 108] on div at bounding box center [935, 111] width 28 height 14
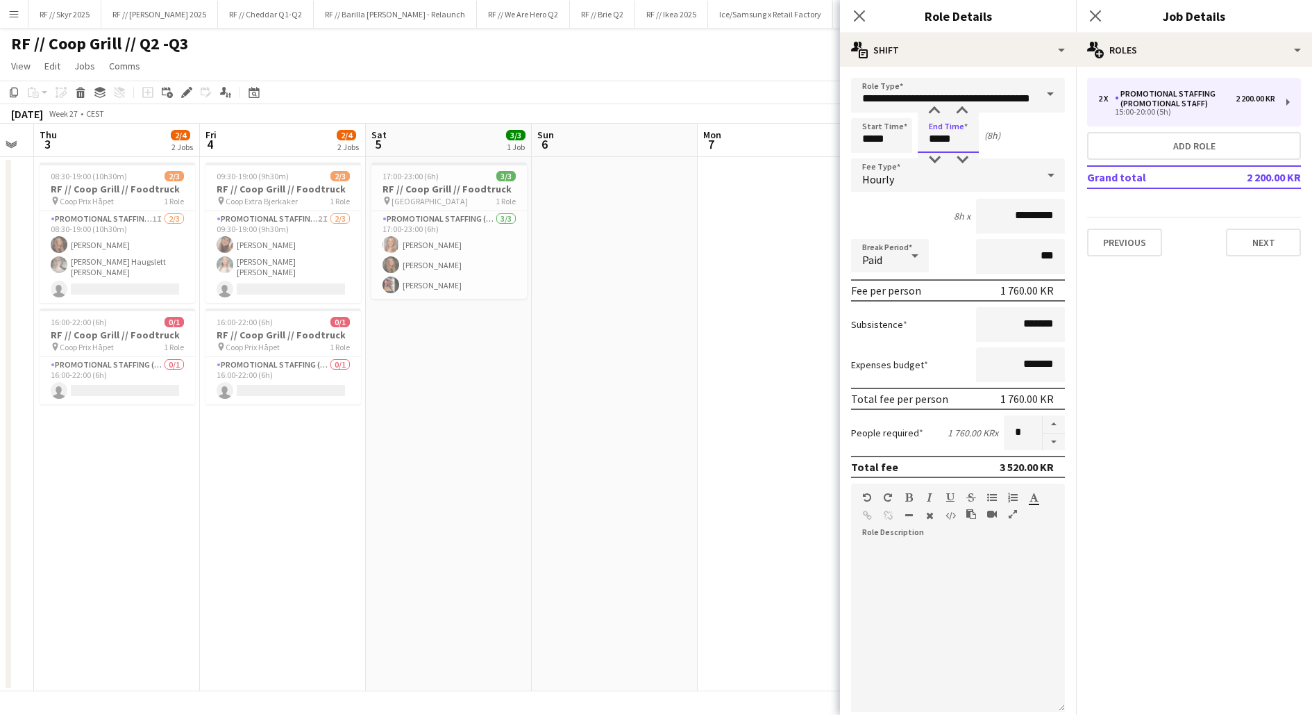
scroll to position [0, 465]
click at [965, 112] on div at bounding box center [963, 111] width 28 height 14
type input "*****"
click at [965, 112] on div at bounding box center [963, 111] width 28 height 14
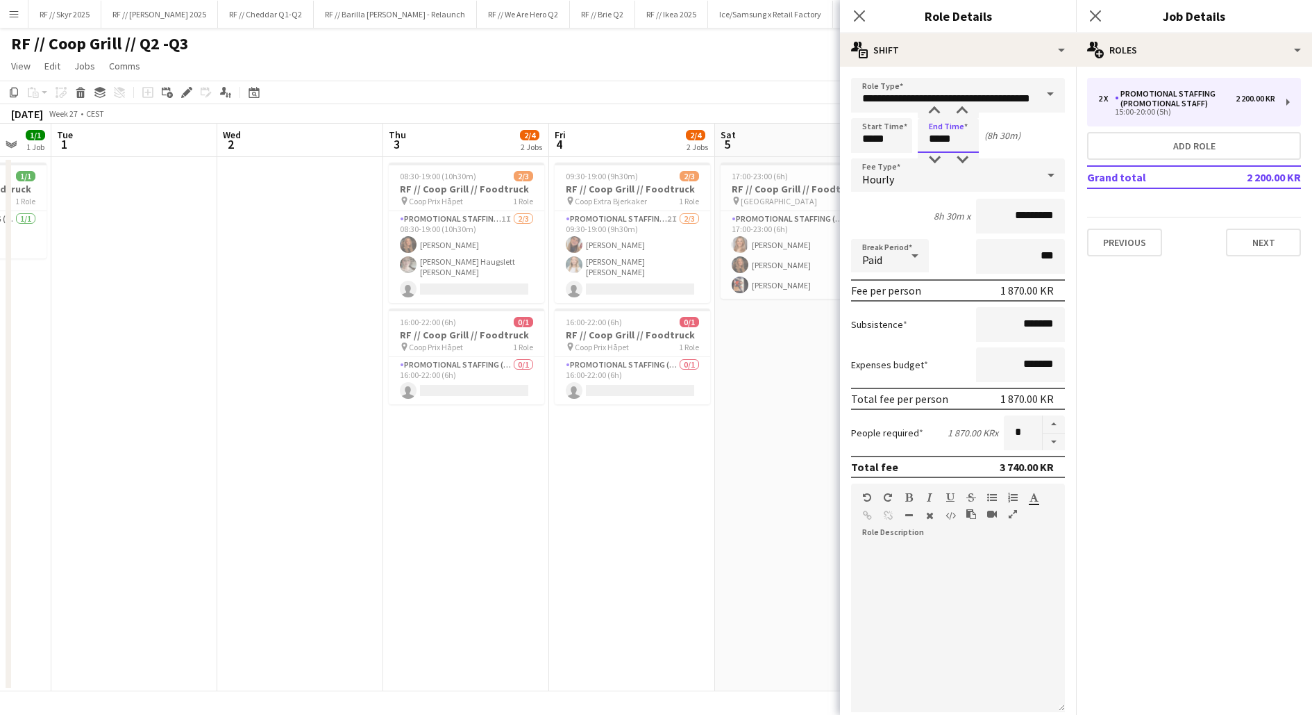
scroll to position [0, 447]
click at [1253, 237] on button "Next" at bounding box center [1263, 242] width 75 height 28
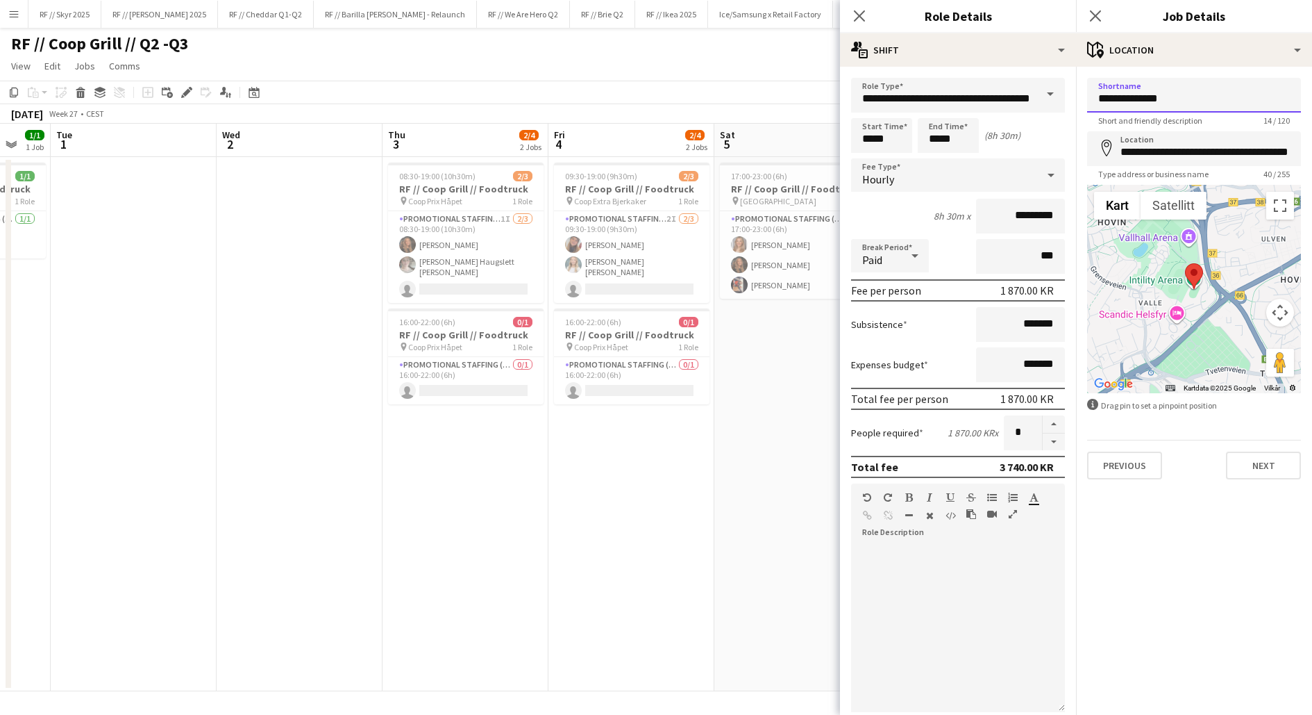
drag, startPoint x: 1162, startPoint y: 105, endPoint x: 1003, endPoint y: 102, distance: 158.3
click at [1003, 102] on body "Menu Boards Boards Boards All jobs Status Workforce Workforce My Workforce Recr…" at bounding box center [656, 357] width 1312 height 715
click at [1126, 92] on input "**********" at bounding box center [1194, 95] width 214 height 35
click at [1130, 101] on input "**********" at bounding box center [1194, 95] width 214 height 35
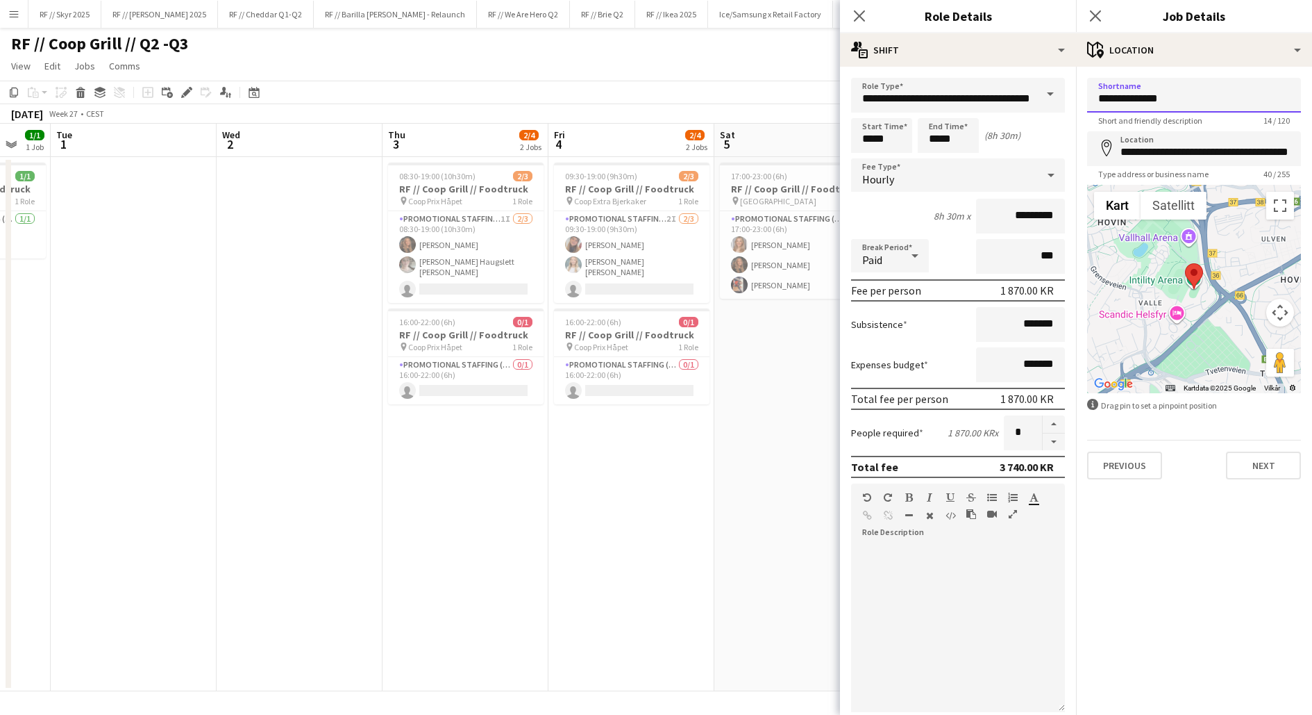
click at [1130, 101] on input "**********" at bounding box center [1194, 95] width 214 height 35
type input "******"
click at [1160, 154] on input "**********" at bounding box center [1194, 148] width 214 height 35
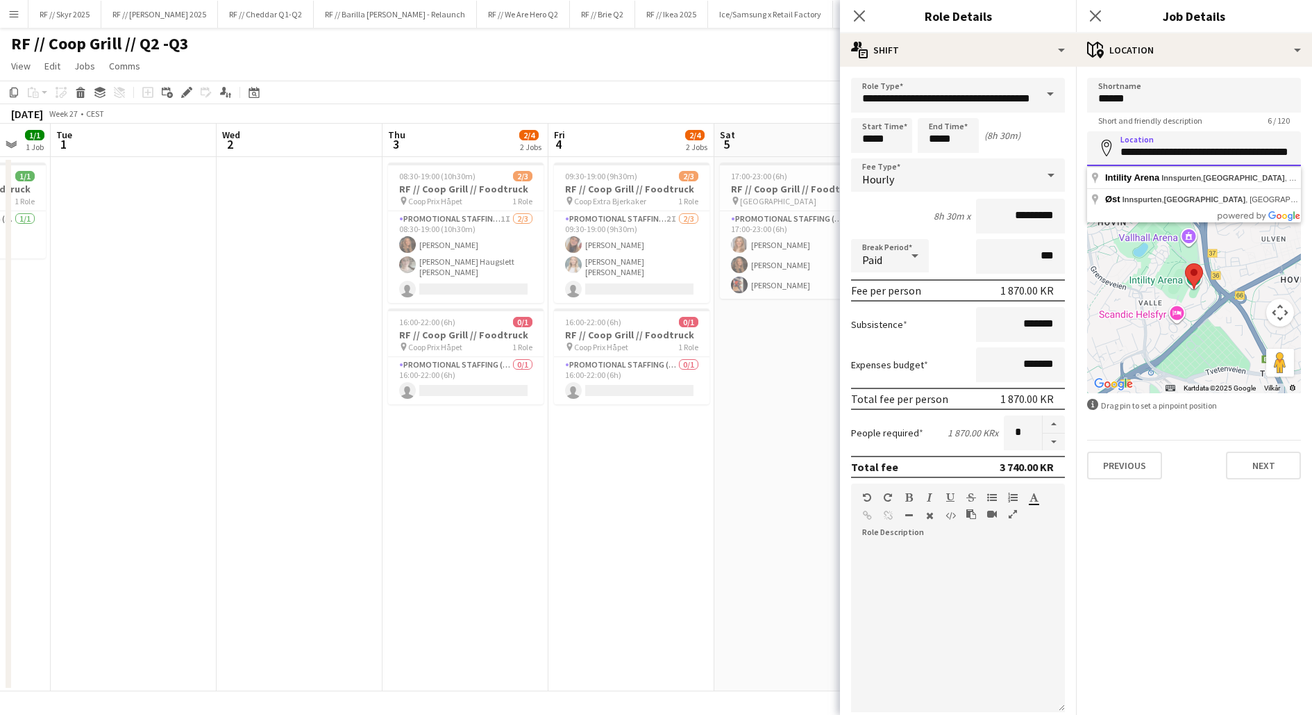
click at [1160, 154] on input "**********" at bounding box center [1194, 148] width 214 height 35
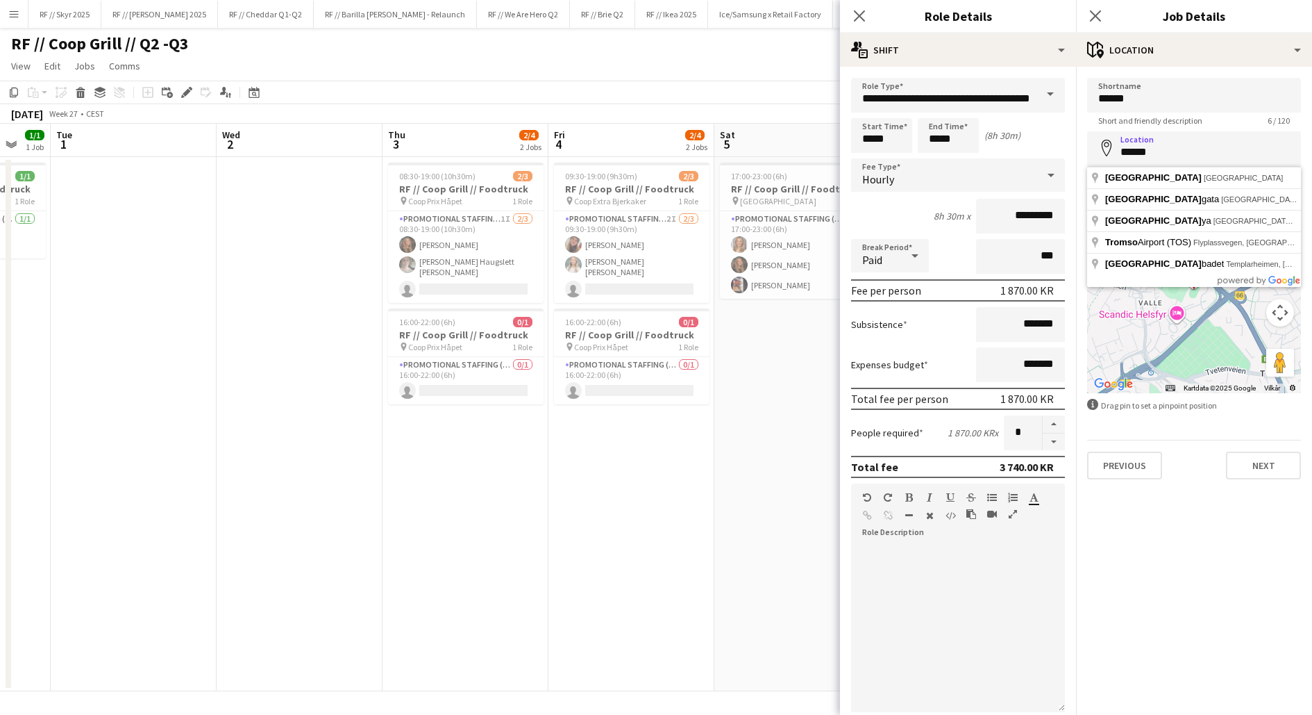
type input "**********"
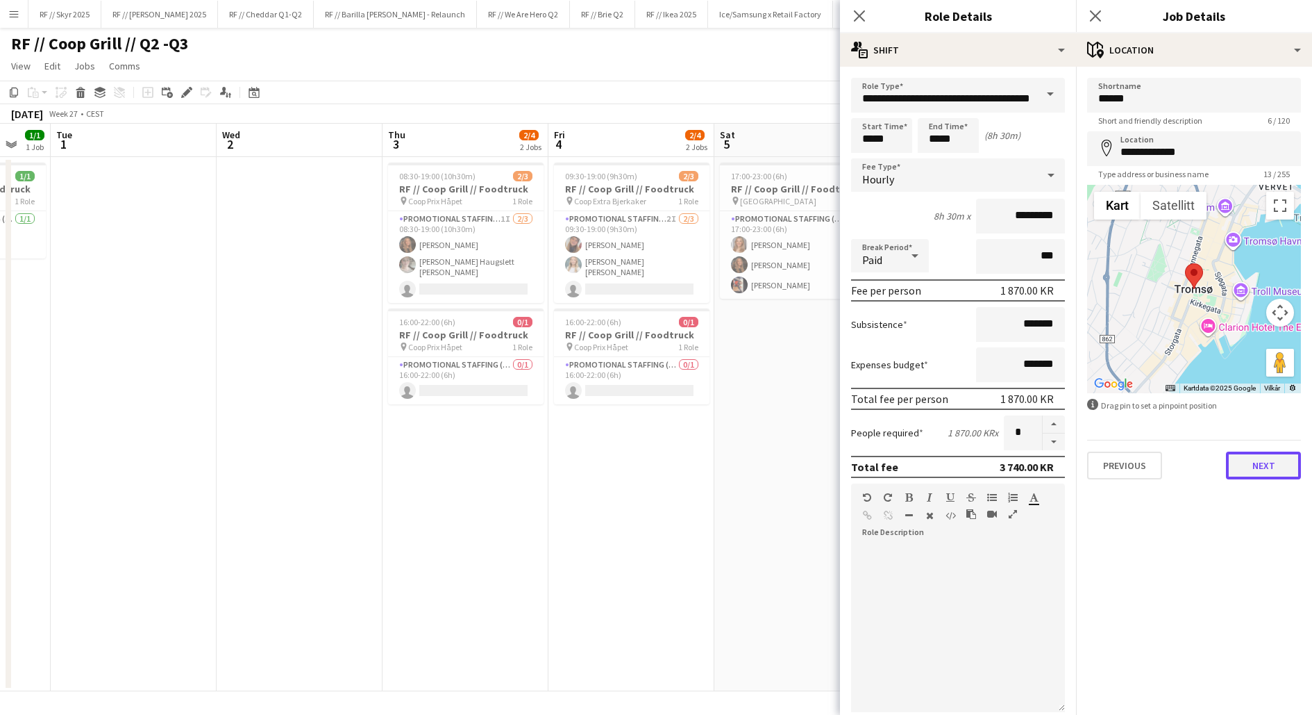
click at [1249, 467] on button "Next" at bounding box center [1263, 465] width 75 height 28
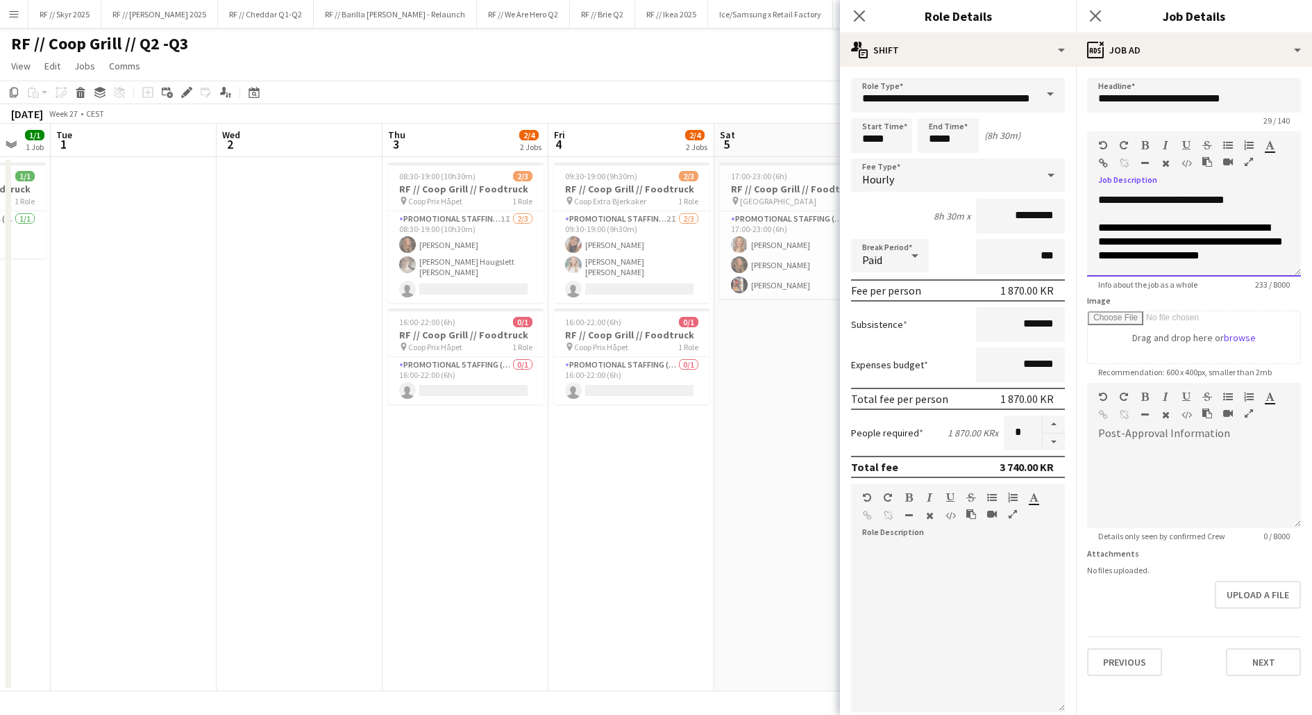
scroll to position [52, 0]
drag, startPoint x: 1099, startPoint y: 196, endPoint x: 1278, endPoint y: 287, distance: 201.5
click at [1278, 287] on app-form-group "**********" at bounding box center [1194, 210] width 214 height 158
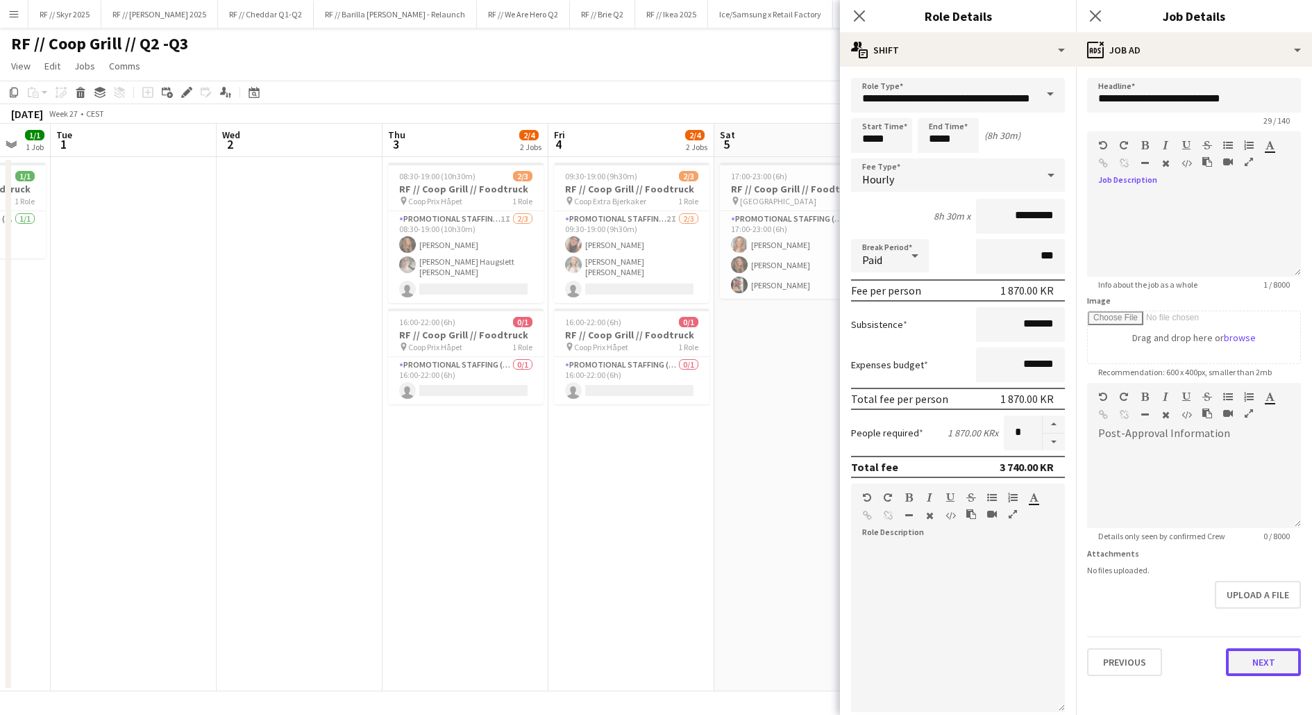
click at [1261, 668] on button "Next" at bounding box center [1263, 662] width 75 height 28
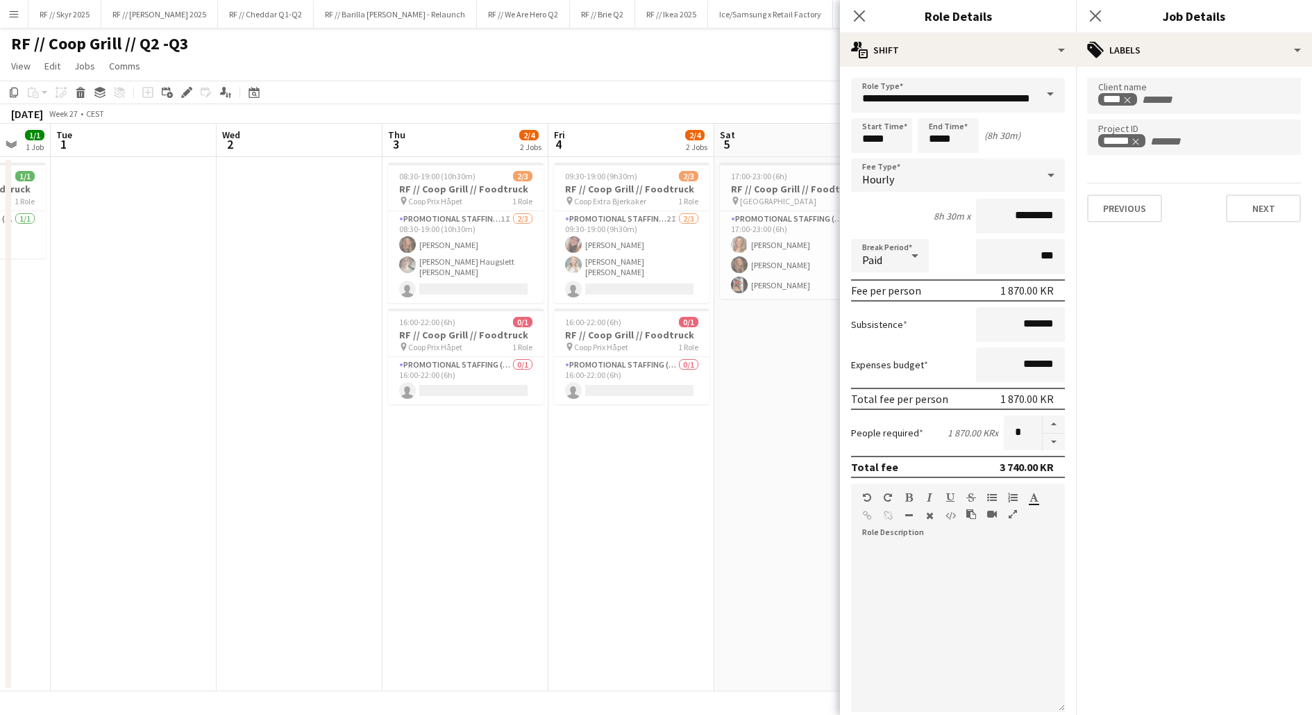
type input "*******"
click at [1243, 212] on button "Next" at bounding box center [1263, 208] width 75 height 28
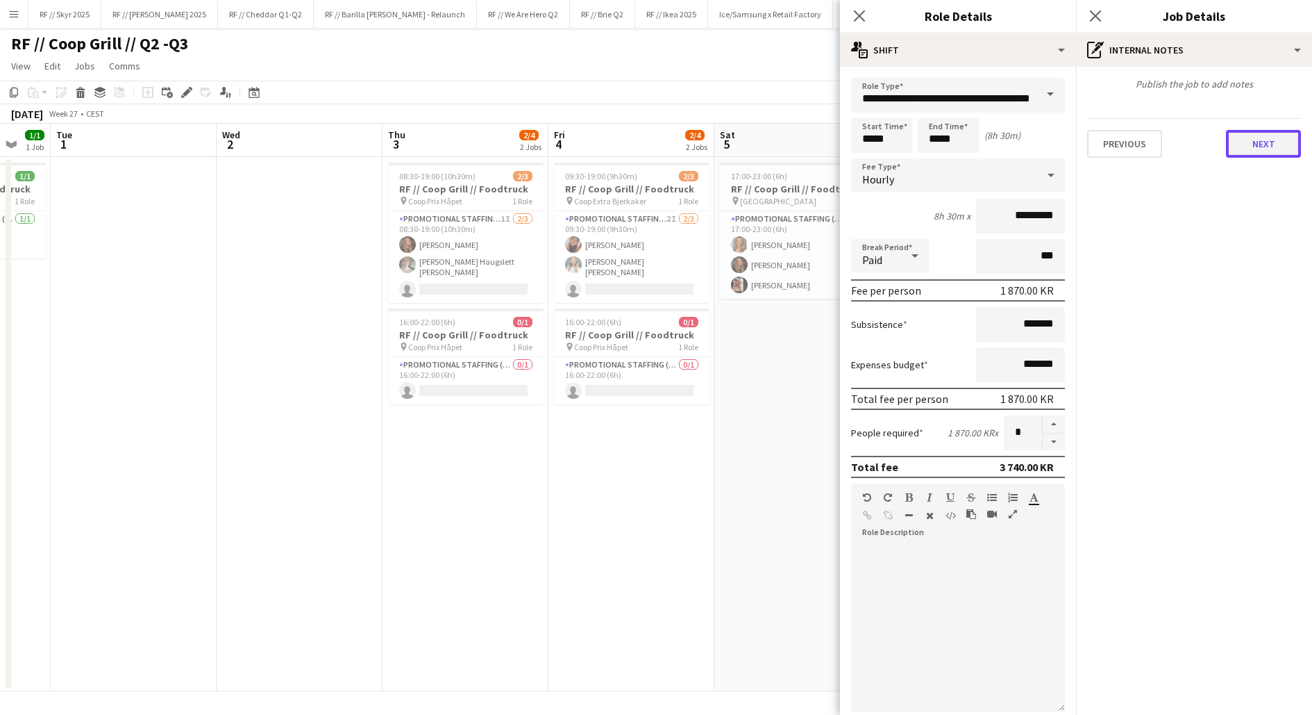
click at [1245, 149] on button "Next" at bounding box center [1263, 144] width 75 height 28
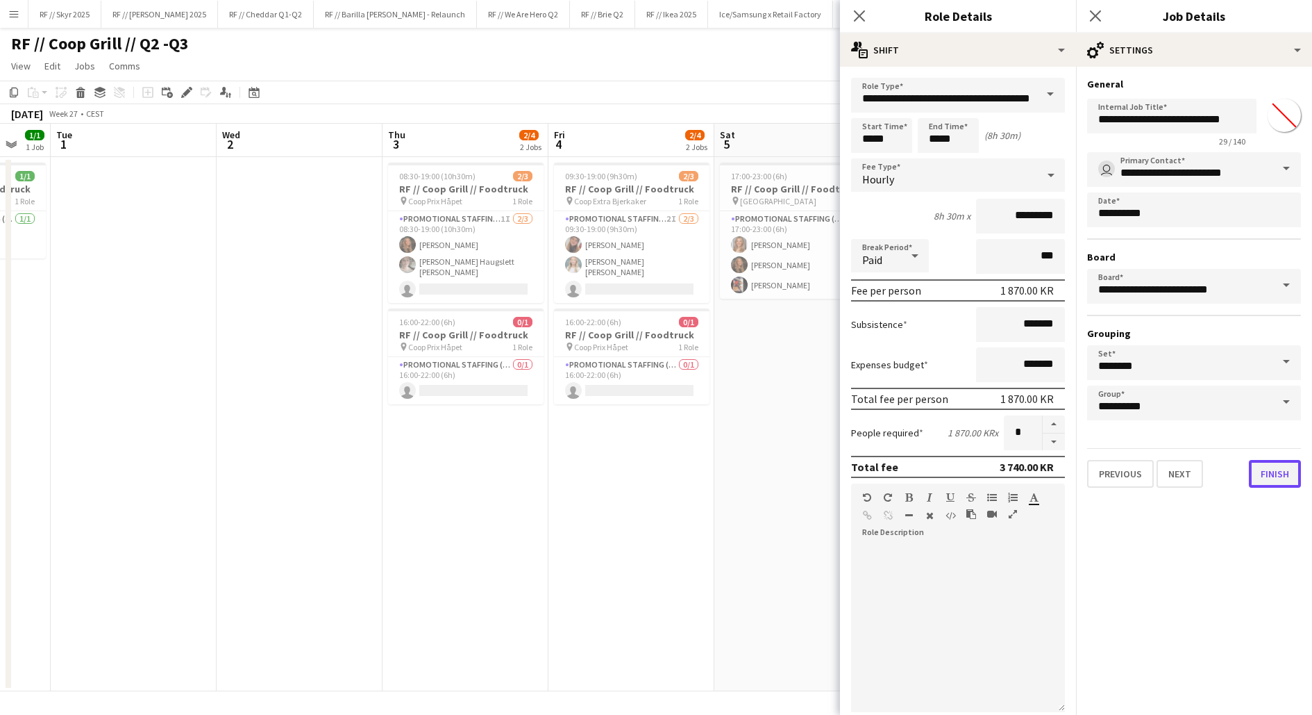
click at [1267, 474] on button "Finish" at bounding box center [1275, 474] width 52 height 28
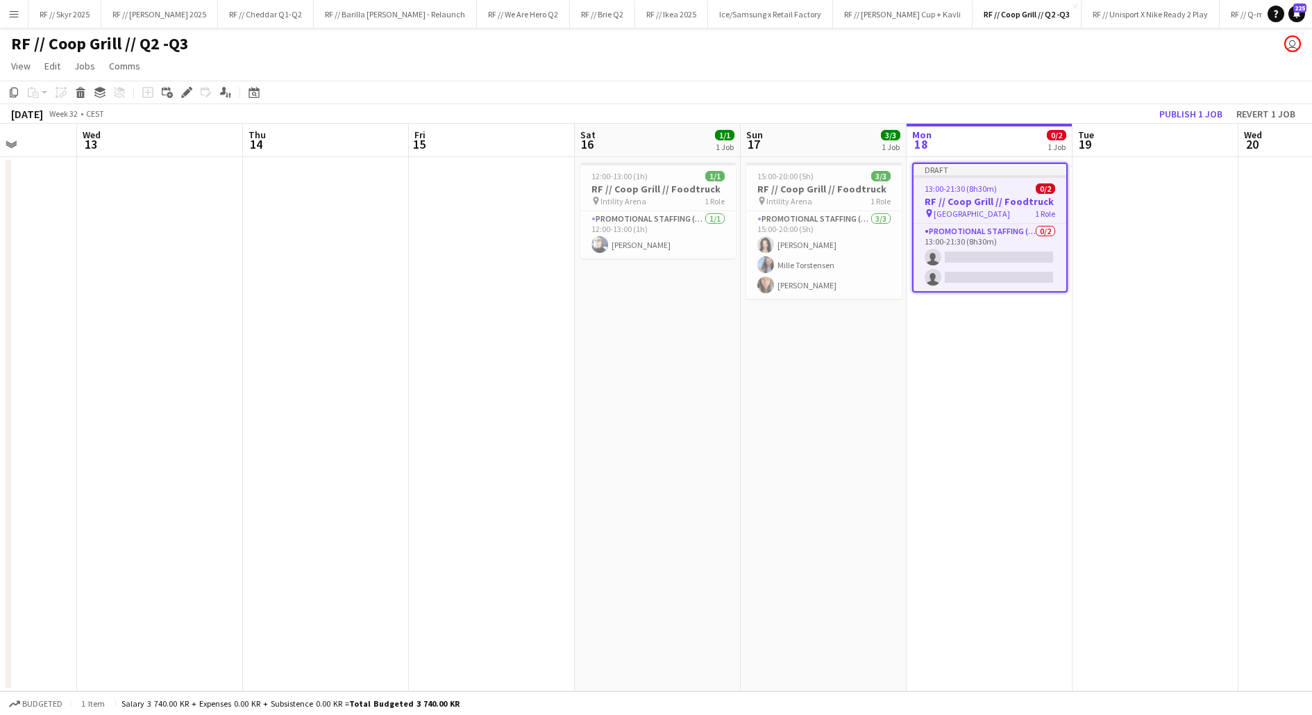
scroll to position [0, 421]
click at [1001, 258] on app-card-role "Promotional Staffing (Promotional Staff) 0/2 13:00-21:30 (8h30m) single-neutral…" at bounding box center [989, 257] width 153 height 67
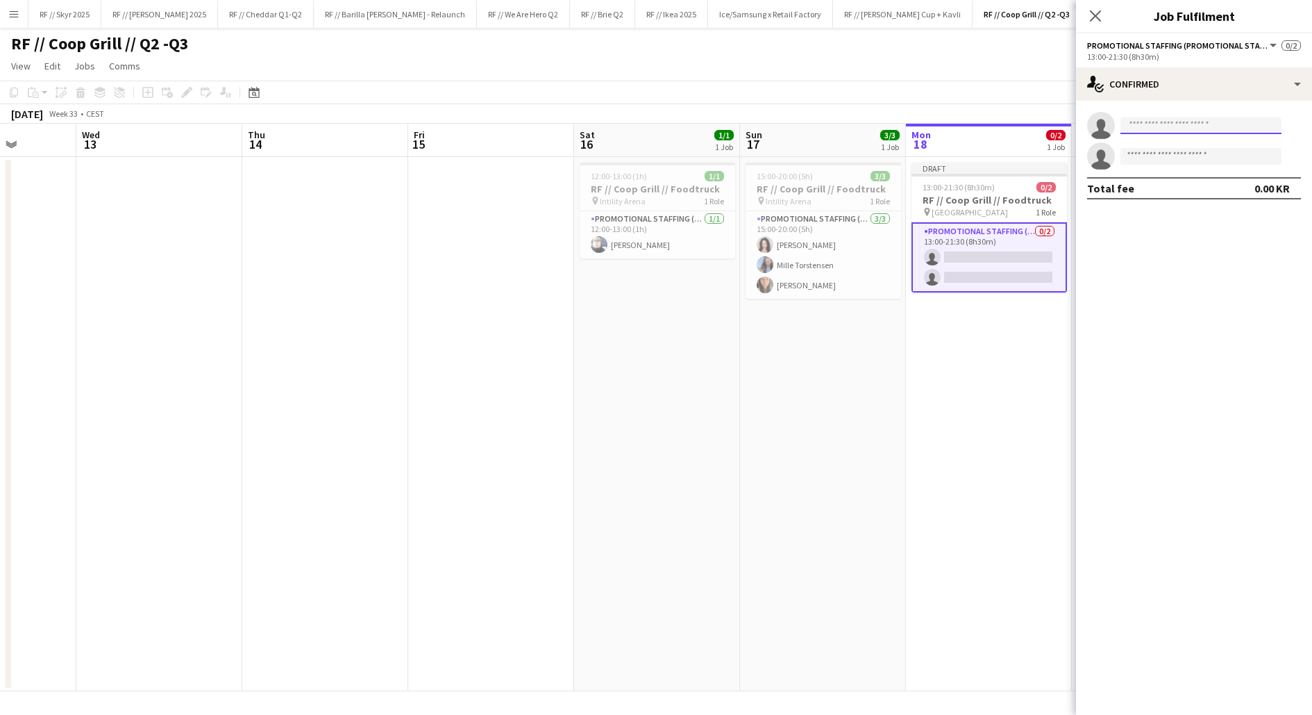
click at [1157, 130] on input at bounding box center [1201, 125] width 161 height 17
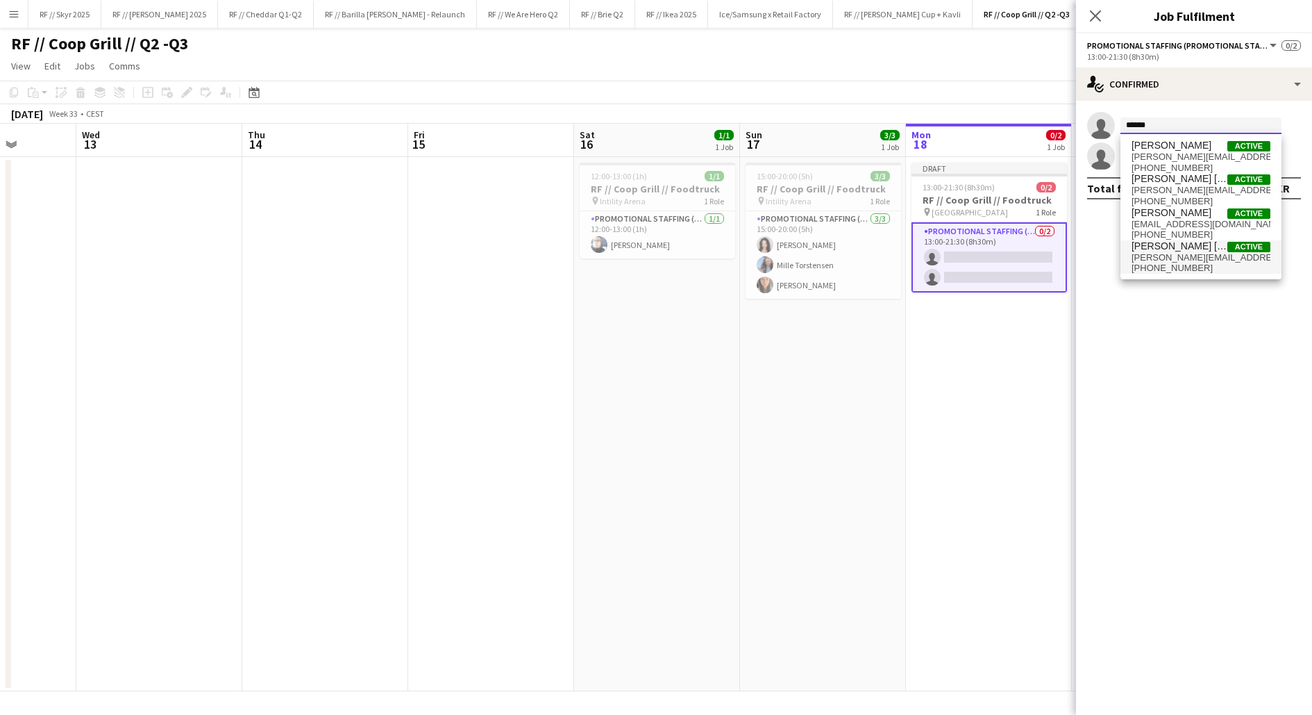
type input "******"
click at [1165, 256] on span "ingrid.camilla07@icloud.com" at bounding box center [1201, 257] width 139 height 11
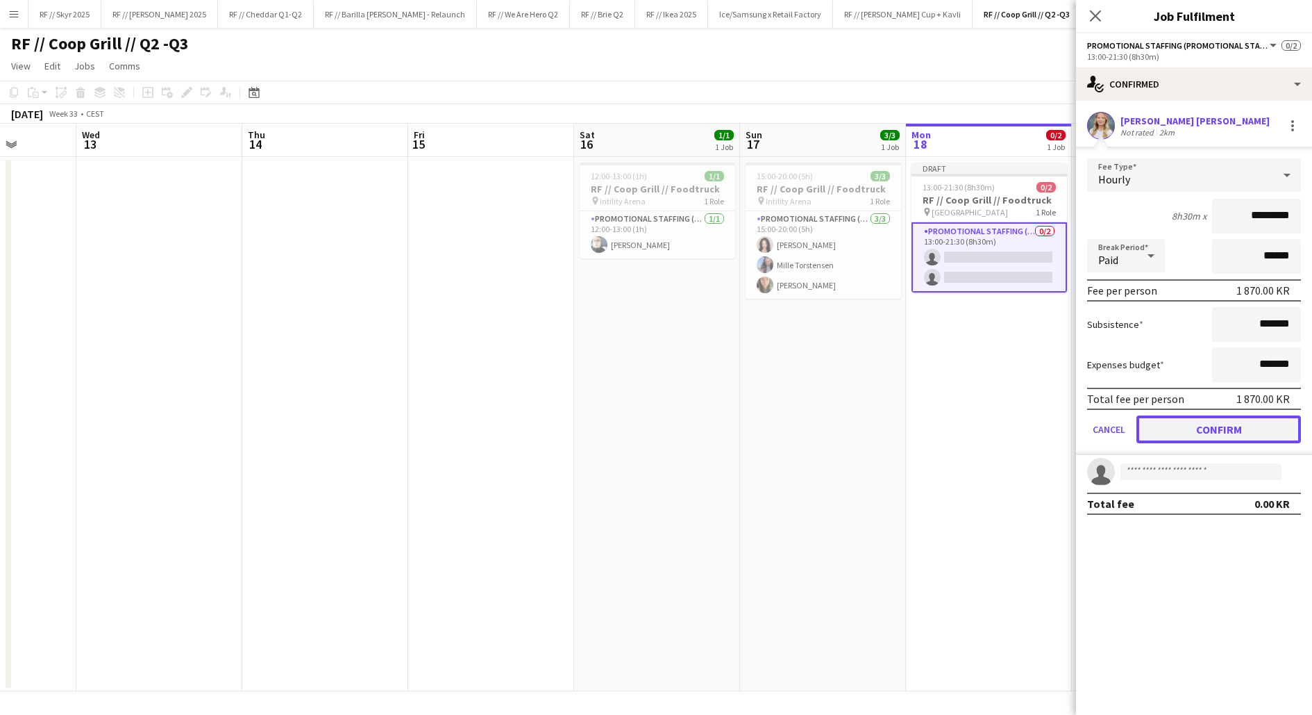
click at [1195, 428] on button "Confirm" at bounding box center [1219, 429] width 165 height 28
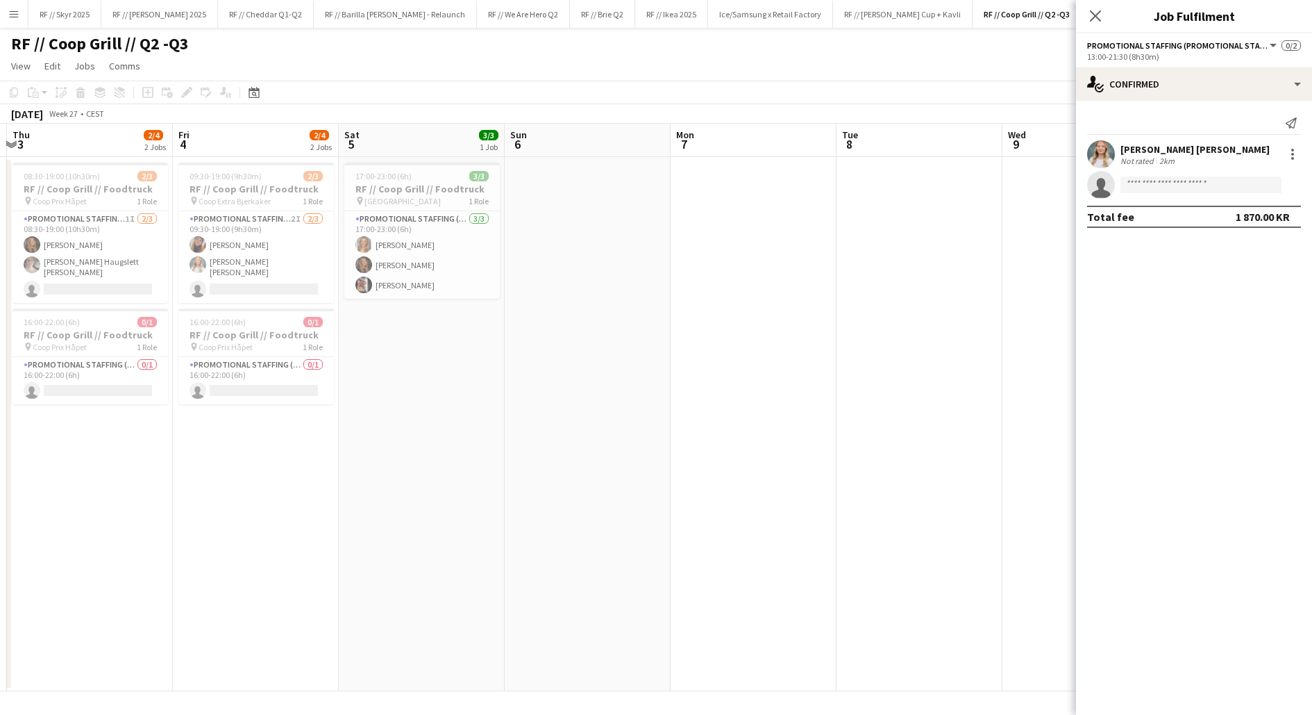
scroll to position [0, 323]
click at [1153, 183] on input at bounding box center [1201, 184] width 161 height 17
type input "**********"
click at [1175, 222] on span "+4748289407" at bounding box center [1201, 226] width 139 height 11
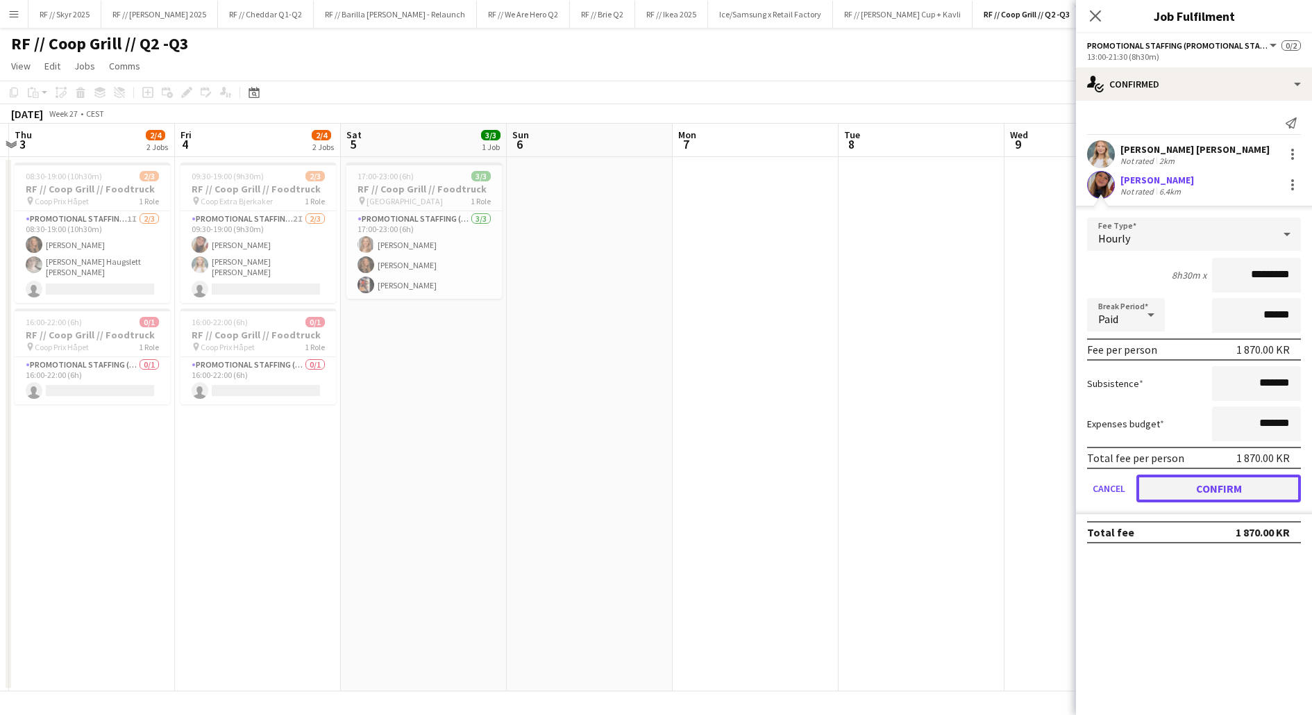
click at [1212, 489] on button "Confirm" at bounding box center [1219, 488] width 165 height 28
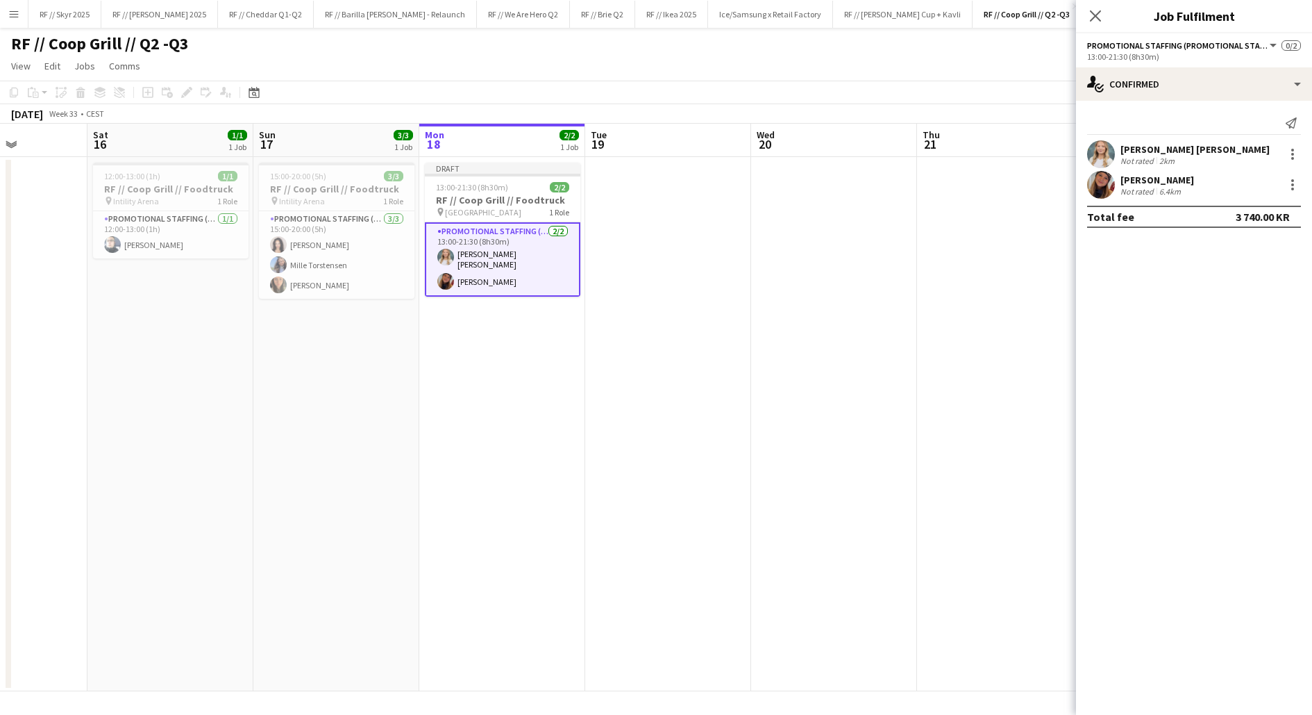
scroll to position [0, 408]
click at [629, 304] on app-date-cell at bounding box center [670, 424] width 166 height 534
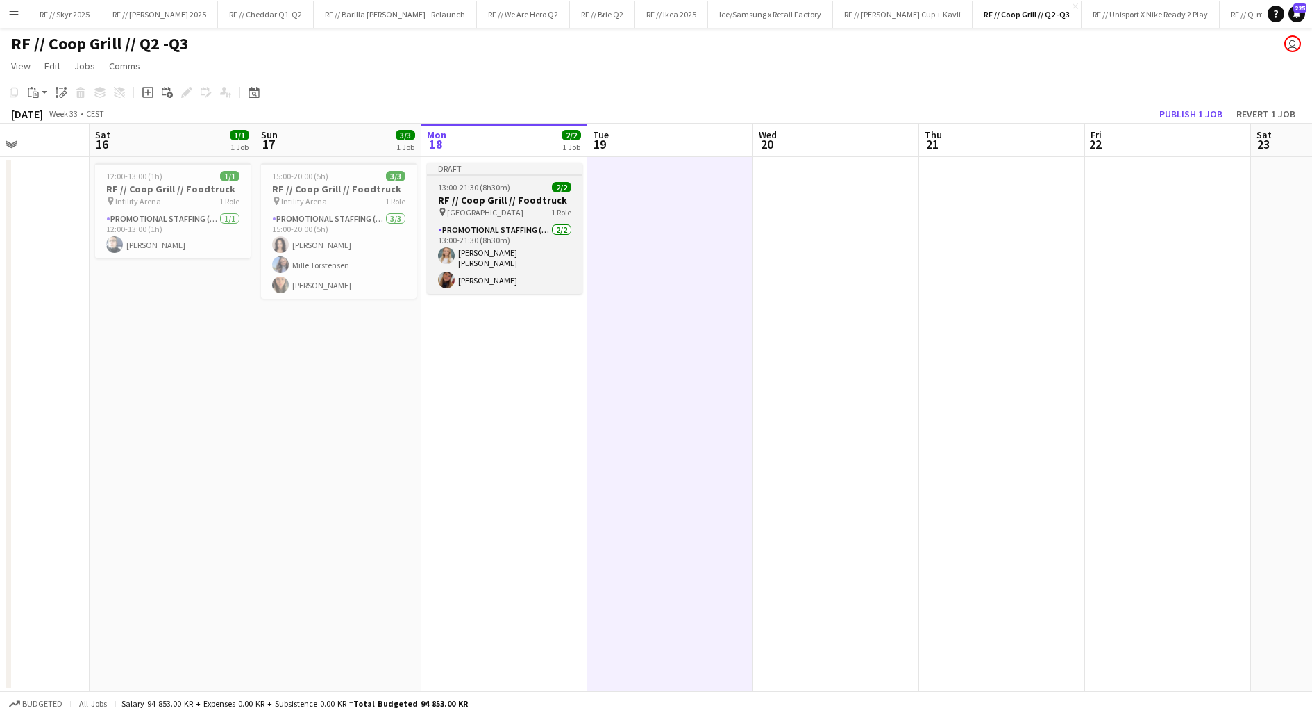
click at [460, 203] on h3 "RF // Coop Grill // Foodtruck" at bounding box center [505, 200] width 156 height 12
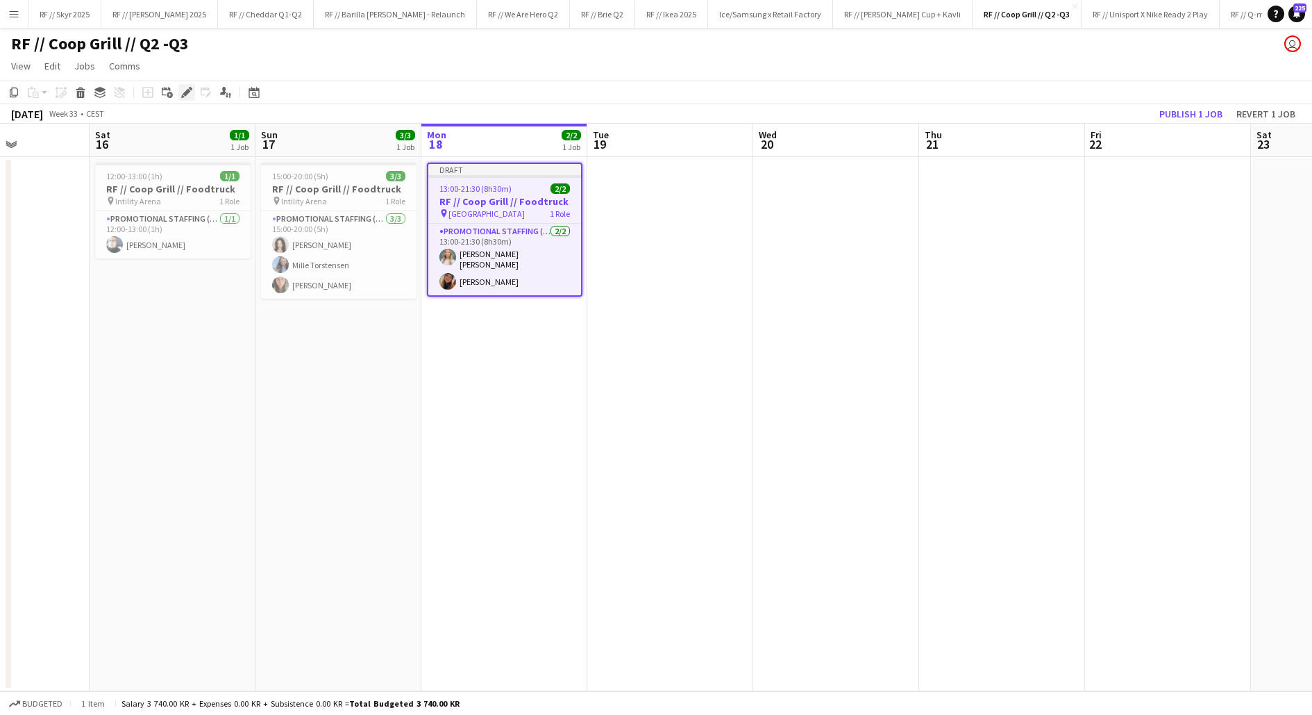
click at [188, 90] on icon at bounding box center [187, 93] width 8 height 8
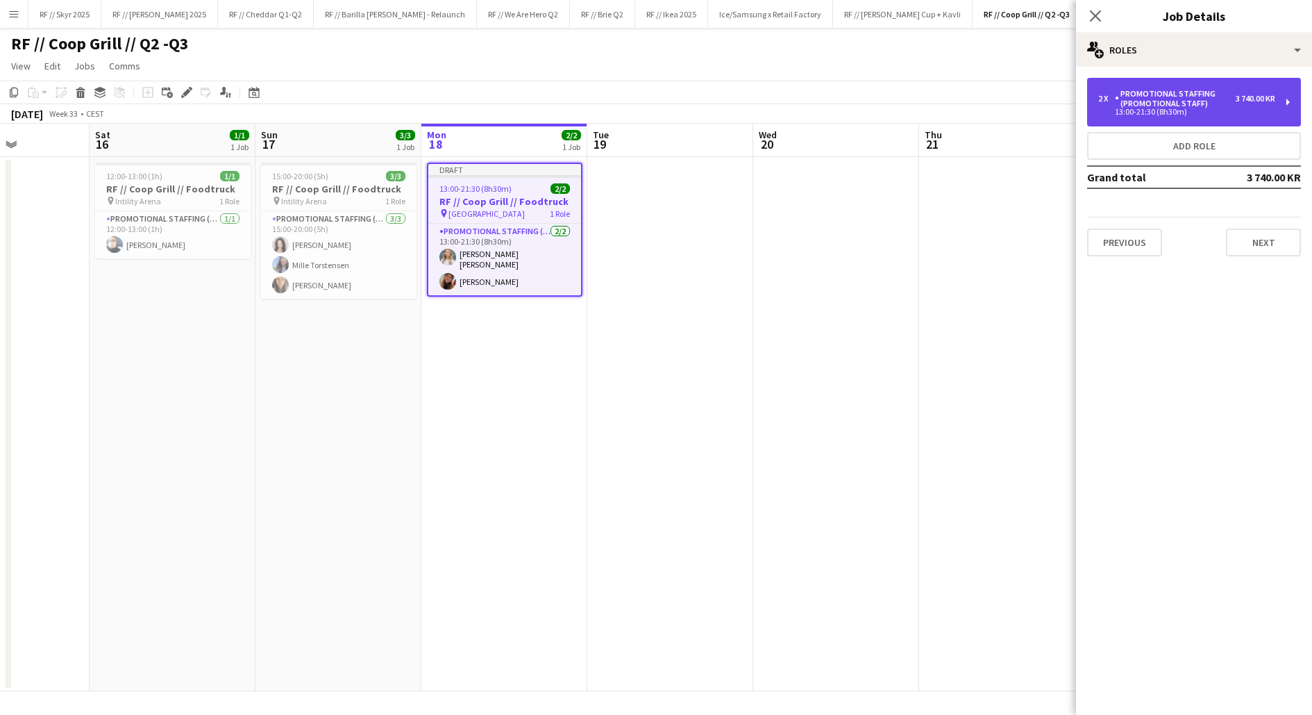
click at [1204, 103] on div "Promotional Staffing (Promotional Staff)" at bounding box center [1175, 98] width 121 height 19
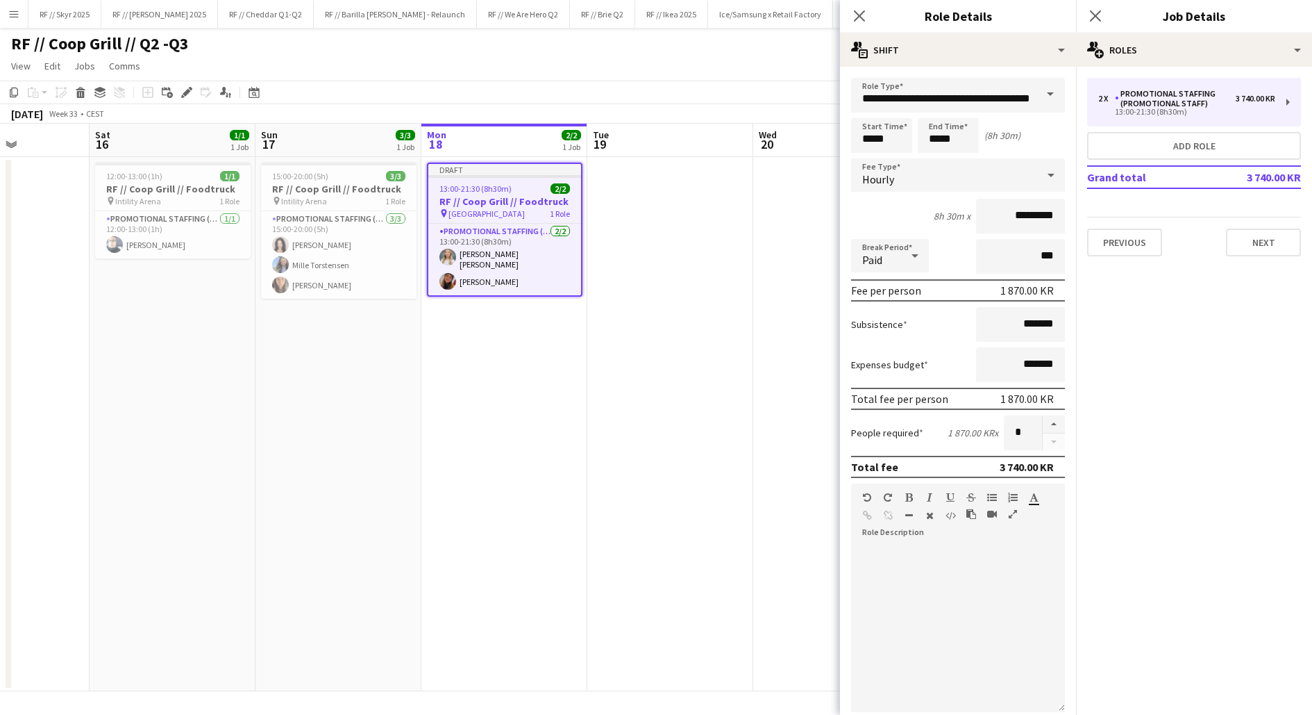
click at [1281, 256] on div "2 x Promotional Staffing (Promotional Staff) 3 740.00 KR 13:00-21:30 (8h30m) Ad…" at bounding box center [1194, 167] width 236 height 201
click at [1271, 251] on button "Next" at bounding box center [1263, 242] width 75 height 28
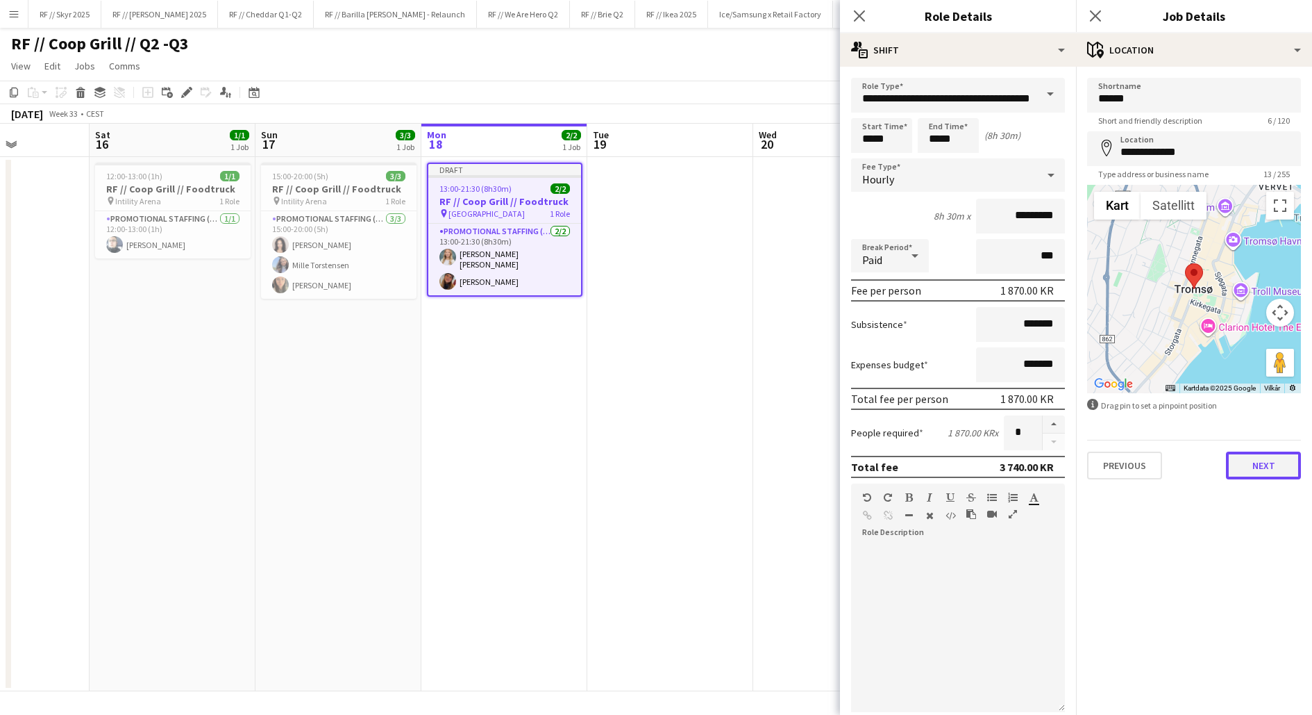
click at [1257, 464] on button "Next" at bounding box center [1263, 465] width 75 height 28
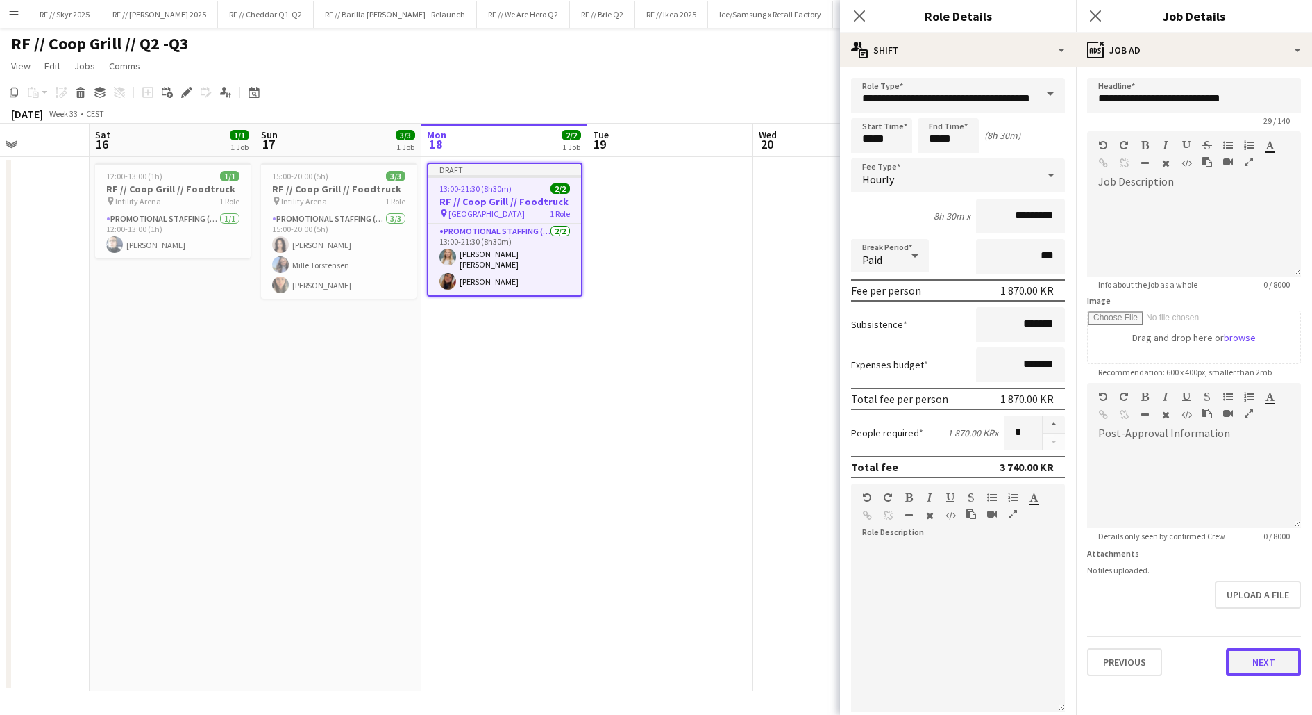
click at [1253, 656] on button "Next" at bounding box center [1263, 662] width 75 height 28
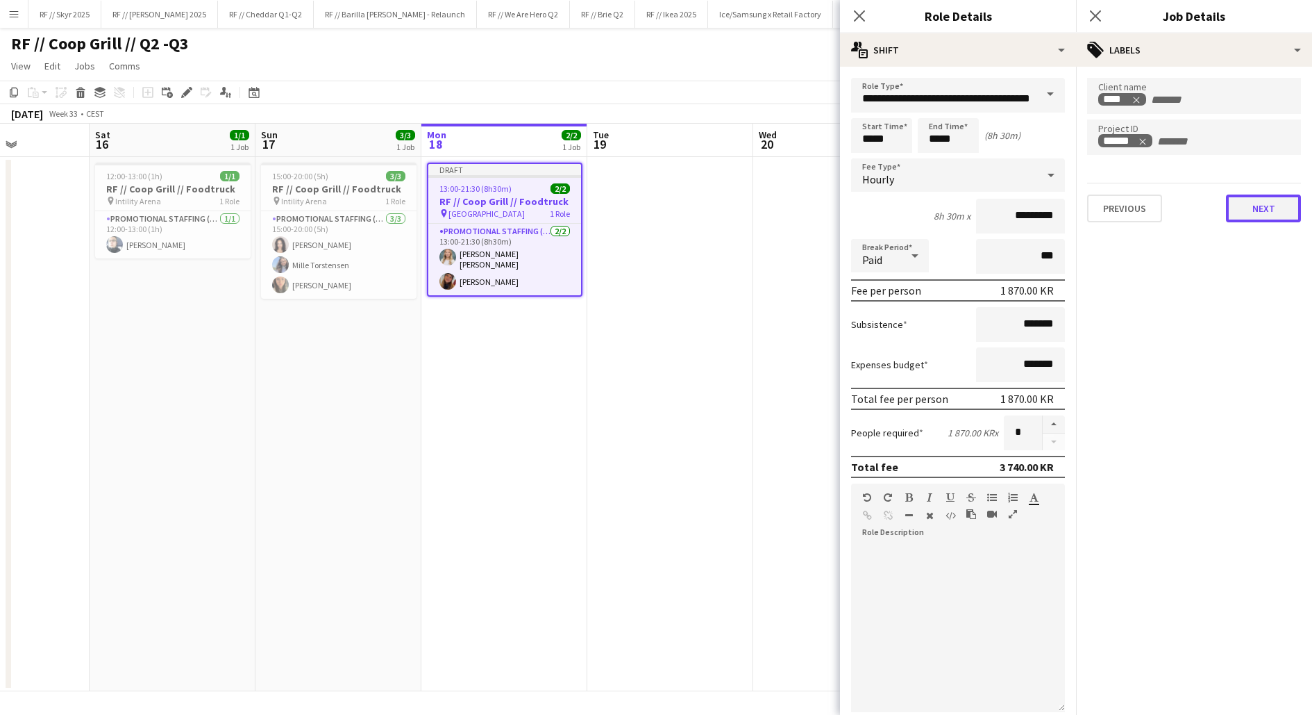
click at [1235, 211] on button "Next" at bounding box center [1263, 208] width 75 height 28
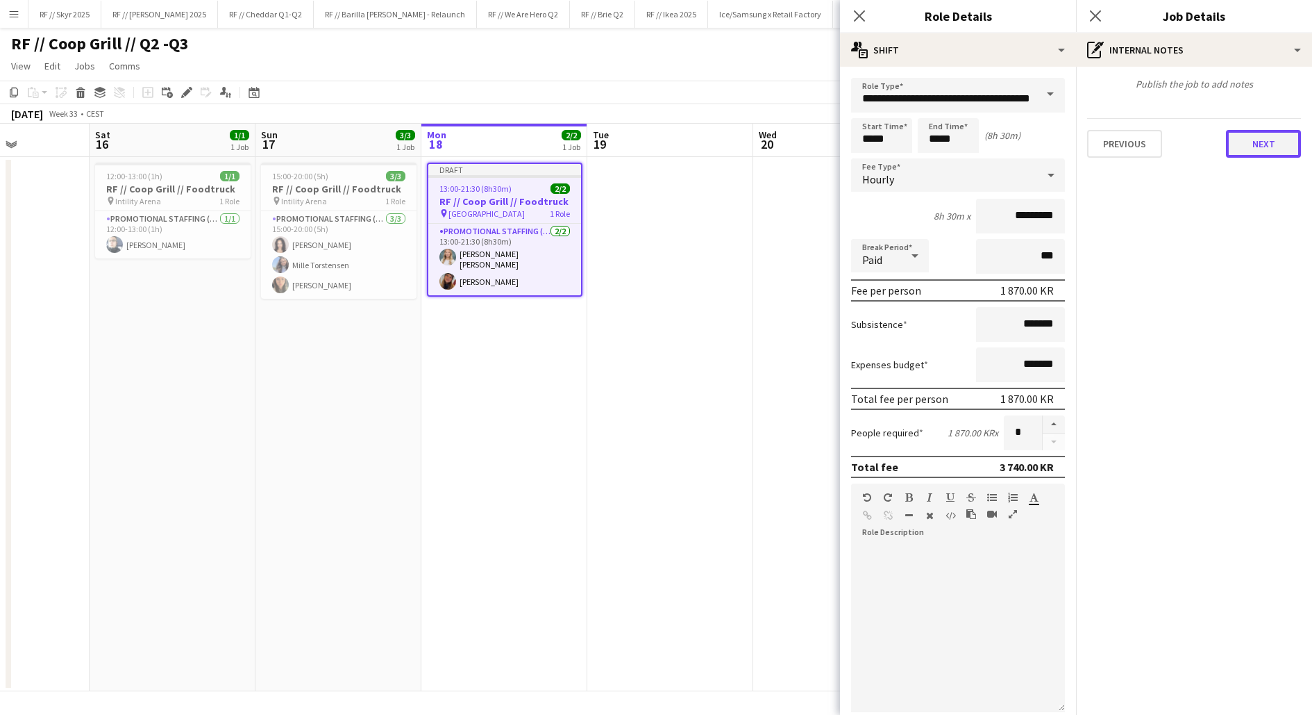
click at [1246, 145] on button "Next" at bounding box center [1263, 144] width 75 height 28
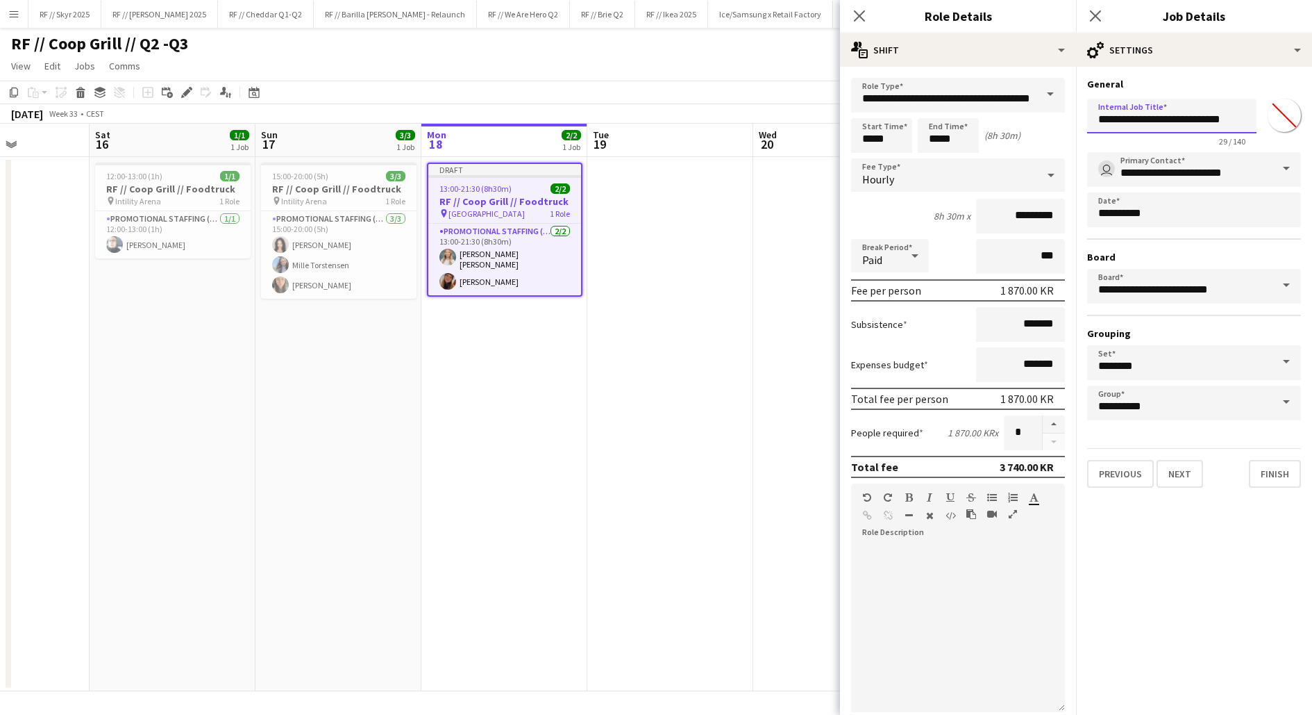
drag, startPoint x: 1125, startPoint y: 119, endPoint x: 1053, endPoint y: 119, distance: 71.5
click at [1053, 119] on body "Menu Boards Boards Boards All jobs Status Workforce Workforce My Workforce Recr…" at bounding box center [656, 357] width 1312 height 715
click at [1123, 115] on input "**********" at bounding box center [1171, 116] width 169 height 35
click at [1118, 117] on input "**********" at bounding box center [1171, 116] width 169 height 35
click at [1204, 122] on input "**********" at bounding box center [1171, 116] width 169 height 35
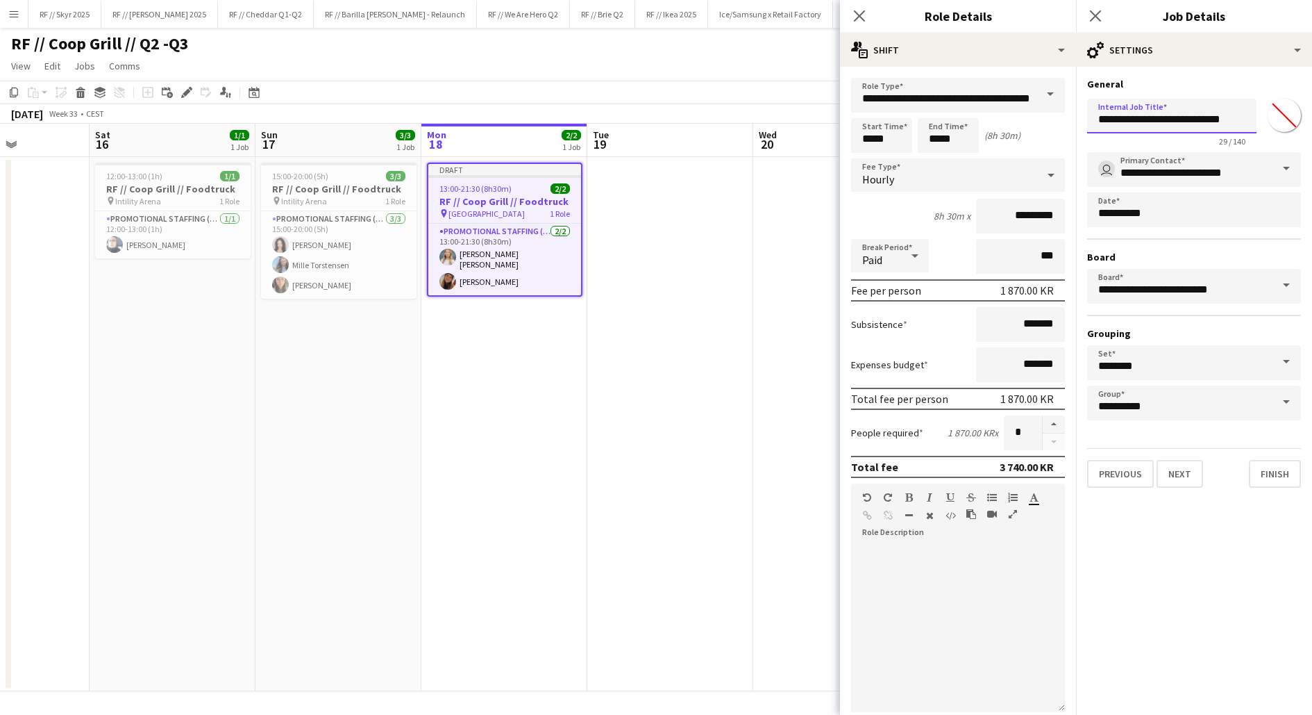
click at [1204, 122] on input "**********" at bounding box center [1171, 116] width 169 height 35
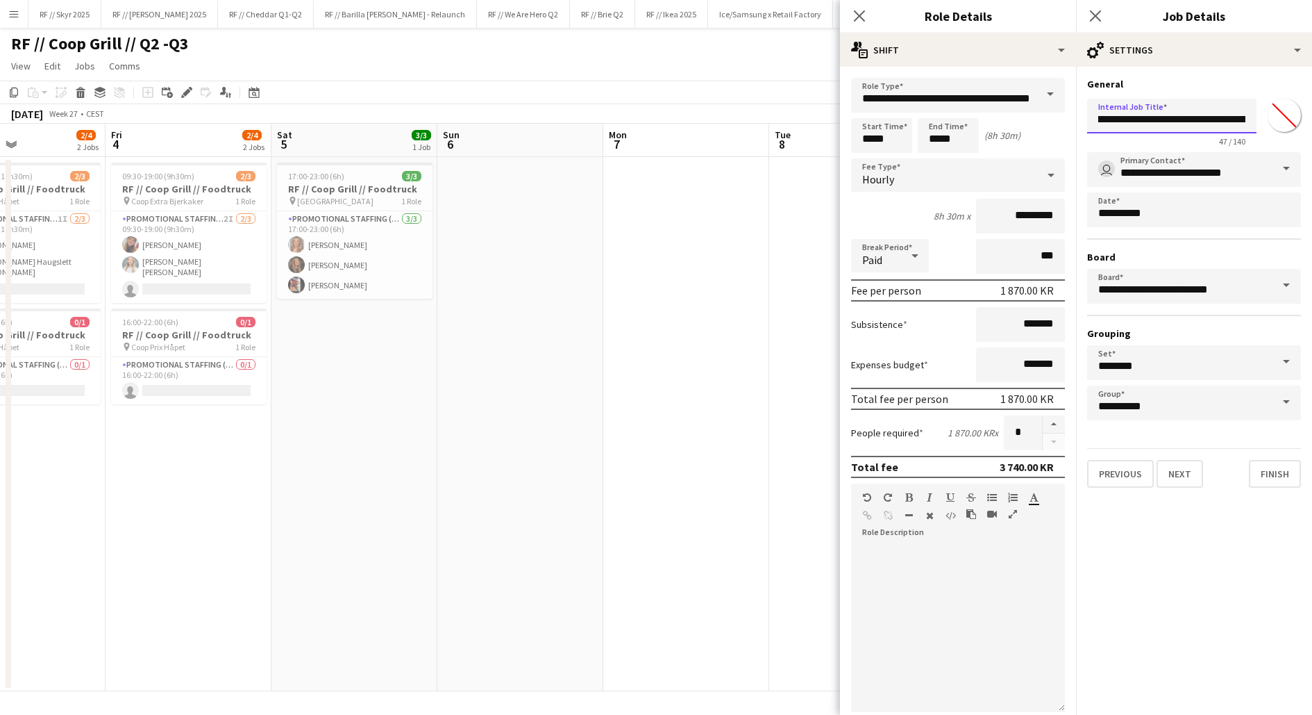
scroll to position [0, 53]
type input "**********"
click at [1269, 469] on button "Finish" at bounding box center [1275, 474] width 52 height 28
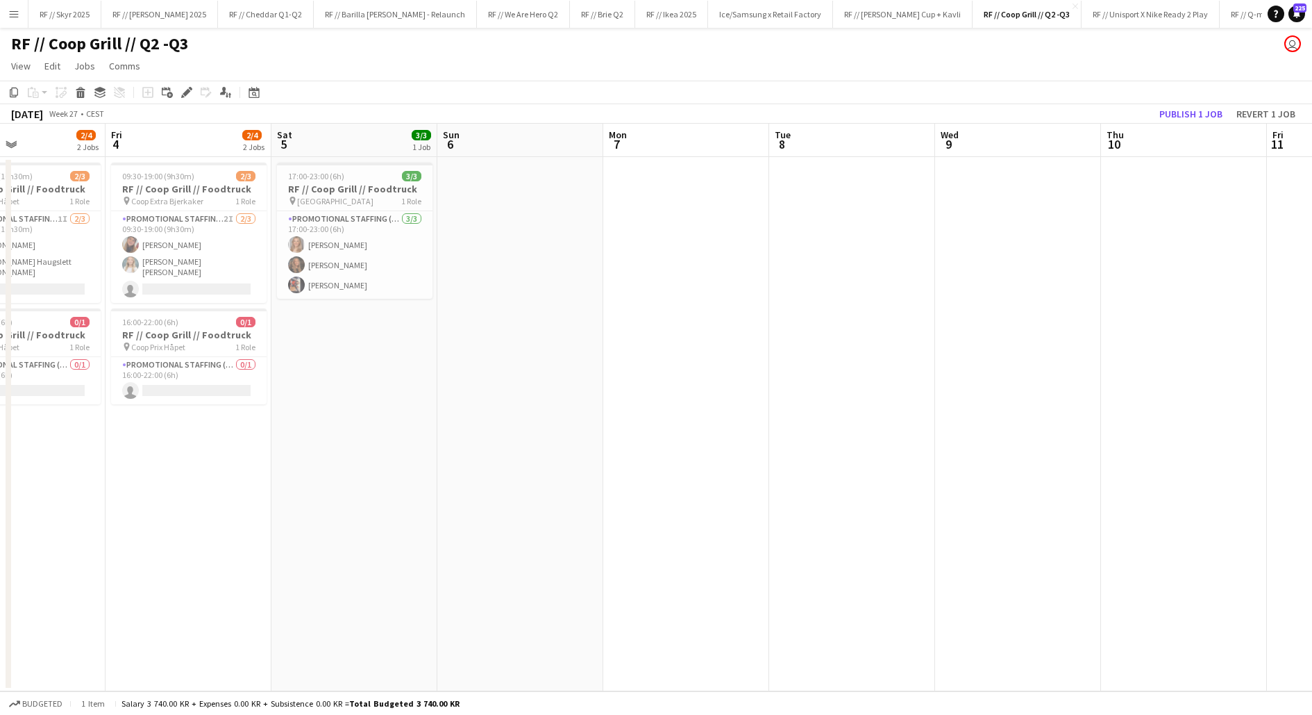
click at [767, 379] on app-date-cell at bounding box center [686, 424] width 166 height 534
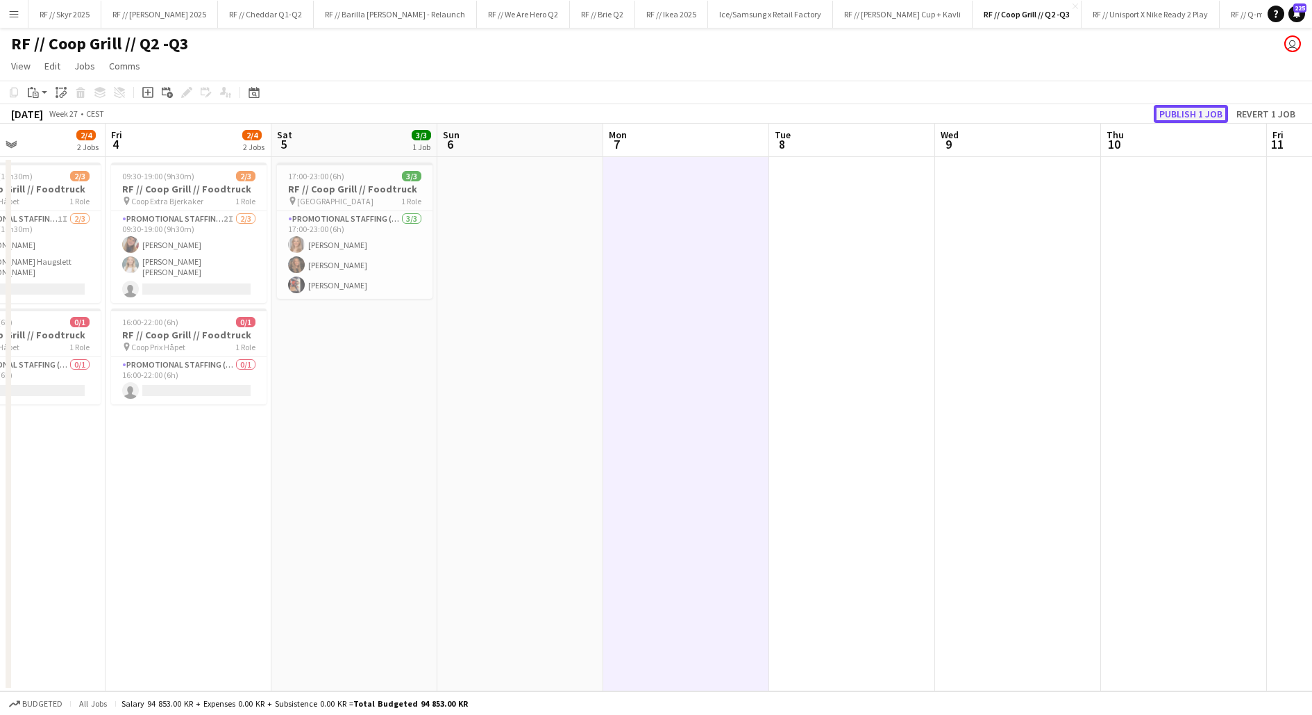
click at [1172, 114] on button "Publish 1 job" at bounding box center [1191, 114] width 74 height 18
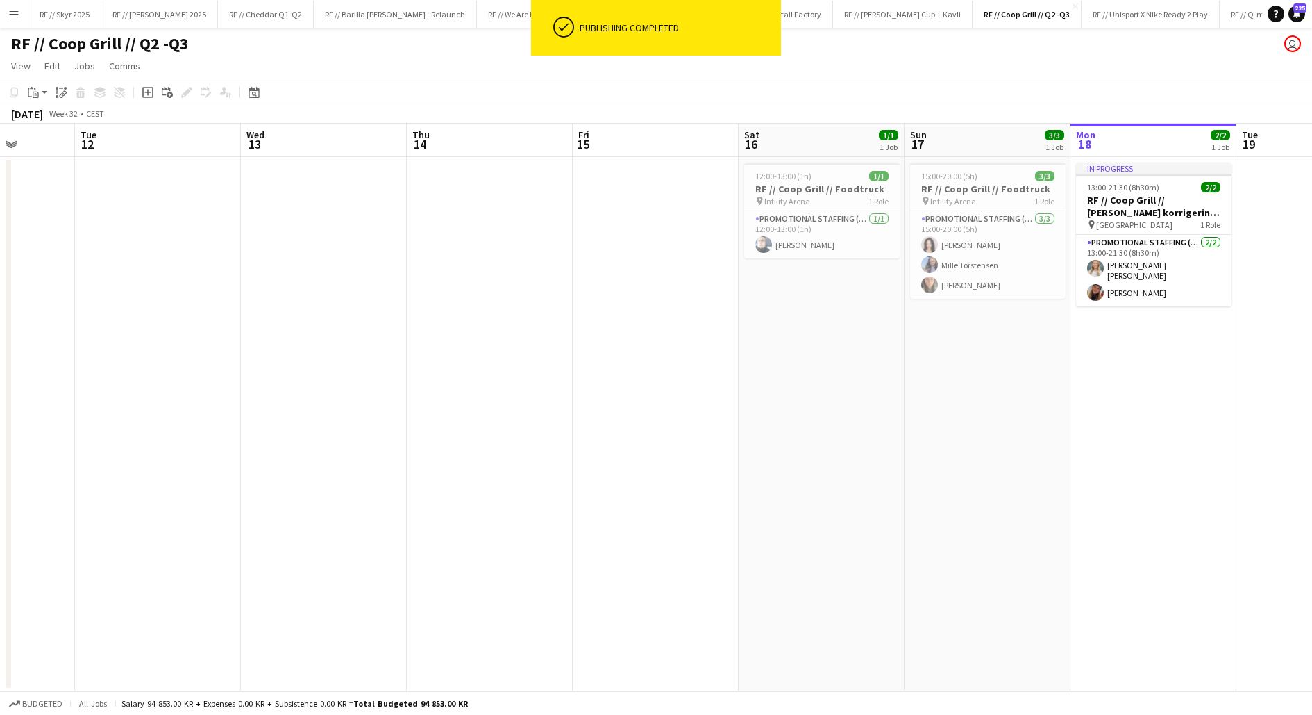
scroll to position [0, 468]
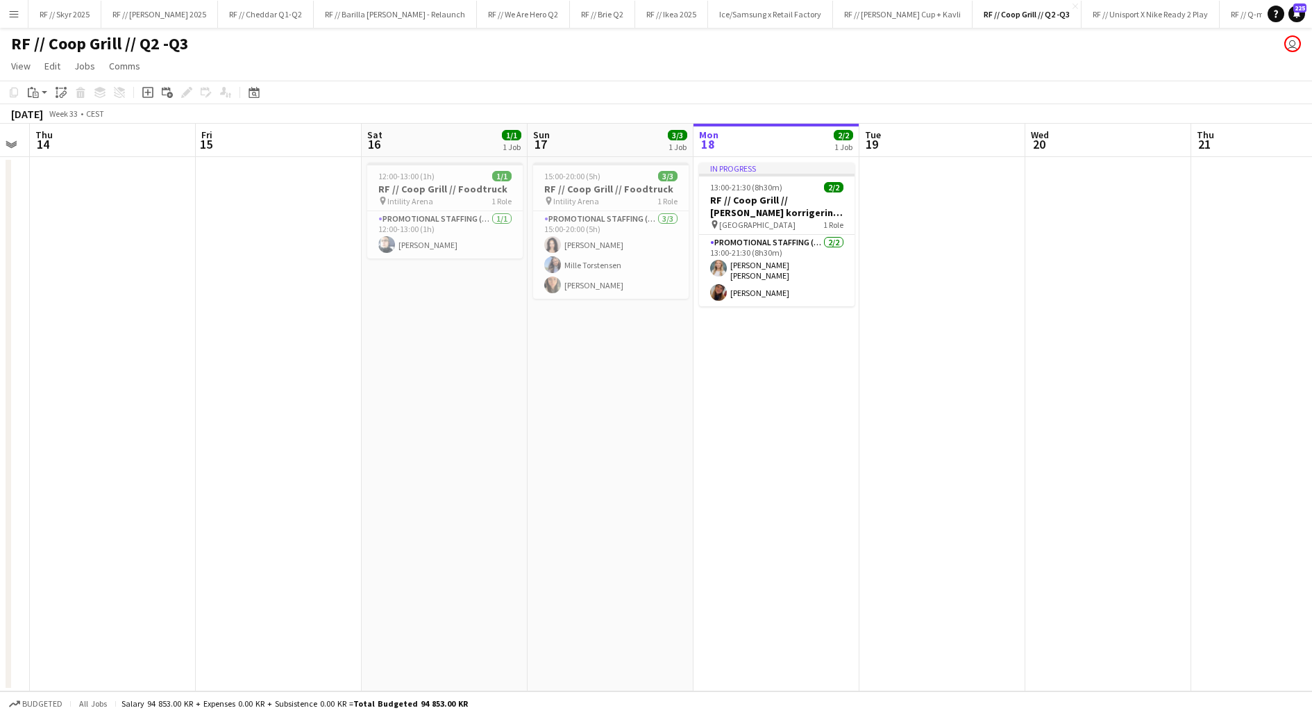
click at [808, 385] on app-date-cell "In progress 13:00-21:30 (8h30m) 2/2 RF // Coop Grill // Lønn korrigering fra 4.…" at bounding box center [777, 424] width 166 height 534
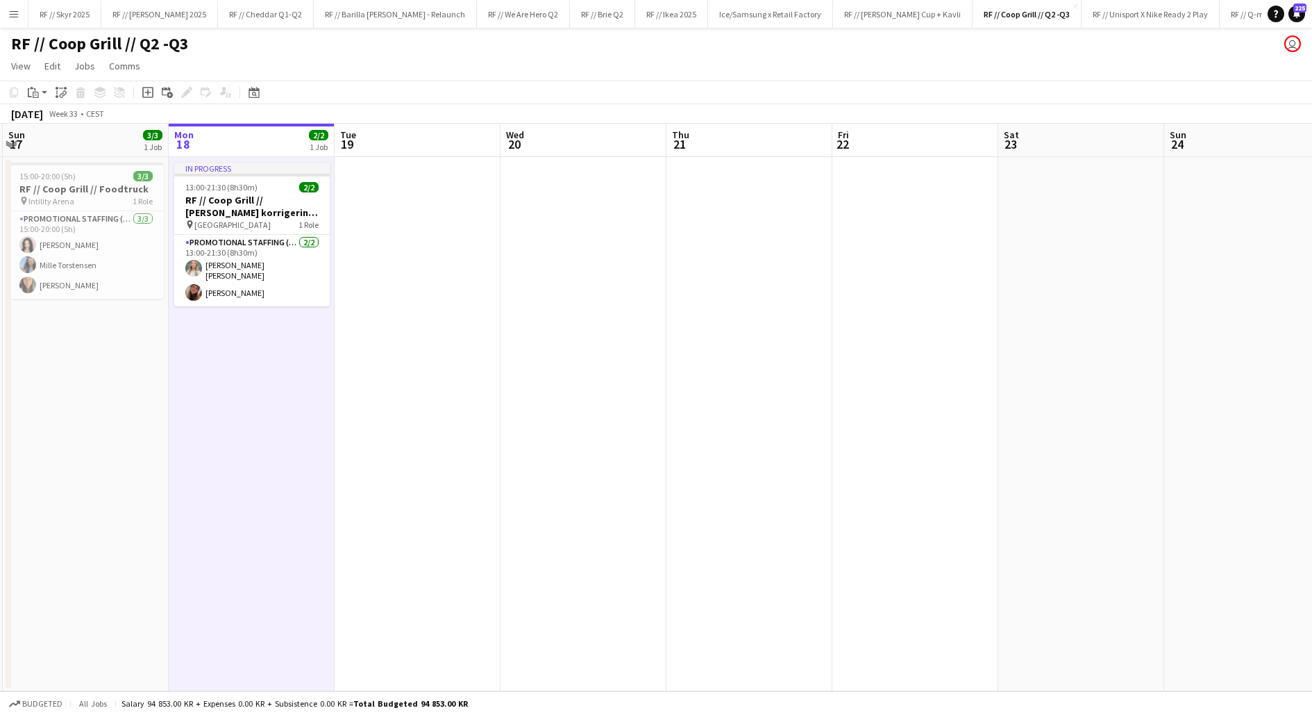
scroll to position [0, 374]
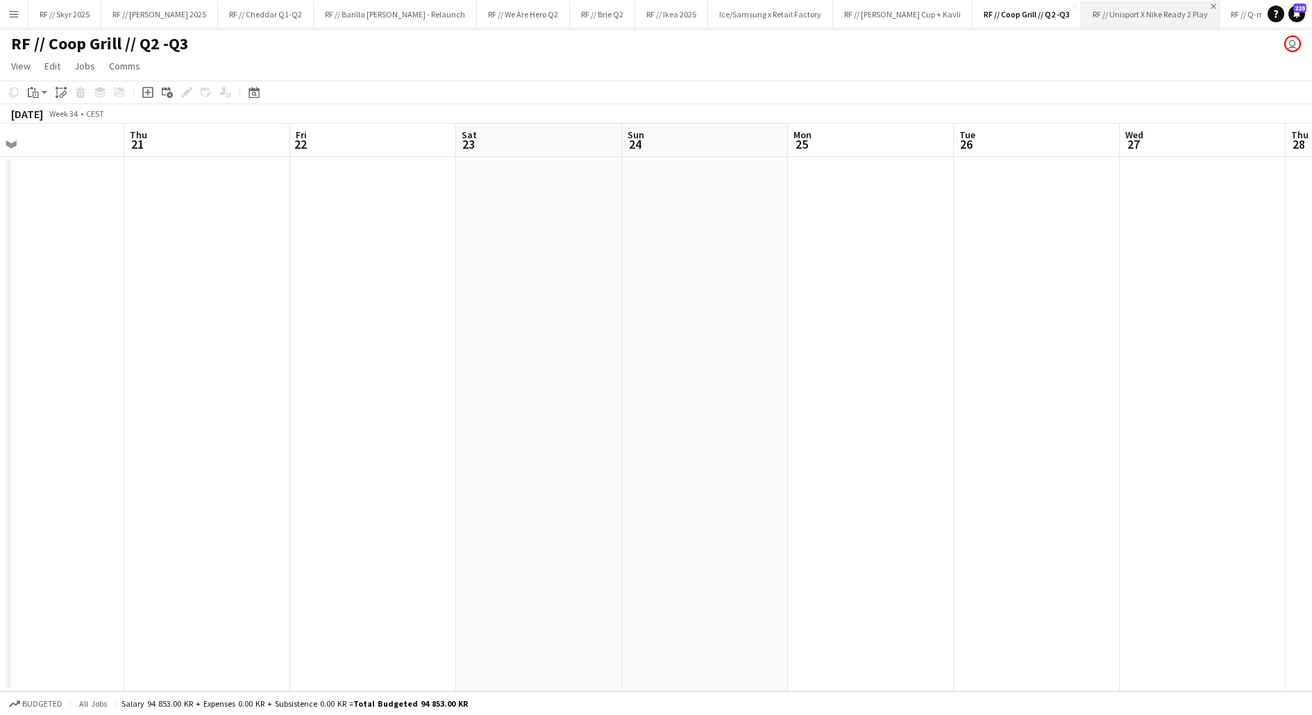
click at [1211, 6] on app-icon "Close" at bounding box center [1214, 6] width 6 height 6
click at [1058, 10] on button "RF // Nestlé Close" at bounding box center [1089, 14] width 62 height 27
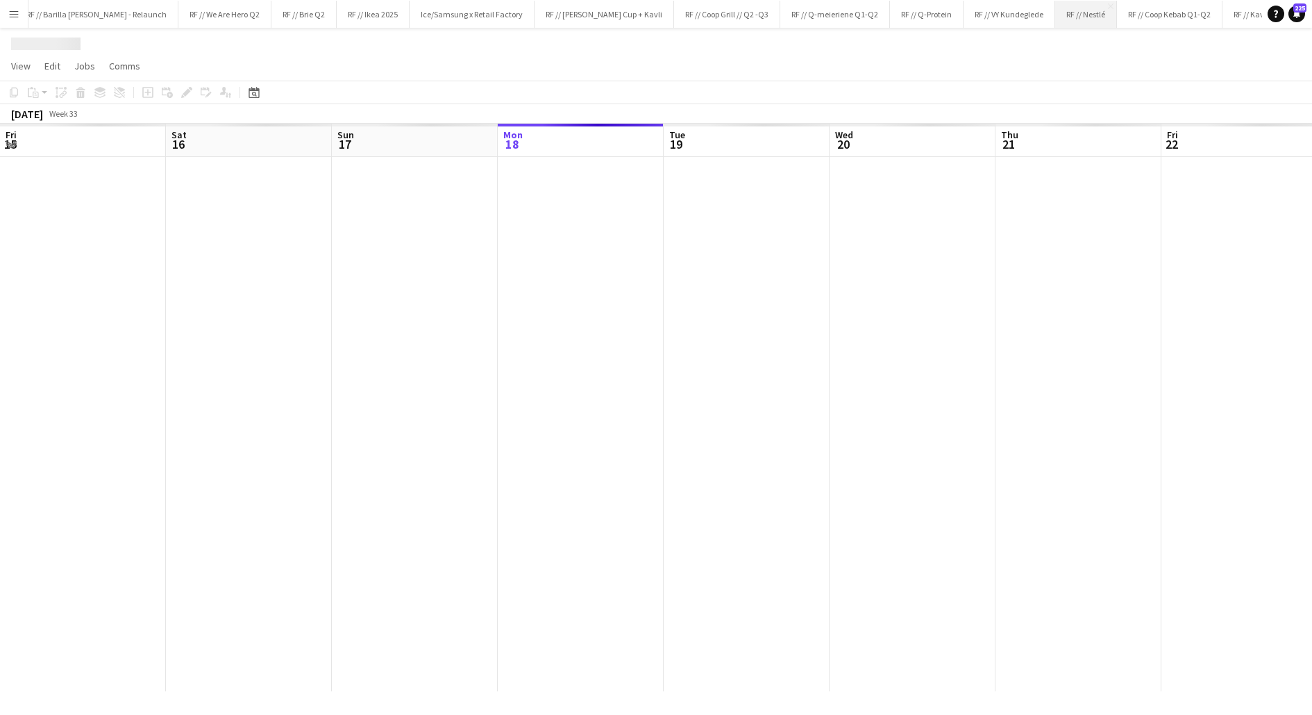
scroll to position [0, 332]
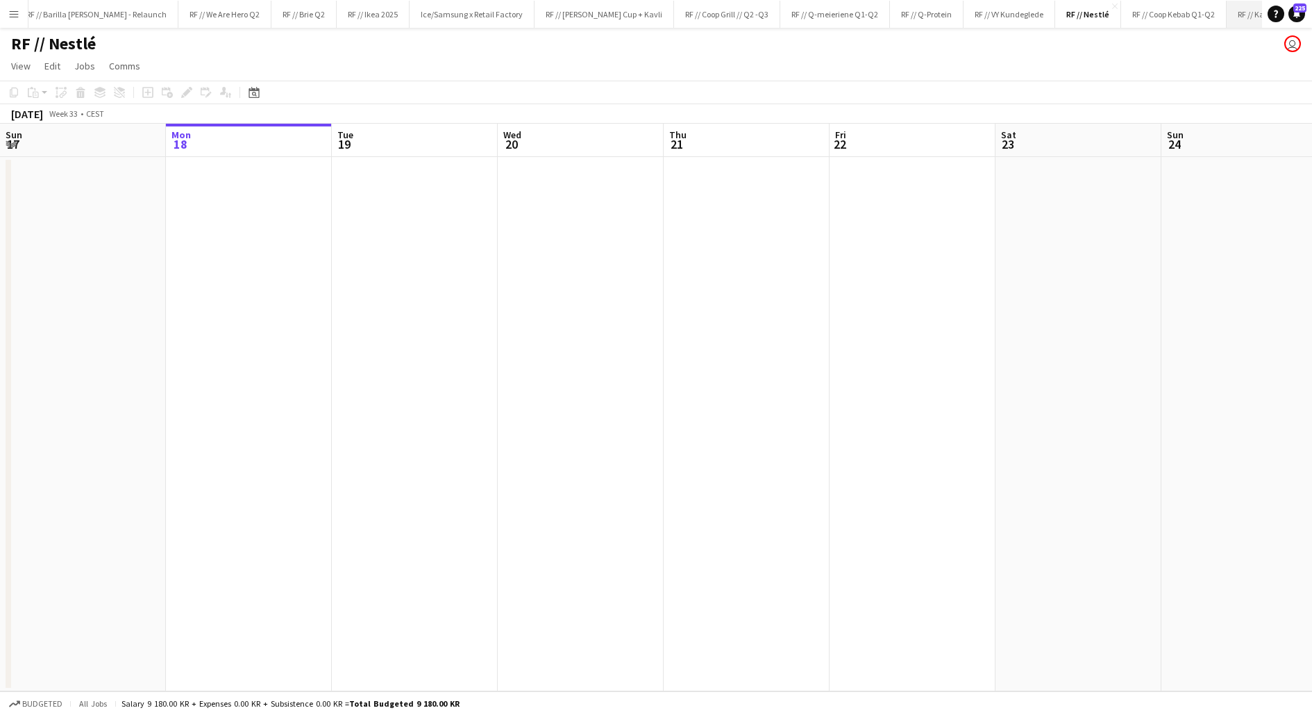
click at [1227, 12] on button "RF // Kavli Cheddar Q3 Close" at bounding box center [1278, 14] width 102 height 27
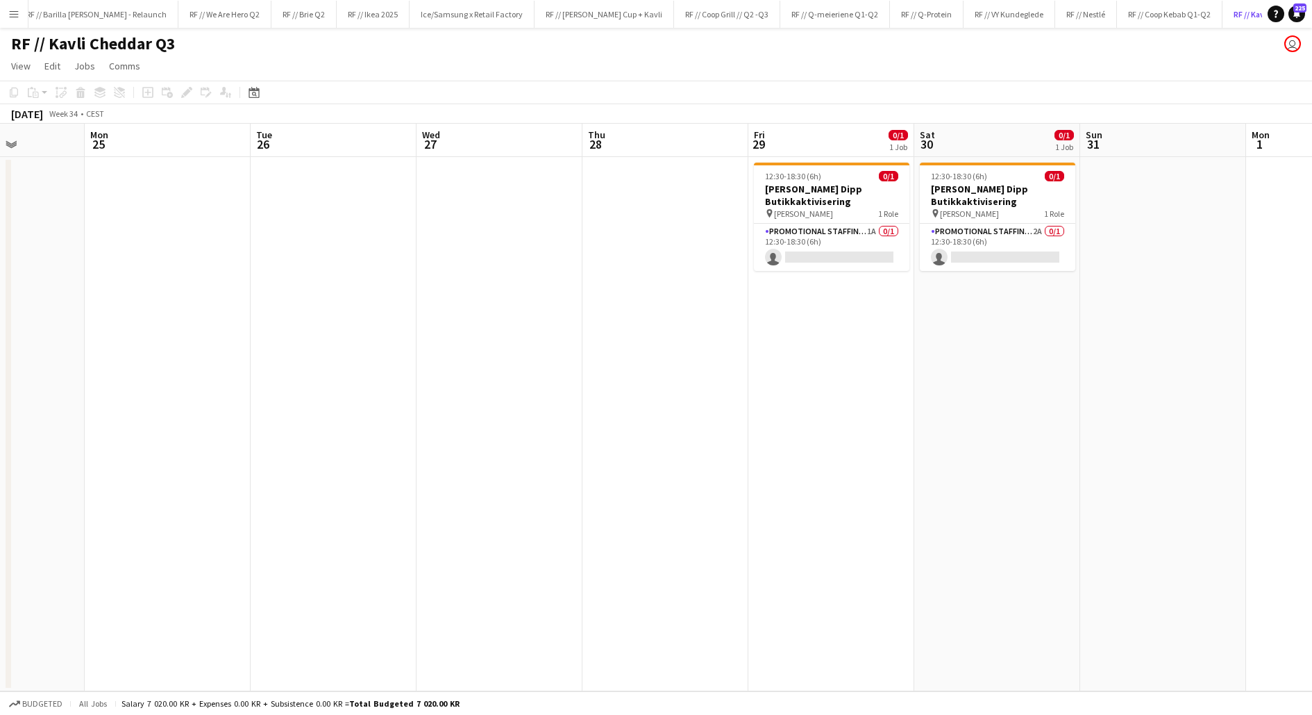
scroll to position [0, 434]
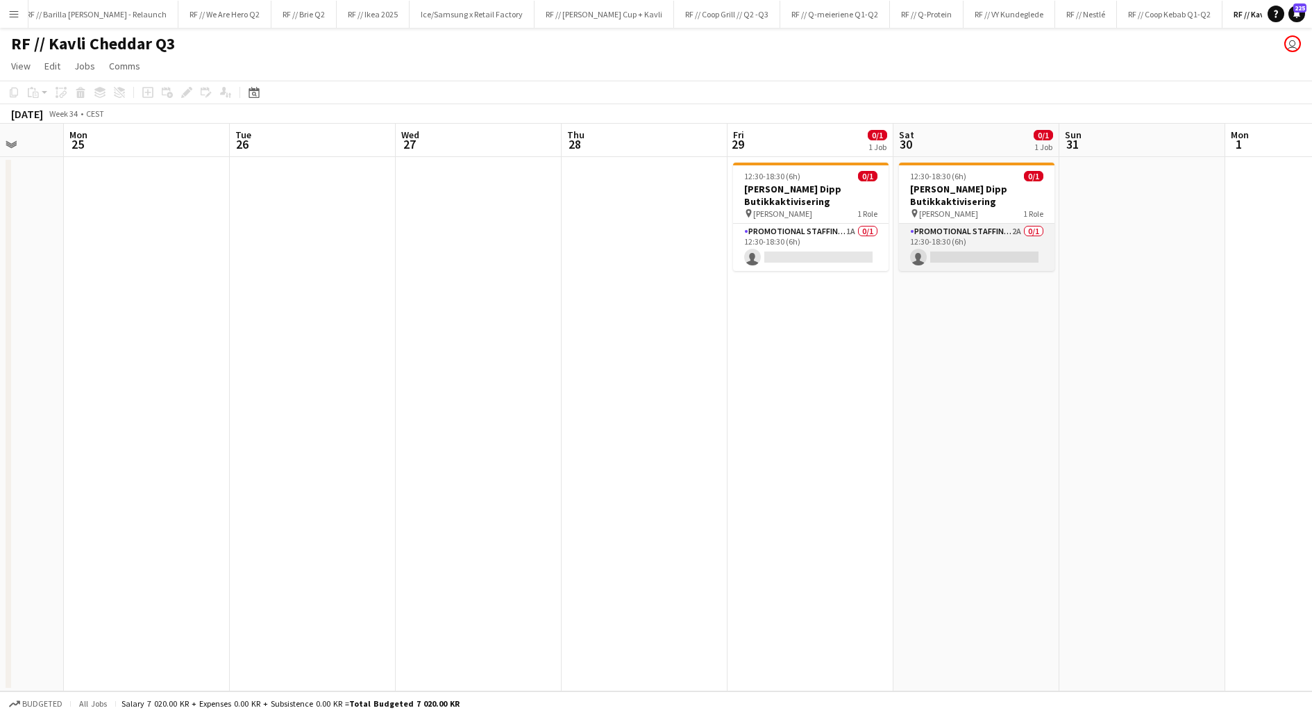
click at [942, 249] on app-card-role "Promotional Staffing (Promotional Staff) 2A 0/1 12:30-18:30 (6h) single-neutral…" at bounding box center [977, 247] width 156 height 47
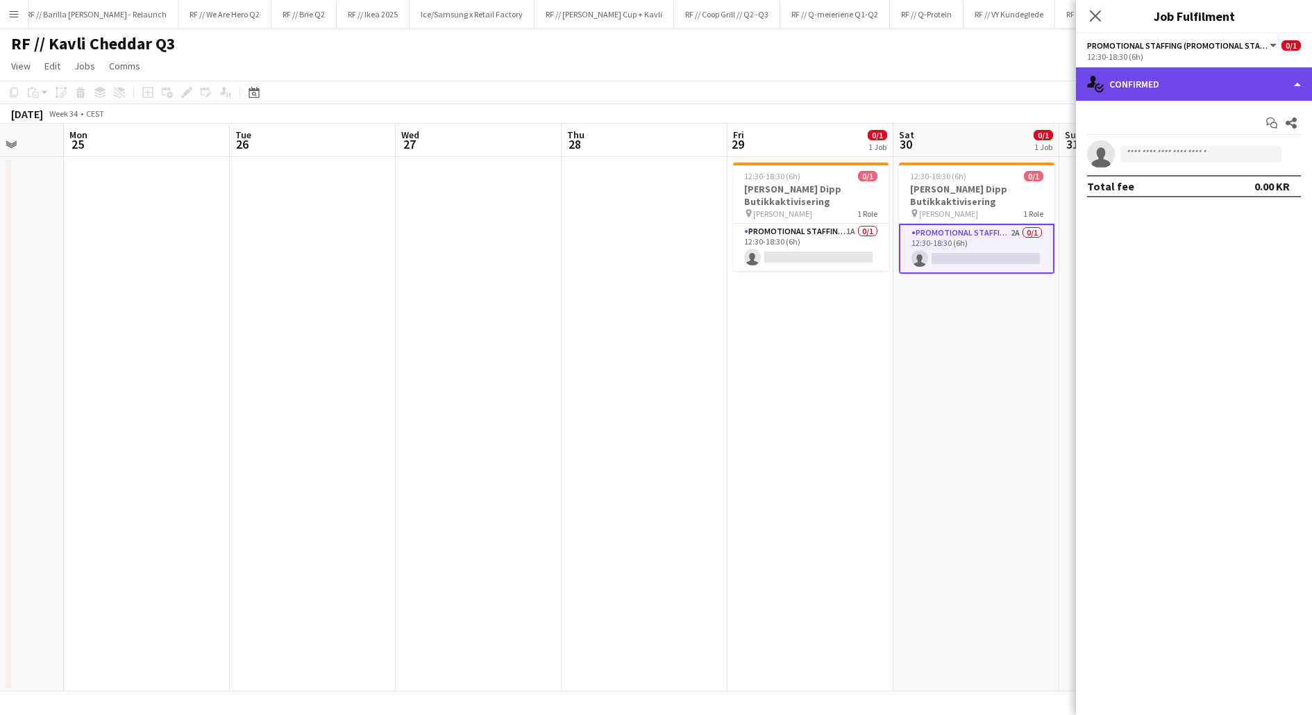
click at [1181, 84] on div "single-neutral-actions-check-2 Confirmed" at bounding box center [1194, 83] width 236 height 33
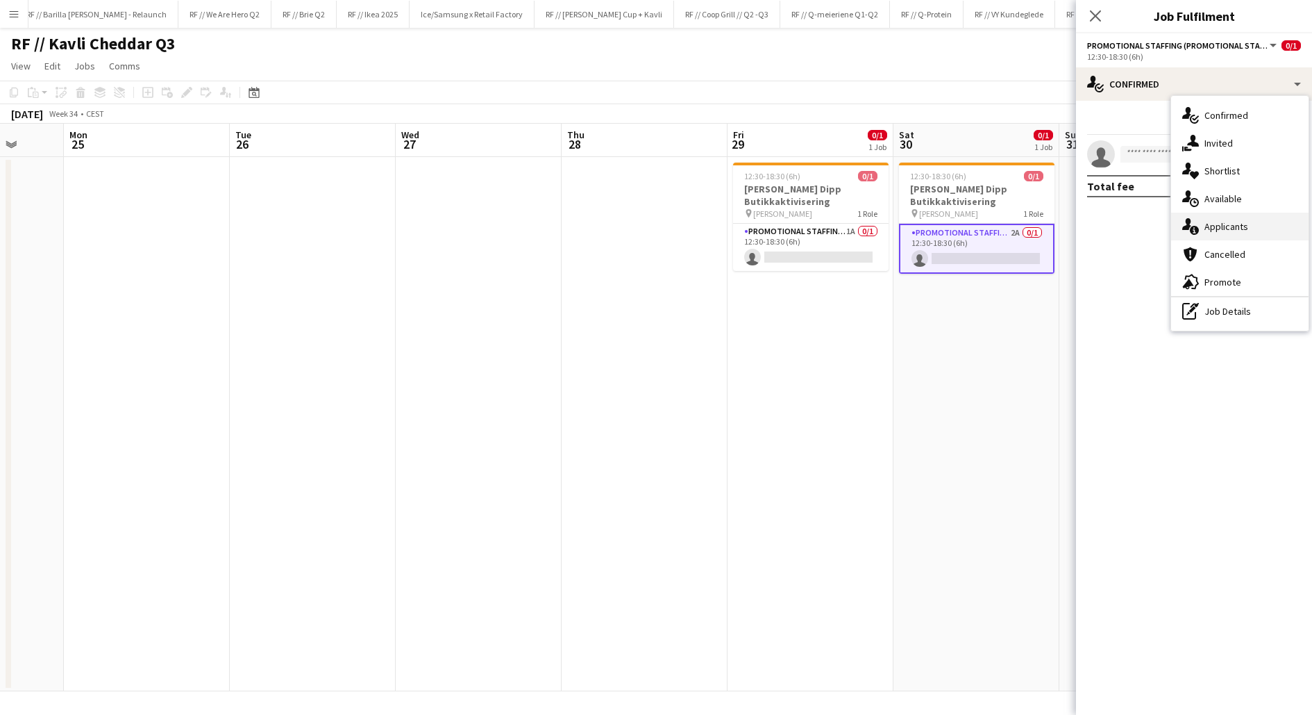
click at [1230, 217] on div "single-neutral-actions-information Applicants" at bounding box center [1239, 226] width 137 height 28
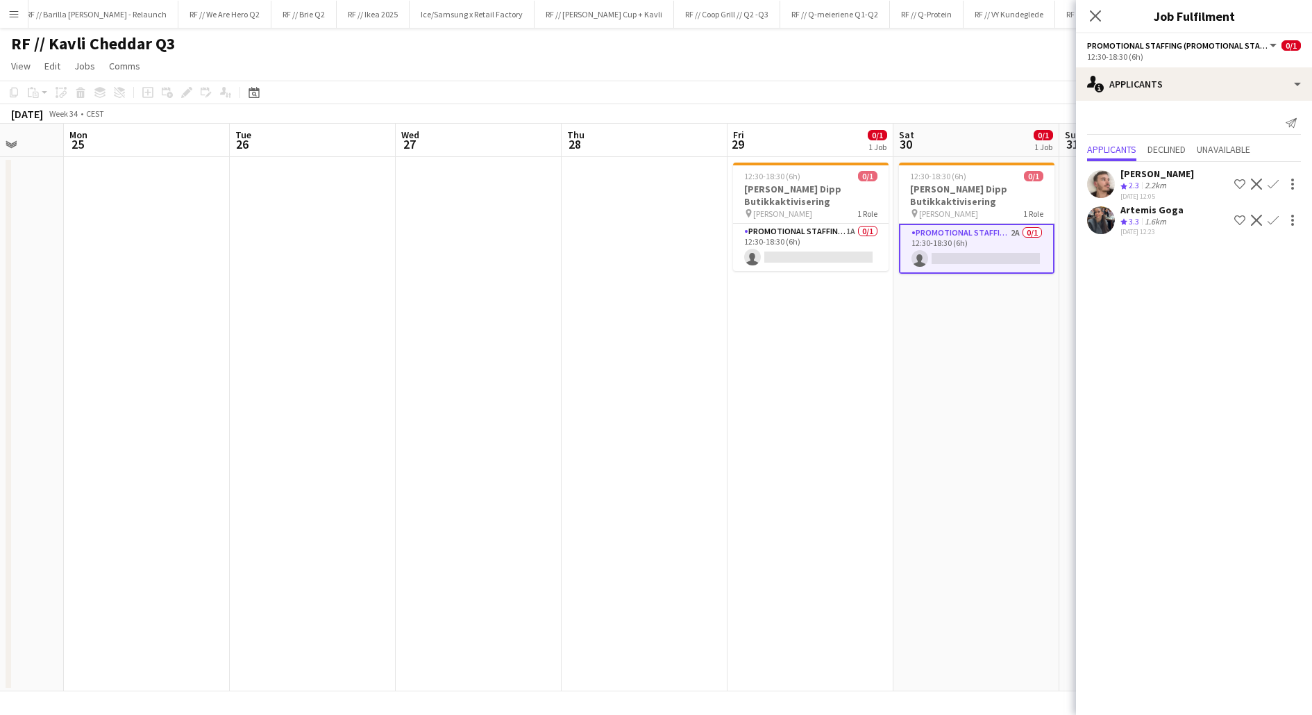
click at [1155, 220] on div "1.6km" at bounding box center [1155, 222] width 27 height 12
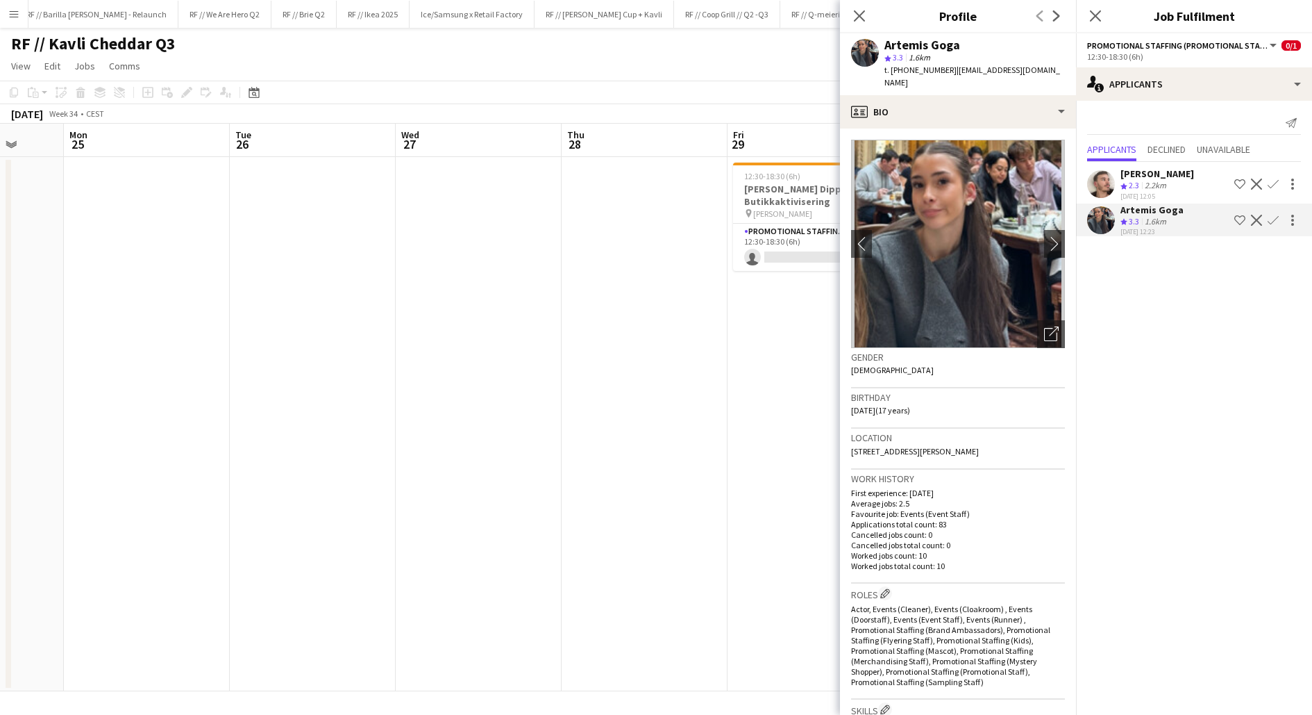
click at [775, 365] on app-date-cell "12:30-18:30 (6h) 0/1 Kavli Cheddar Dipp Butikkaktivisering pin [PERSON_NAME] 1 …" at bounding box center [811, 424] width 166 height 534
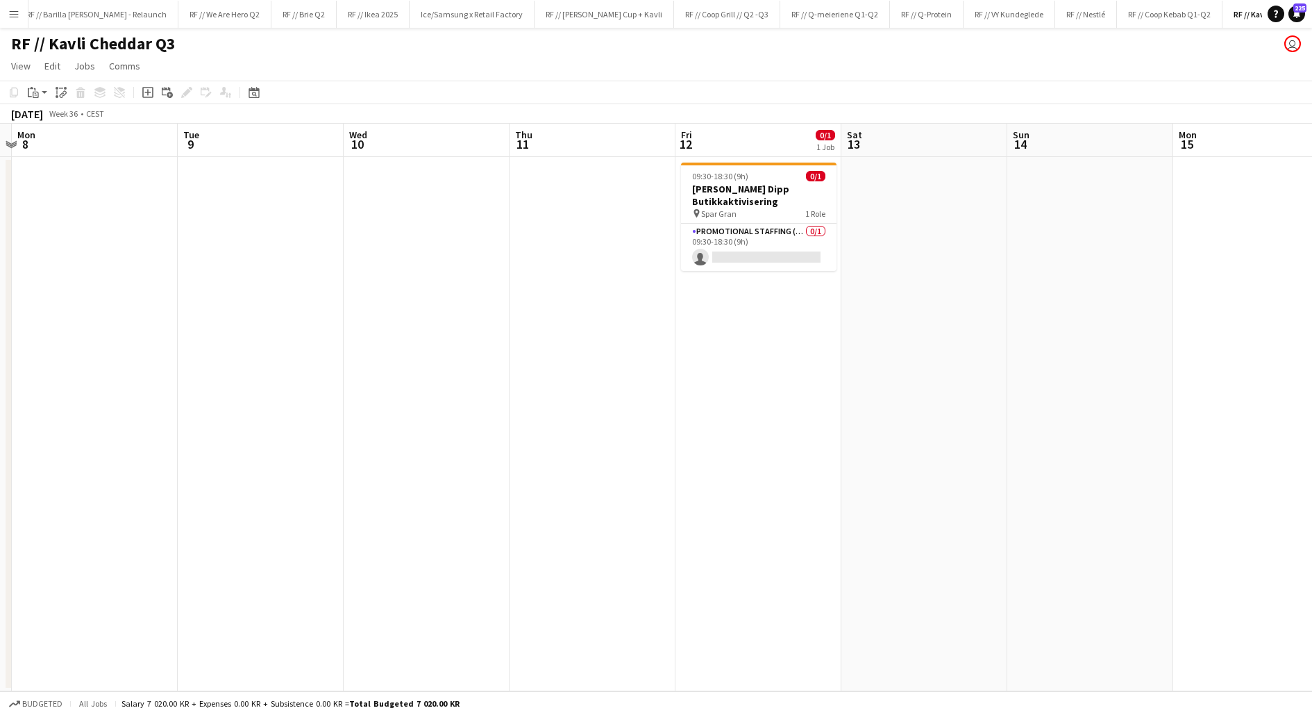
scroll to position [0, 431]
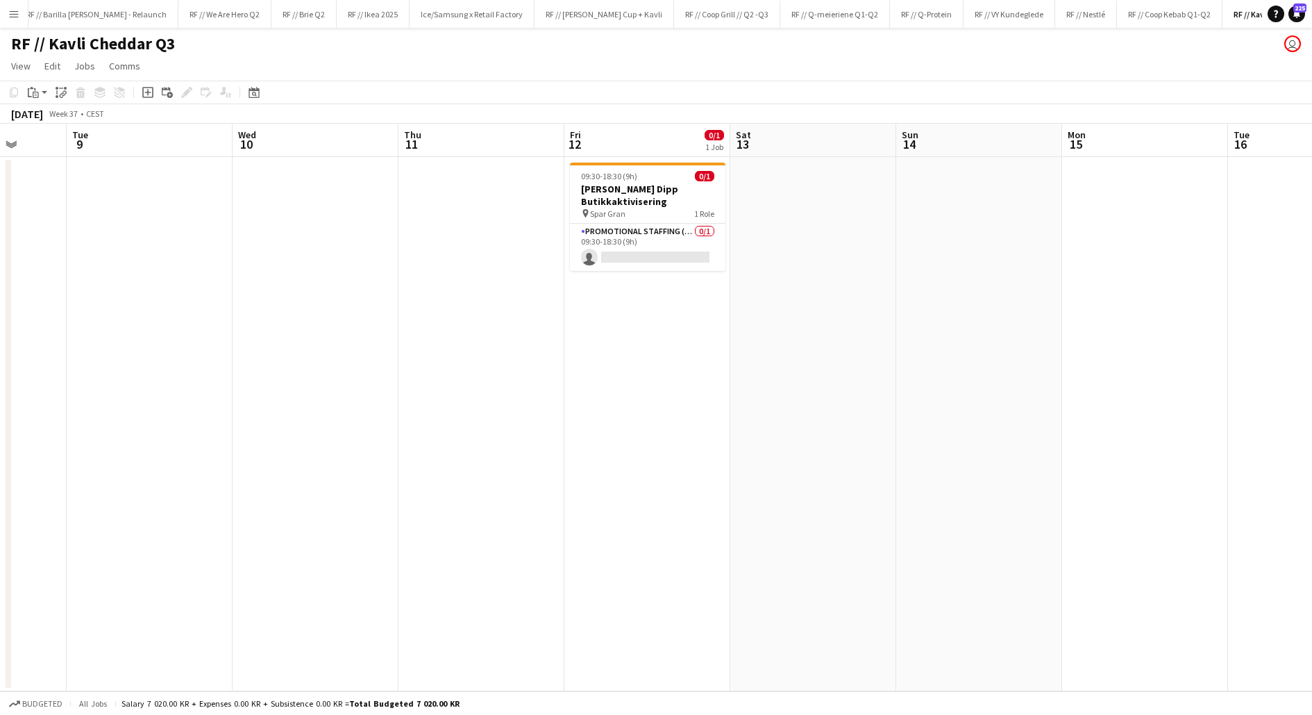
click at [506, 246] on app-date-cell at bounding box center [482, 424] width 166 height 534
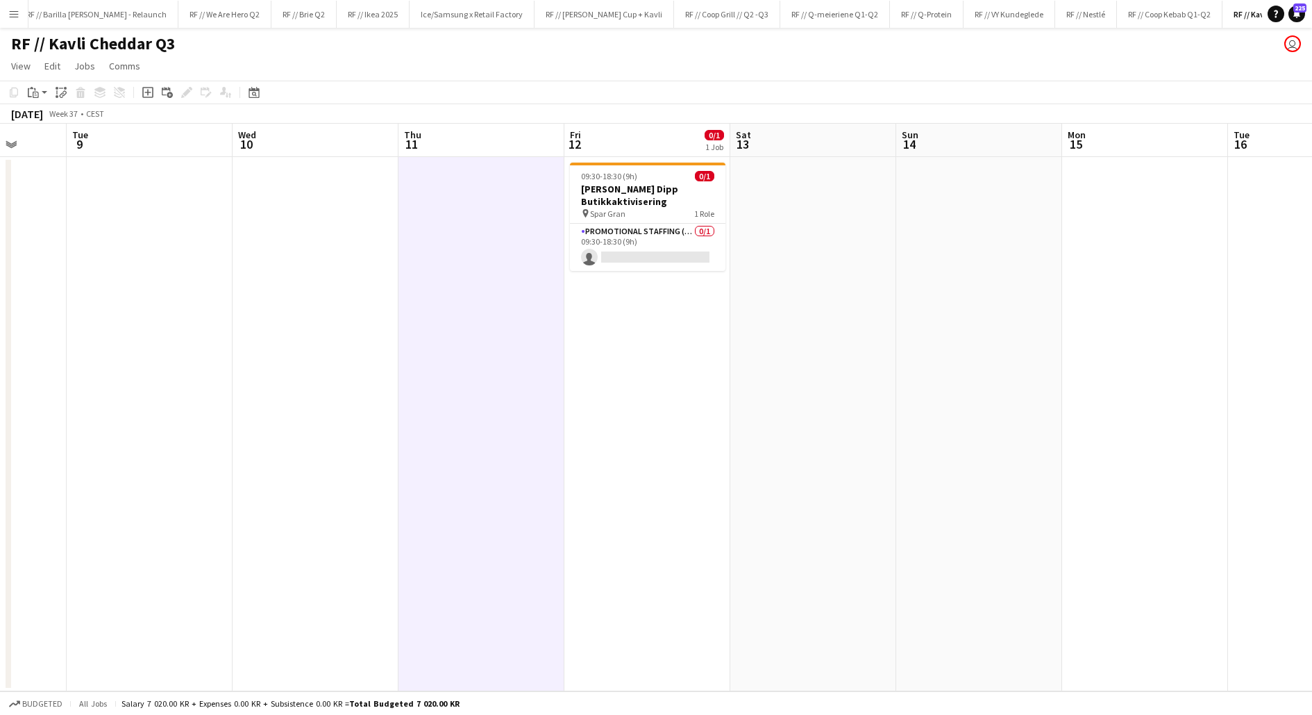
click at [506, 246] on app-date-cell at bounding box center [482, 424] width 166 height 534
